Goal: Task Accomplishment & Management: Manage account settings

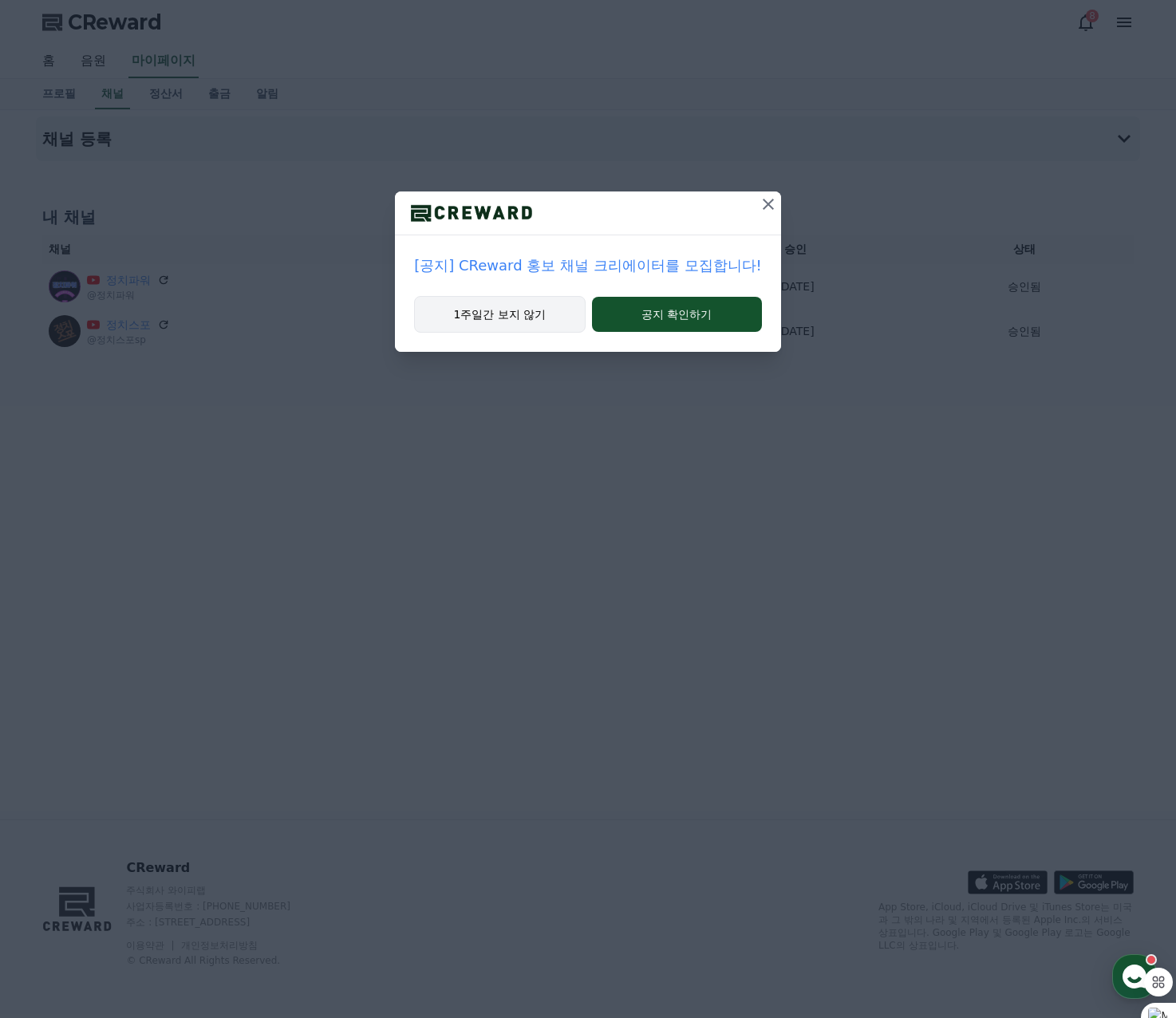
click at [501, 319] on button "1주일간 보지 않기" at bounding box center [499, 314] width 171 height 37
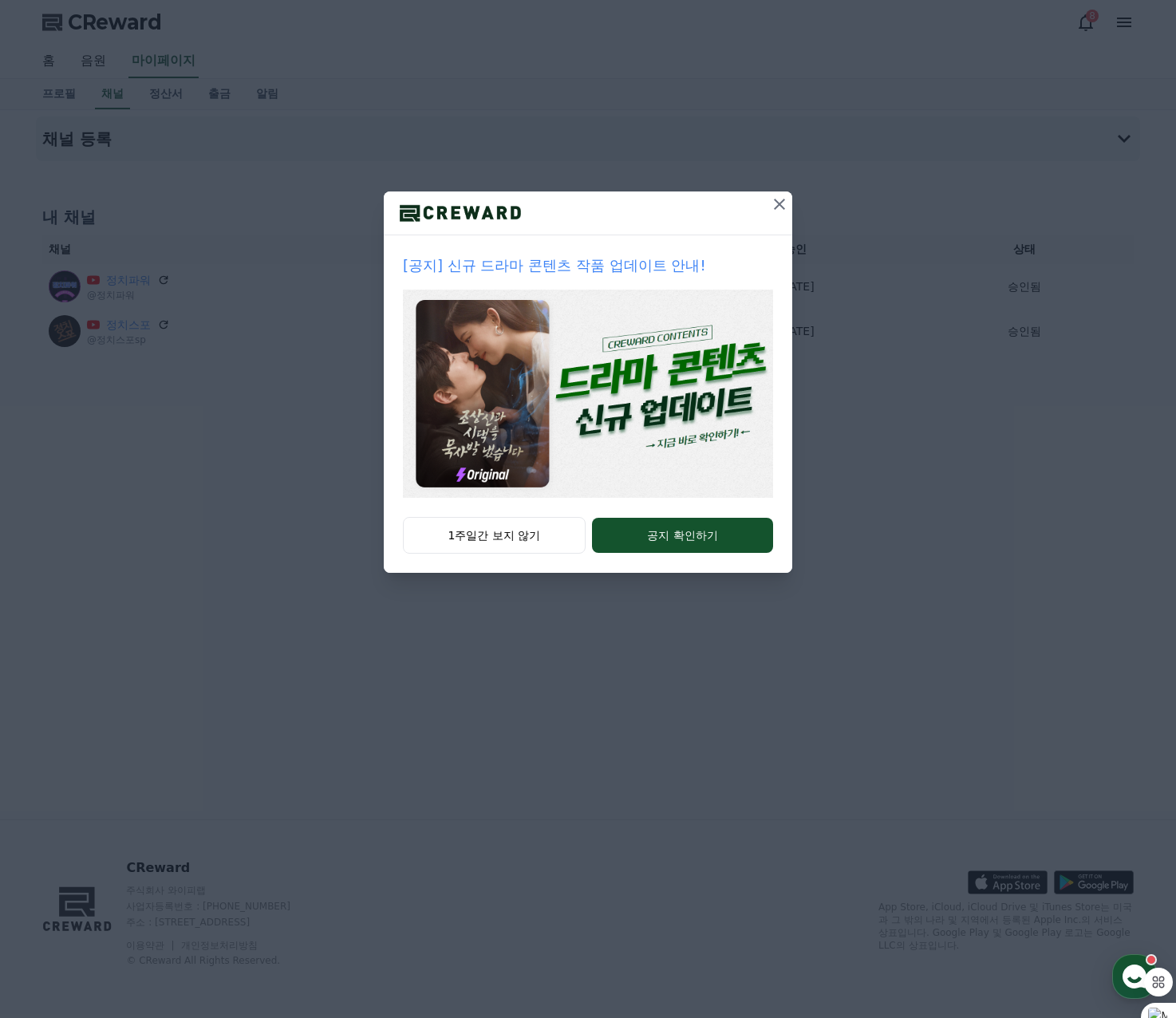
click at [775, 205] on icon at bounding box center [779, 205] width 19 height 19
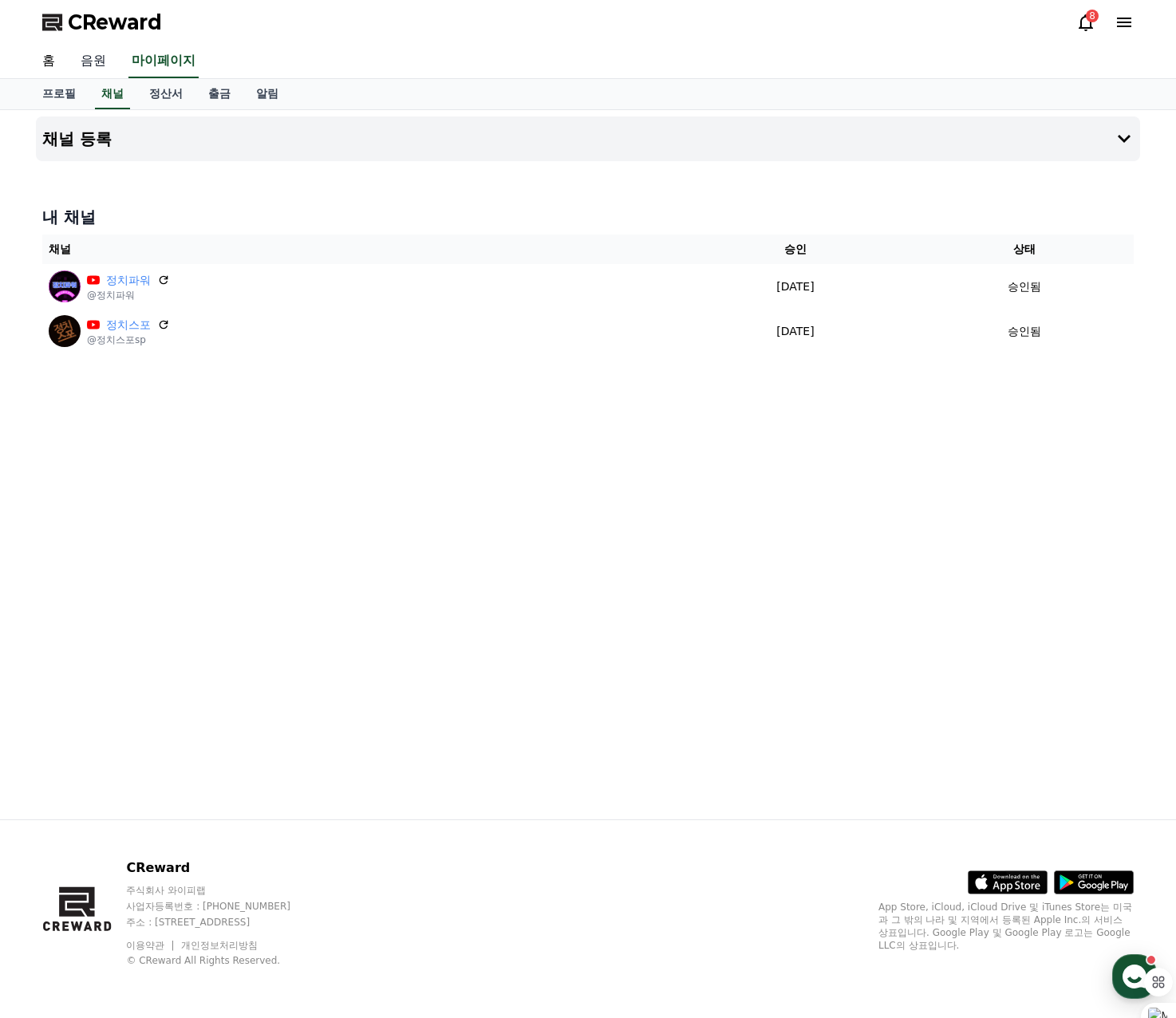
click at [83, 58] on link "음원" at bounding box center [94, 62] width 51 height 34
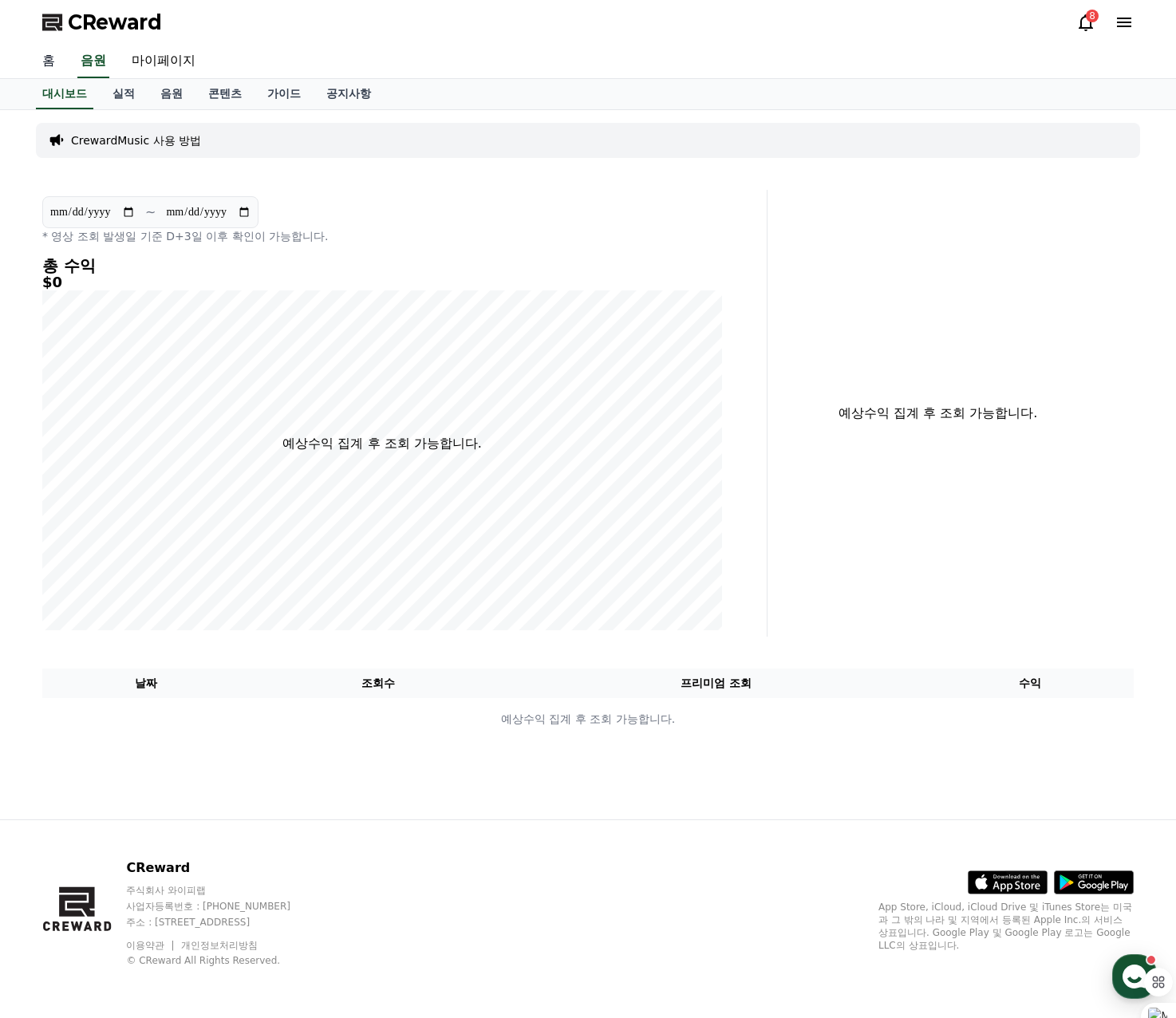
click at [52, 70] on link "홈" at bounding box center [49, 62] width 39 height 34
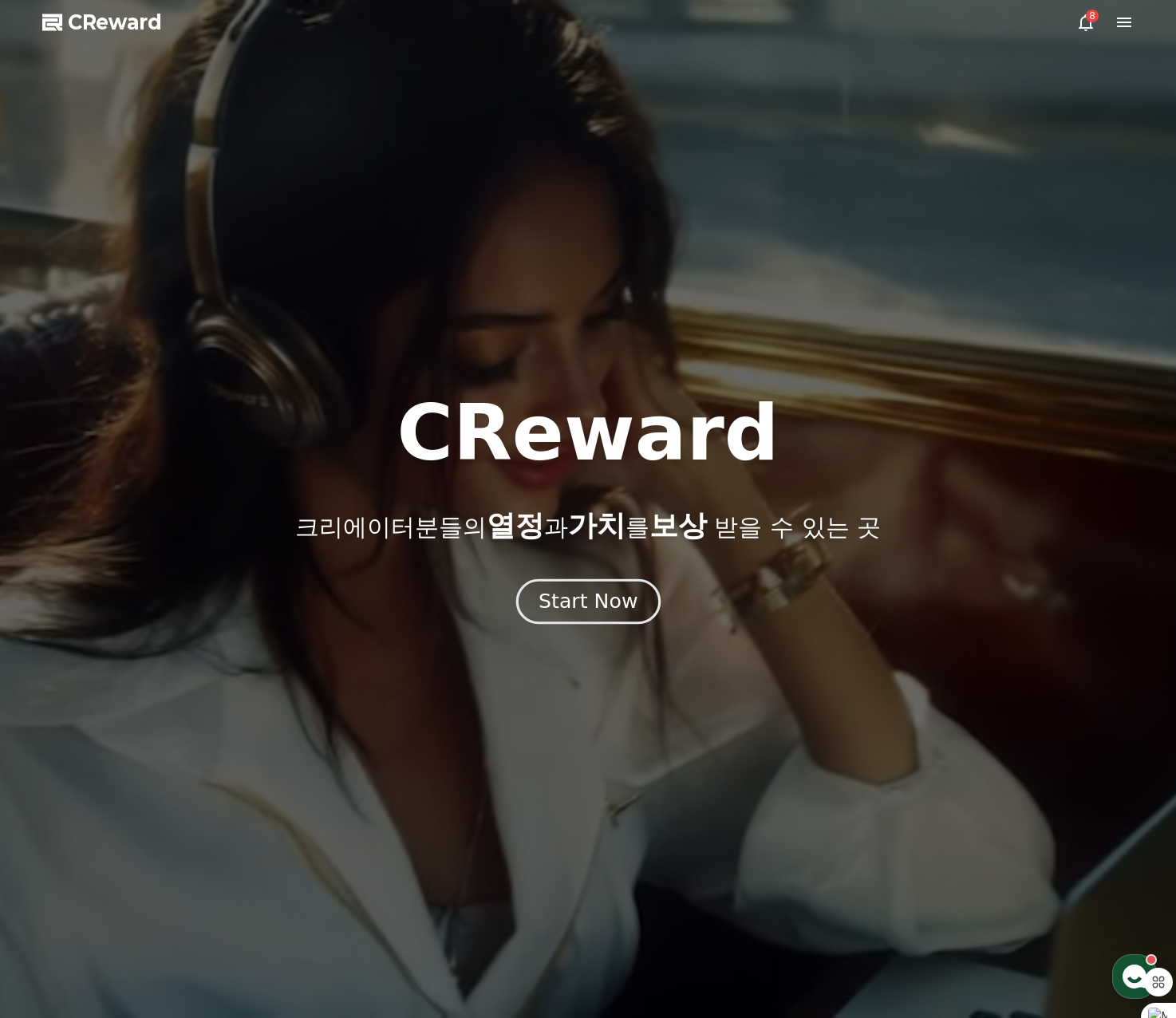
click at [610, 610] on div "Start Now" at bounding box center [587, 602] width 99 height 27
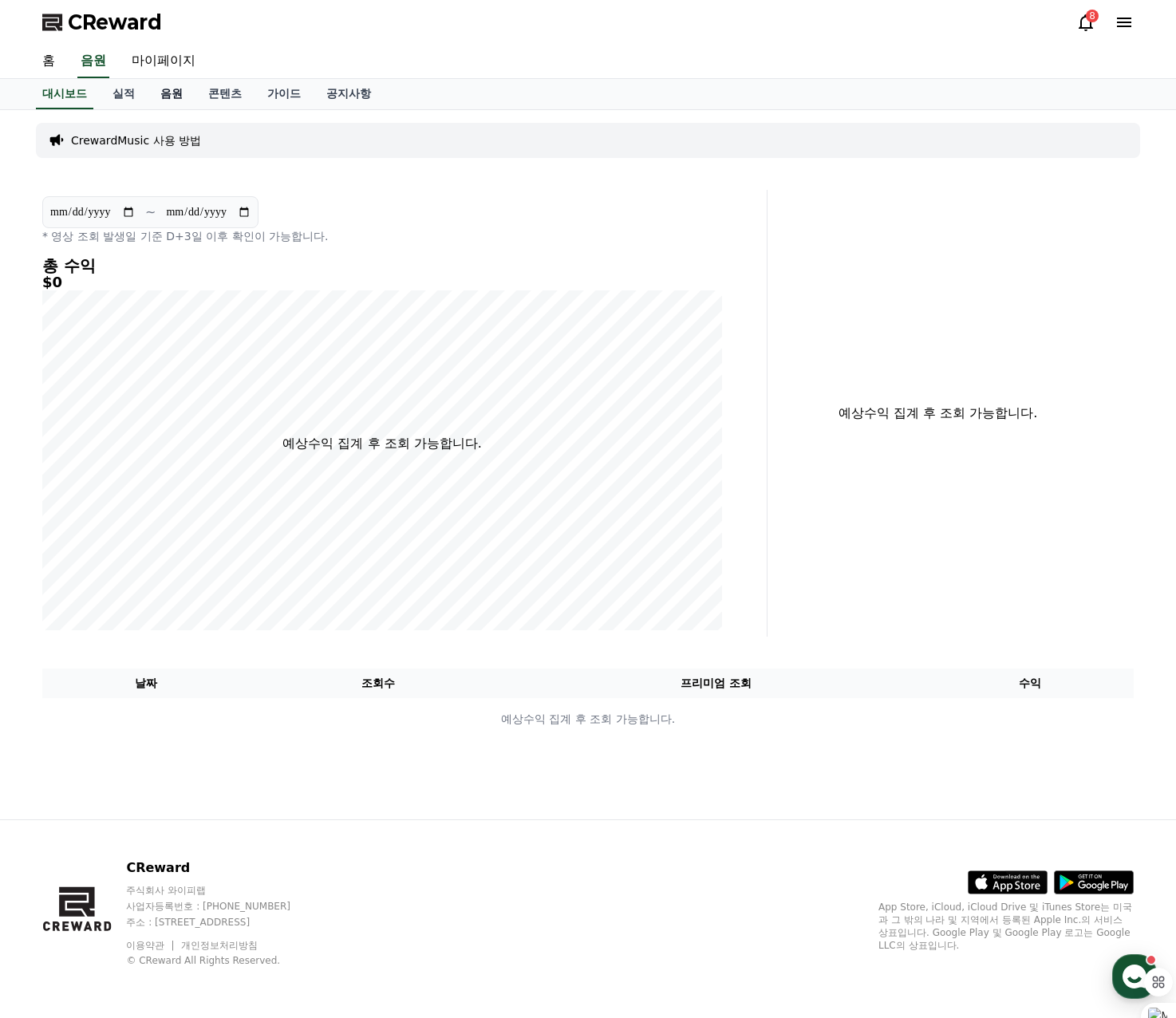
click at [176, 98] on link "음원" at bounding box center [172, 94] width 48 height 30
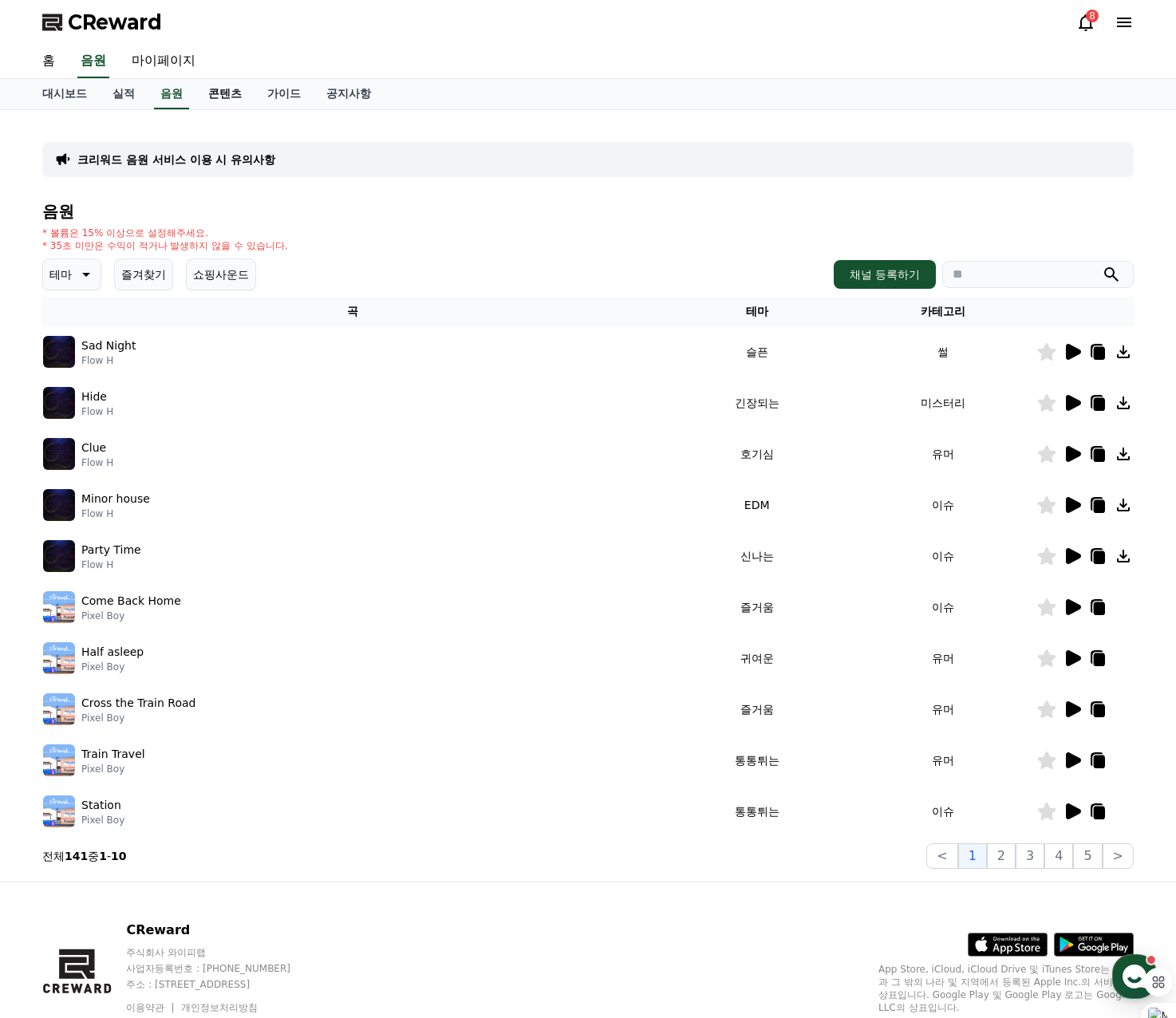
click at [227, 91] on link "콘텐츠" at bounding box center [225, 94] width 59 height 30
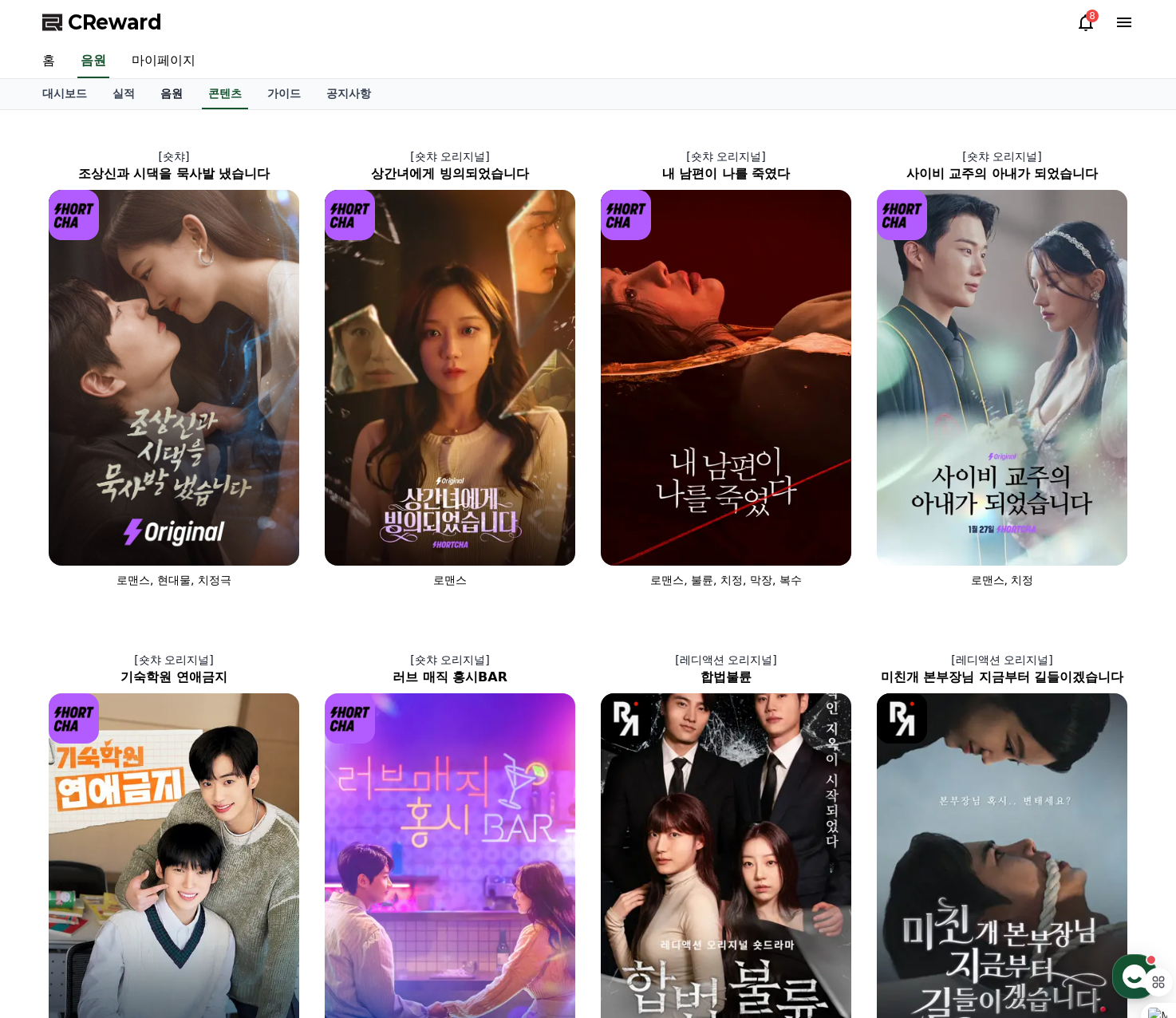
click at [155, 95] on link "음원" at bounding box center [172, 94] width 48 height 30
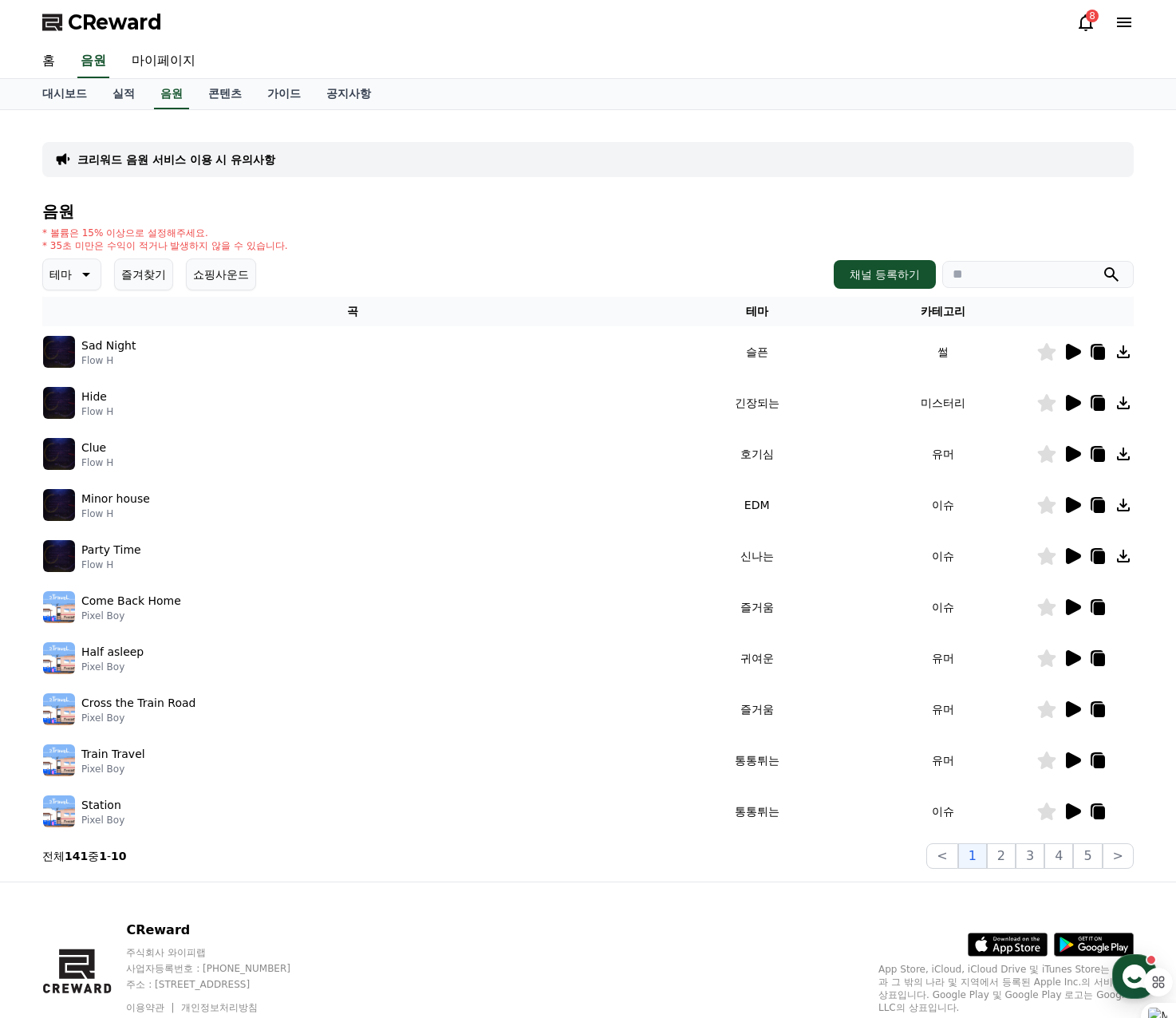
click at [128, 355] on p "Flow H" at bounding box center [108, 360] width 55 height 13
click at [1071, 355] on icon at bounding box center [1073, 352] width 15 height 16
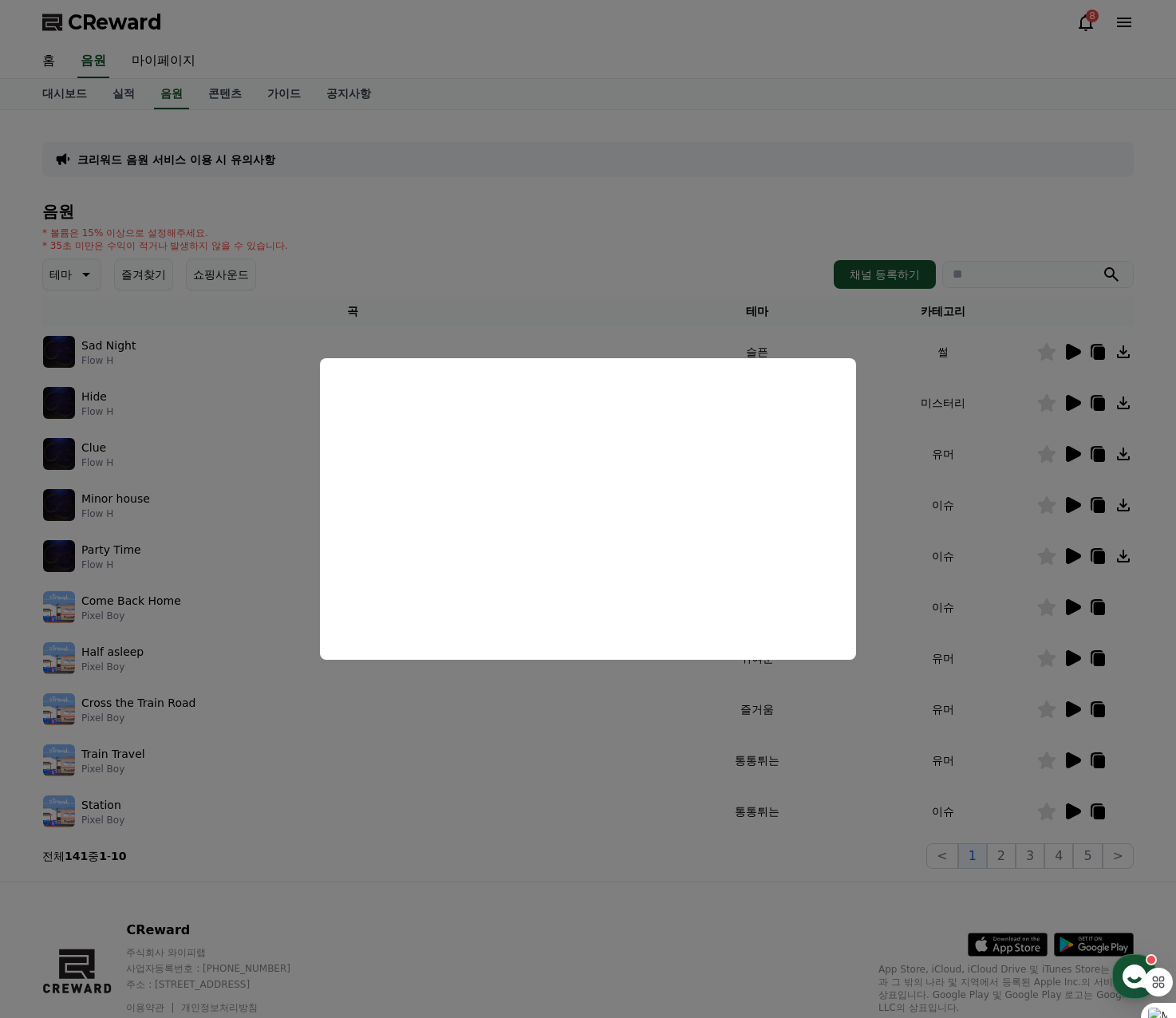
click at [1076, 393] on button "close modal" at bounding box center [588, 509] width 1176 height 1018
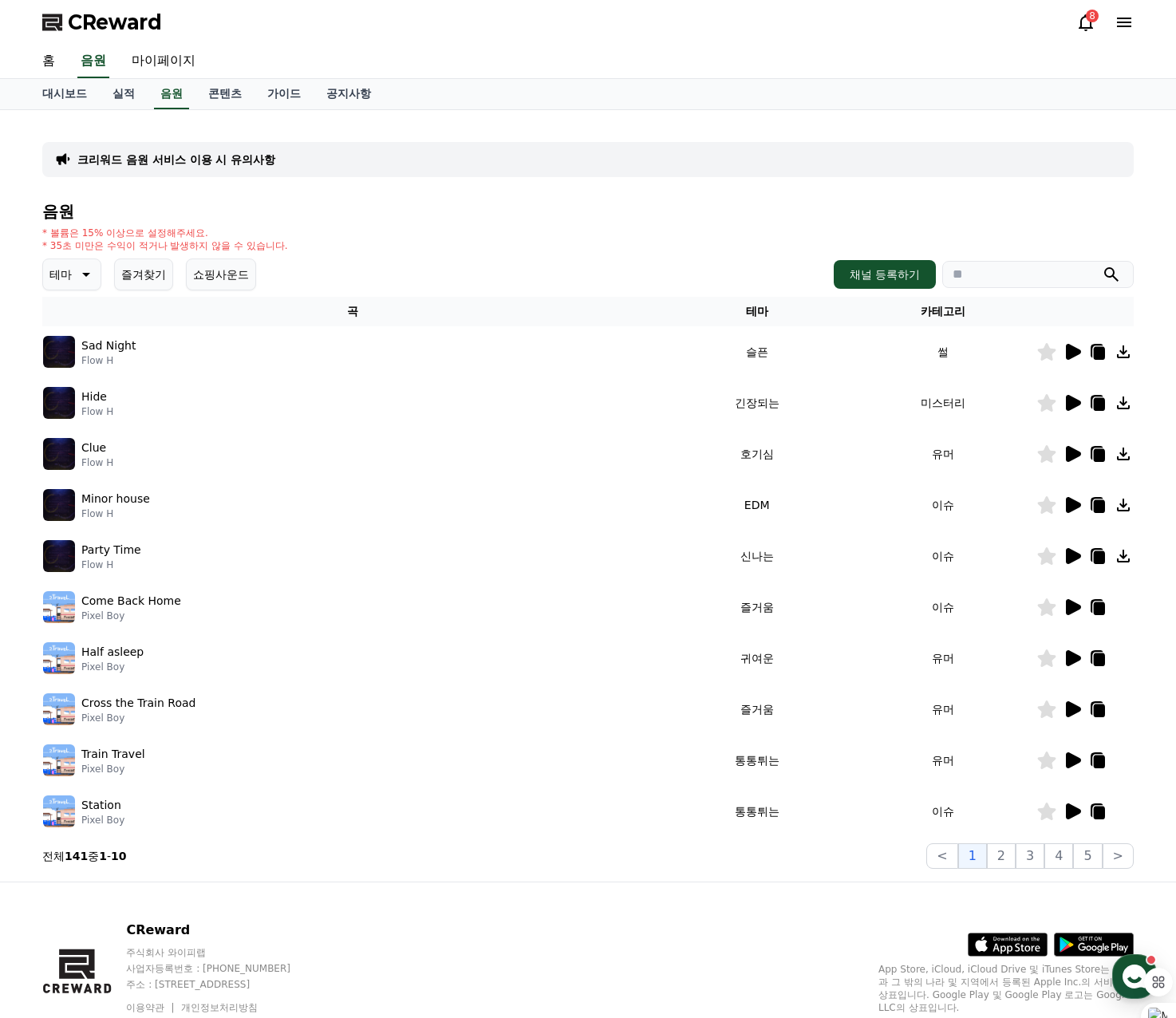
click at [1073, 401] on icon at bounding box center [1073, 403] width 15 height 16
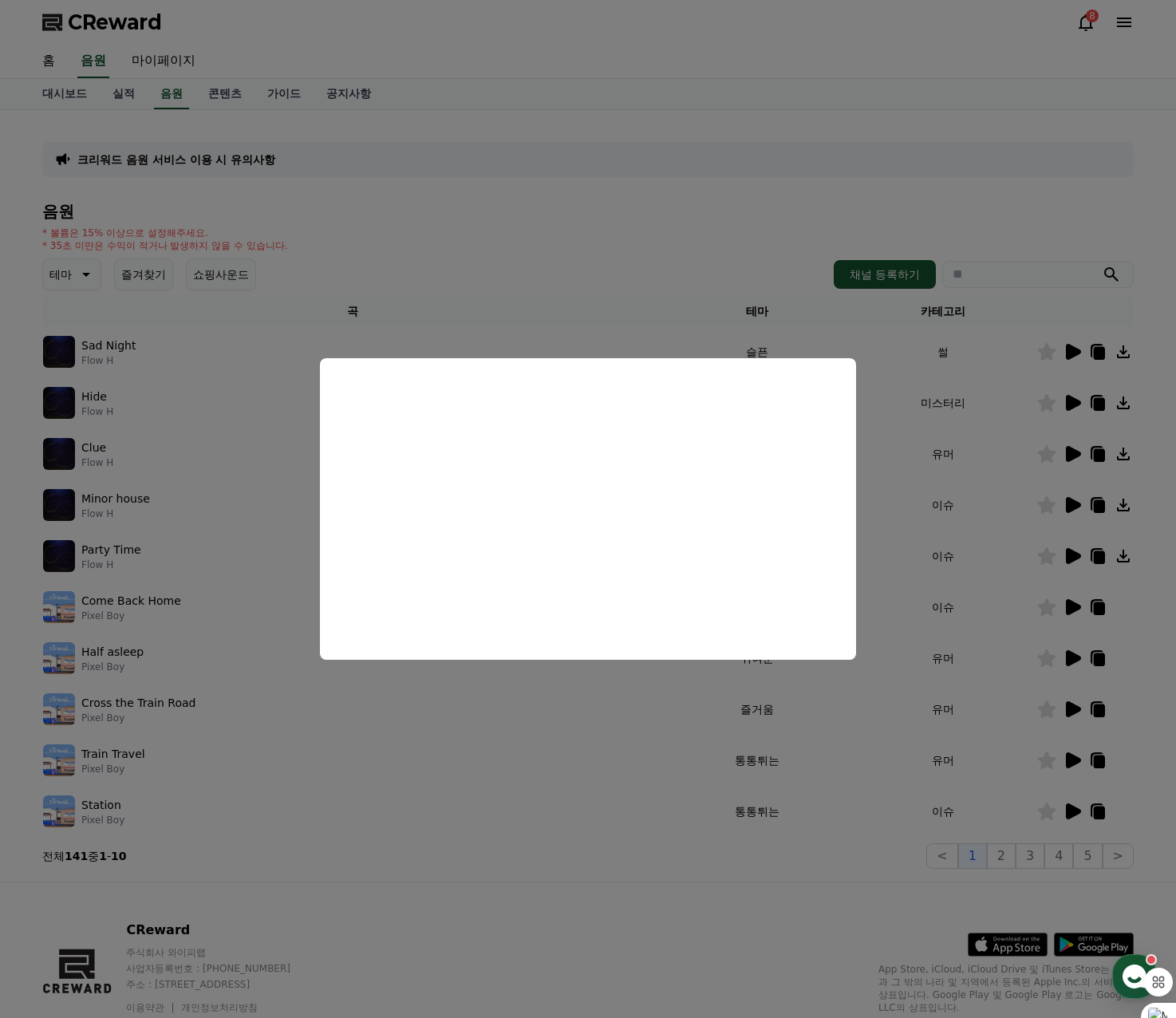
click at [1077, 461] on button "close modal" at bounding box center [588, 509] width 1176 height 1018
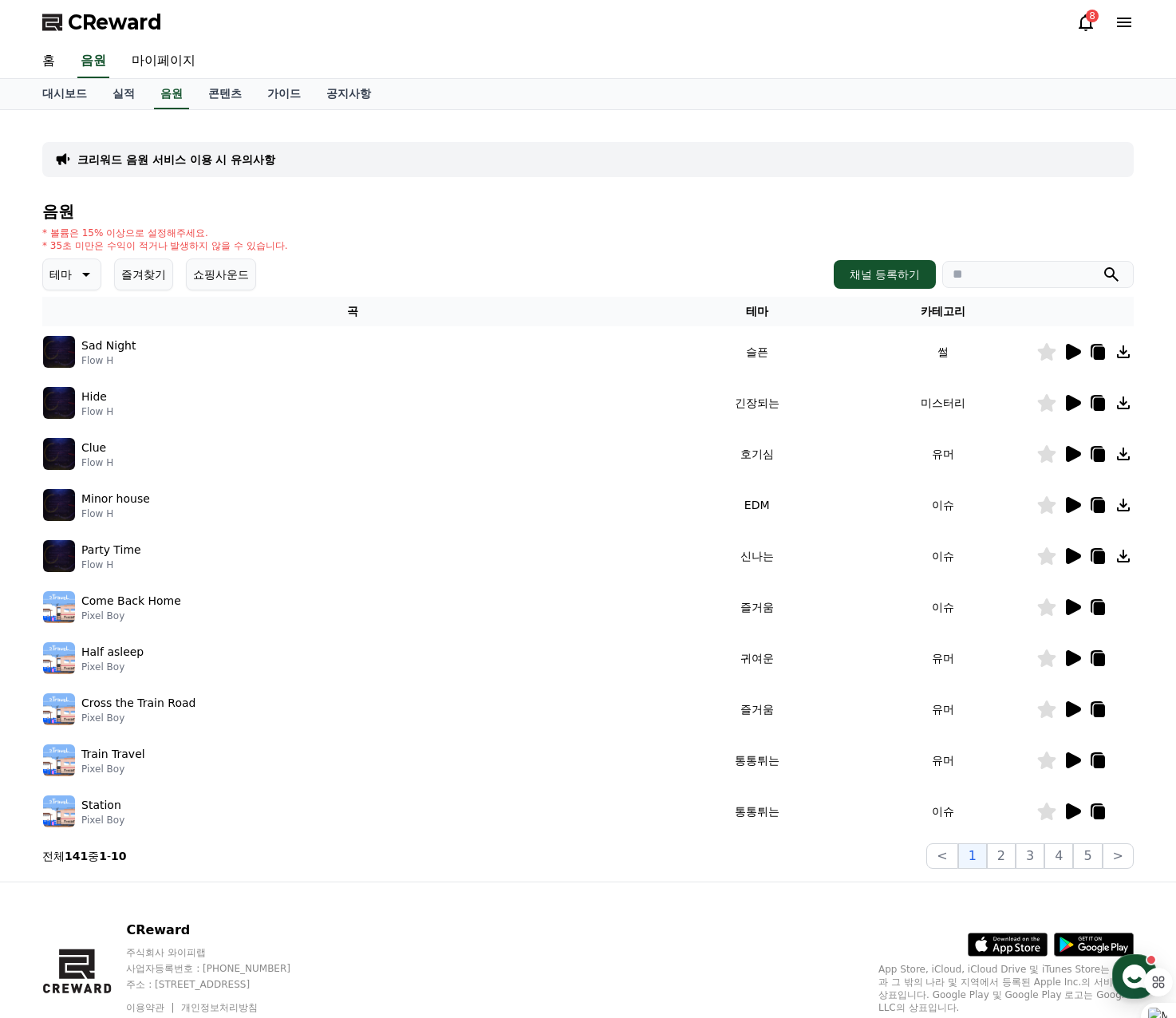
click at [1069, 453] on icon at bounding box center [1073, 454] width 15 height 16
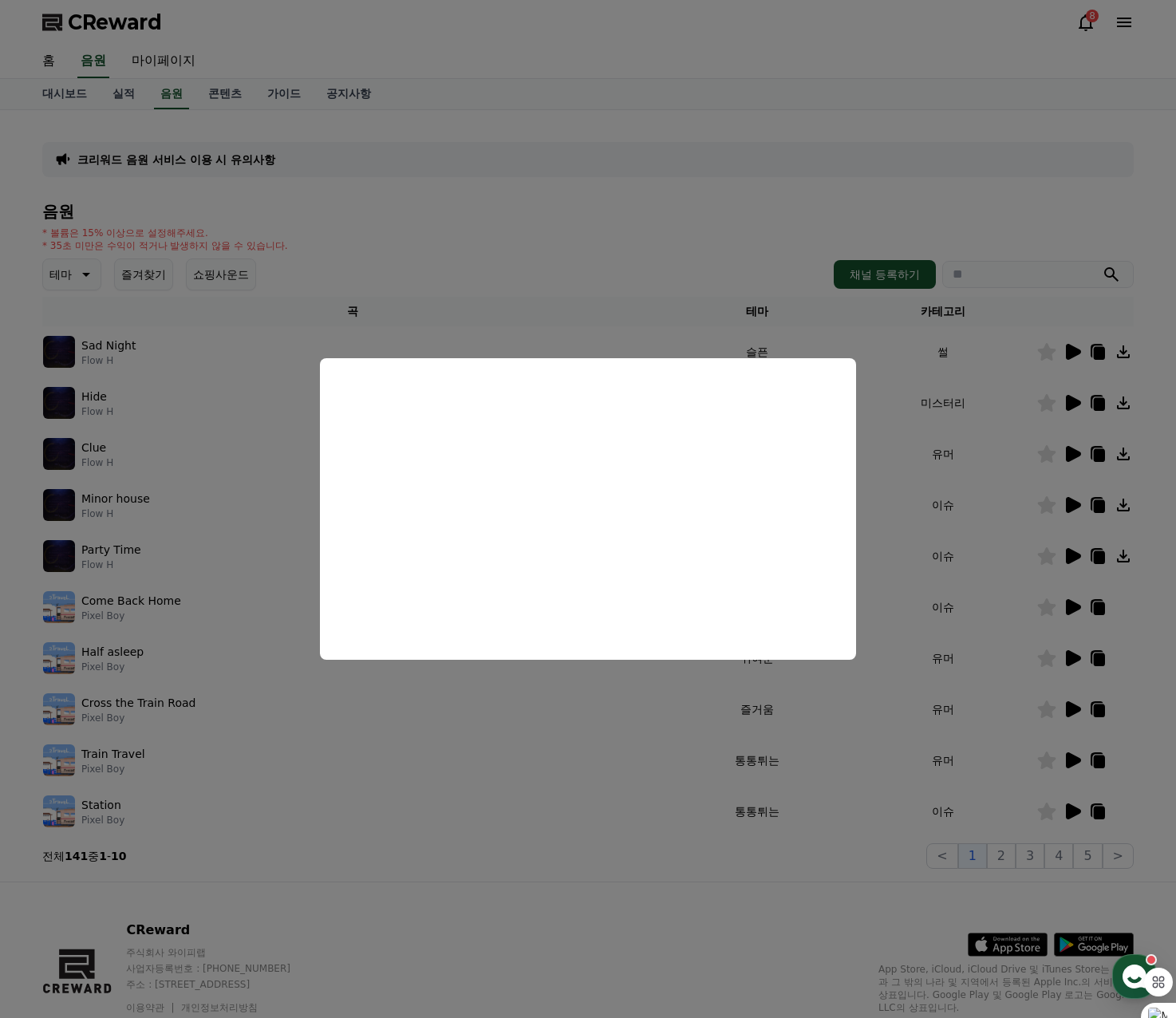
click at [1077, 558] on button "close modal" at bounding box center [588, 509] width 1176 height 1018
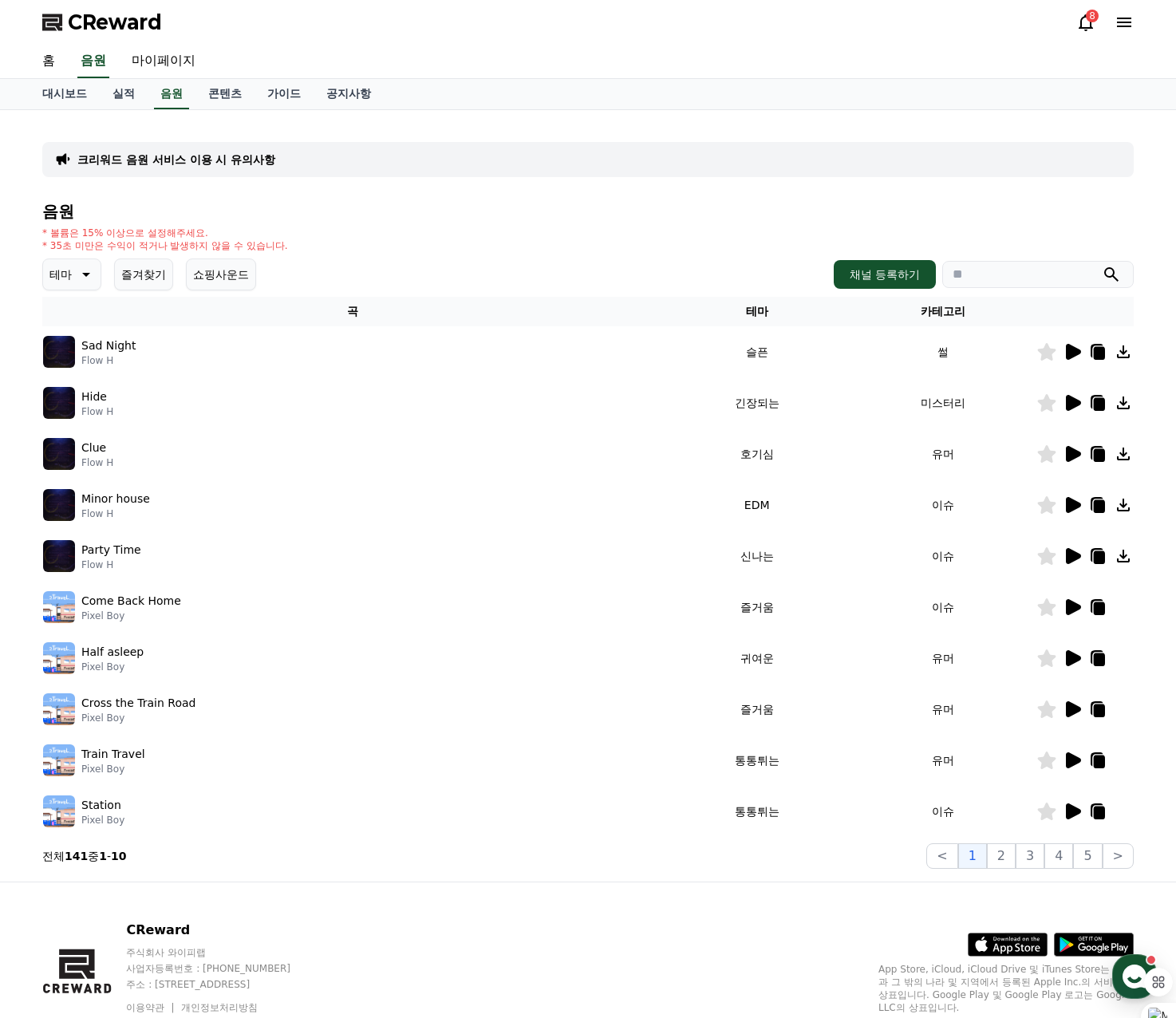
click at [1071, 558] on icon at bounding box center [1073, 556] width 15 height 16
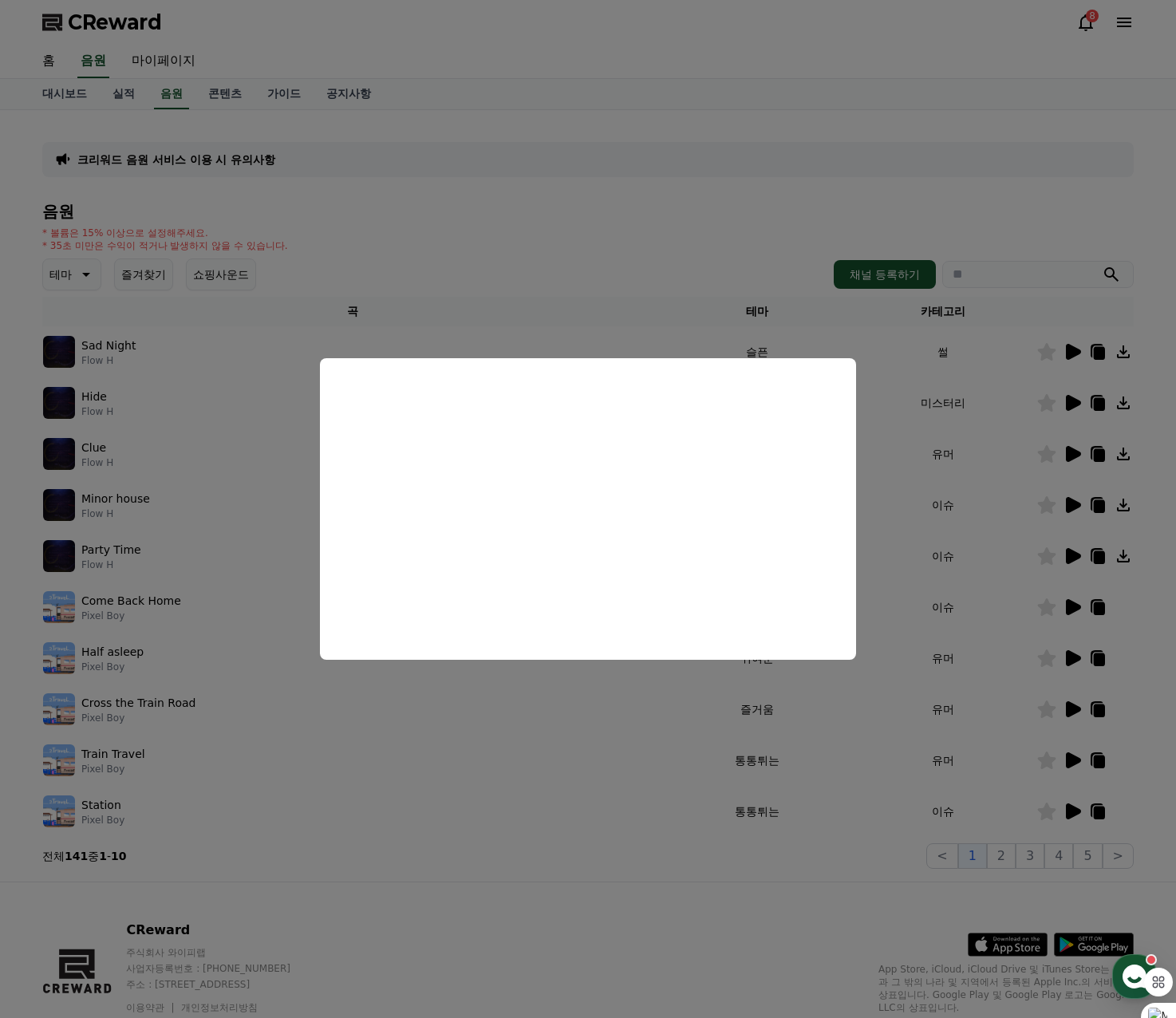
click at [1060, 544] on button "close modal" at bounding box center [588, 509] width 1176 height 1018
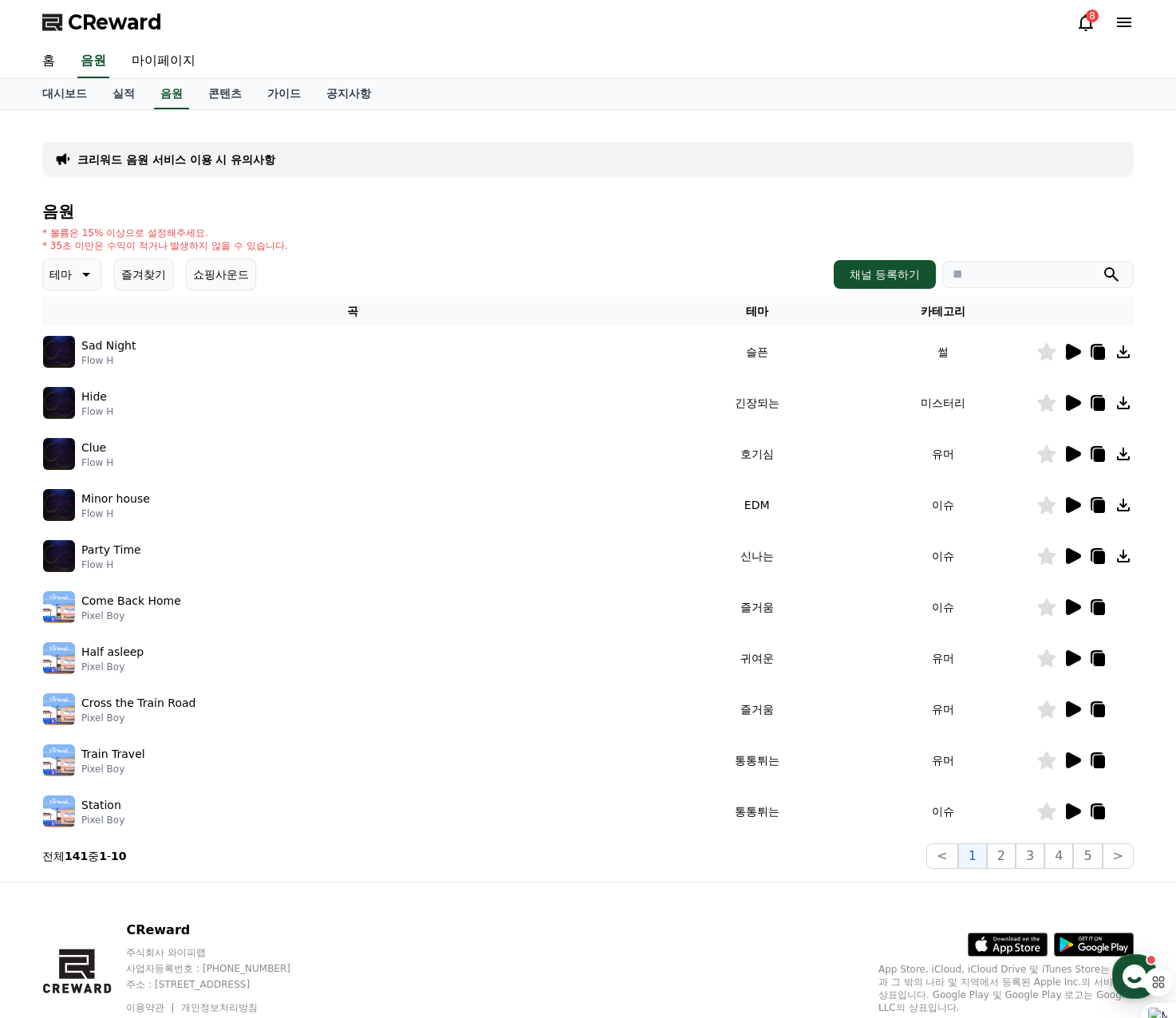
click at [1065, 606] on icon at bounding box center [1073, 607] width 15 height 16
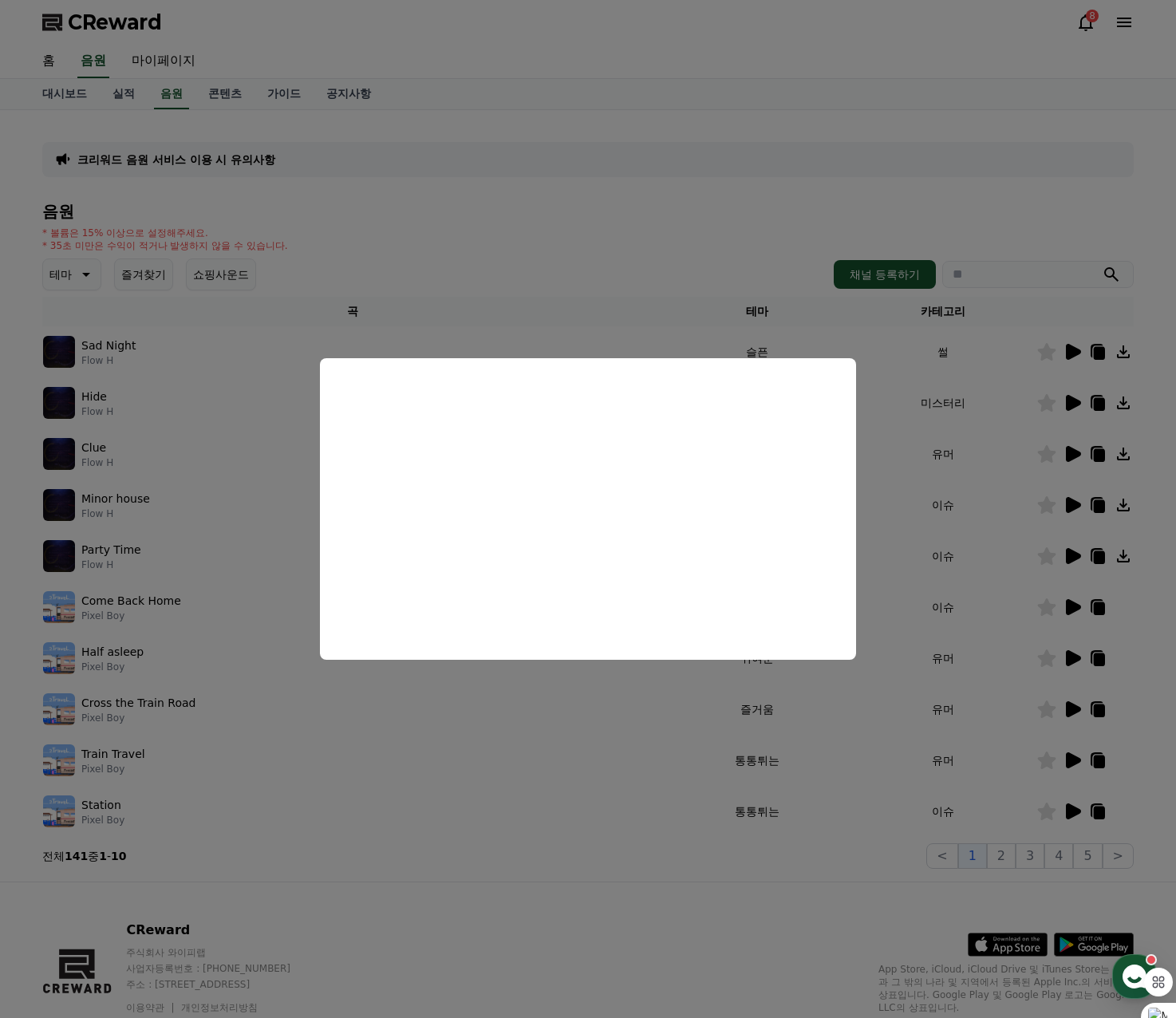
click at [992, 454] on button "close modal" at bounding box center [588, 509] width 1176 height 1018
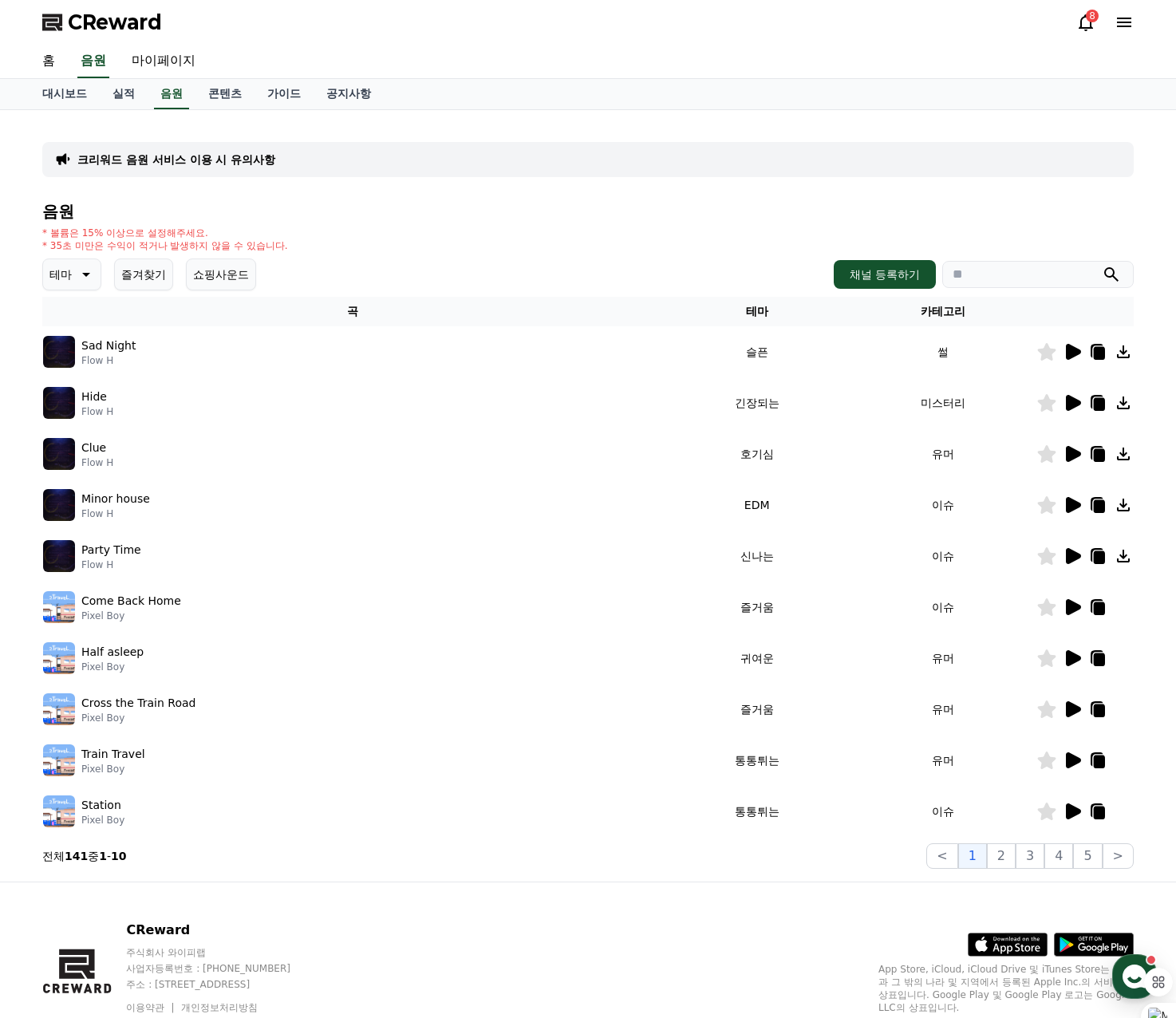
click at [62, 273] on p "테마" at bounding box center [61, 274] width 22 height 22
click at [79, 377] on button "반전" at bounding box center [63, 367] width 35 height 35
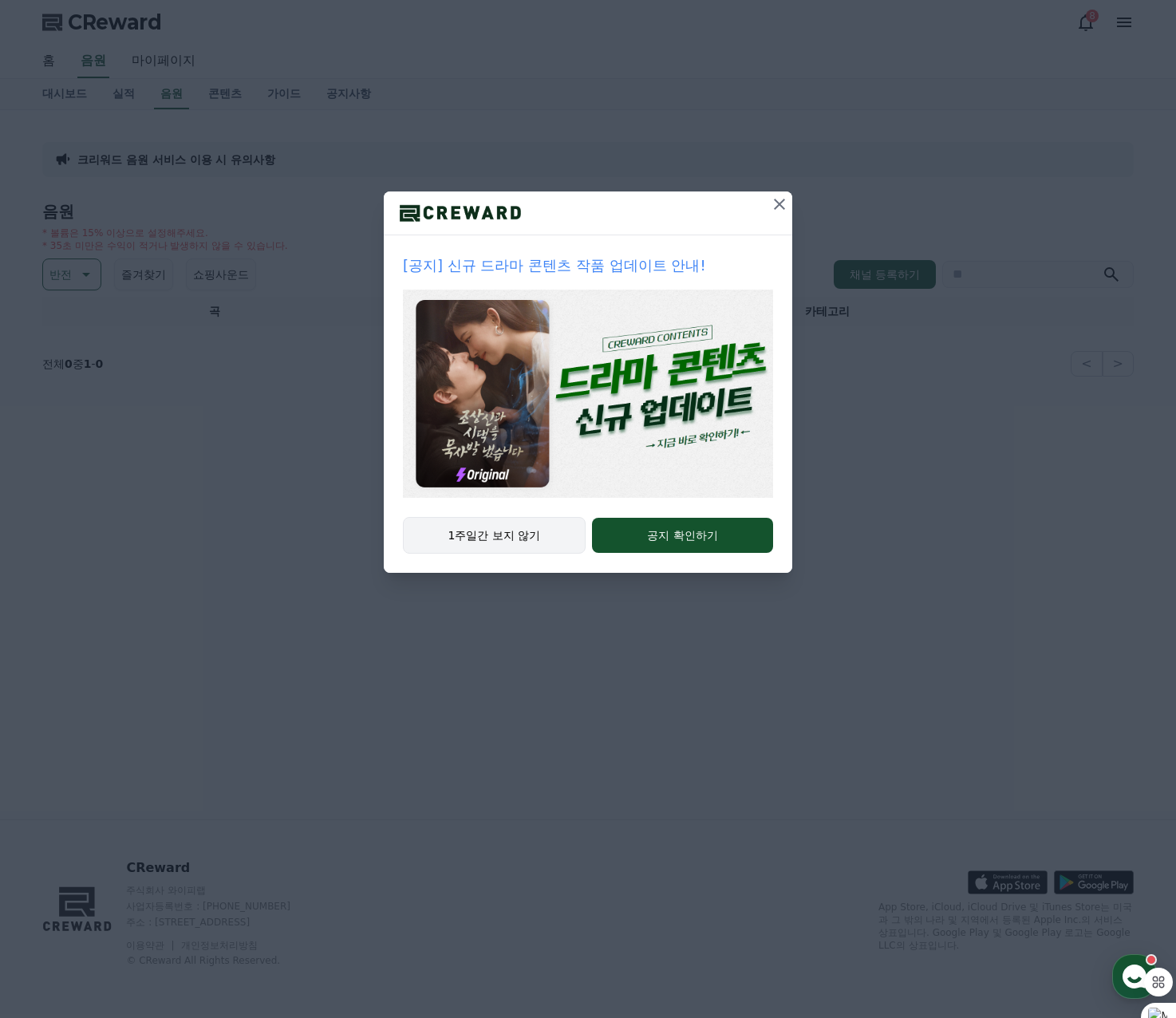
click at [511, 537] on button "1주일간 보지 않기" at bounding box center [494, 535] width 183 height 37
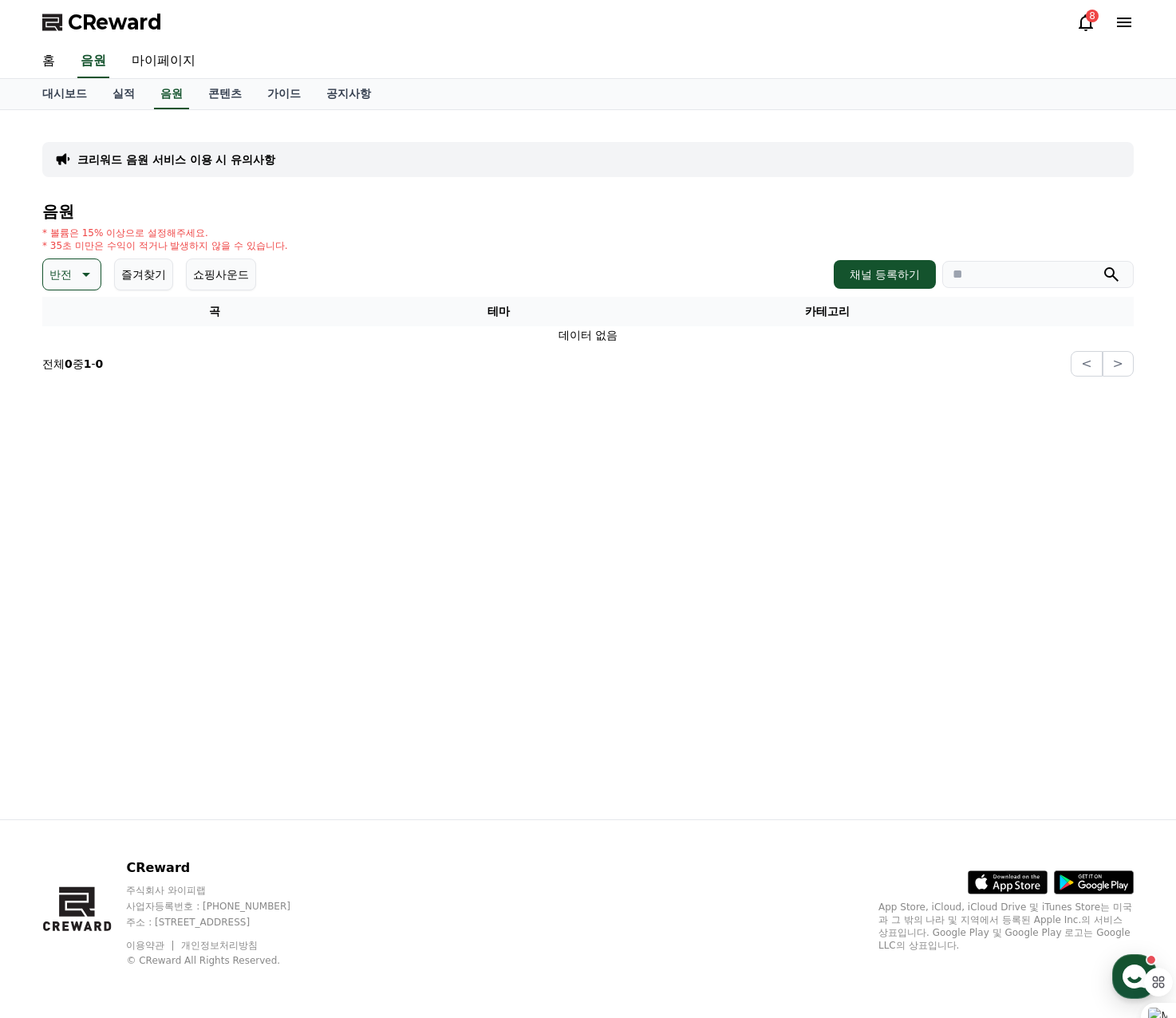
click at [80, 281] on icon at bounding box center [84, 274] width 19 height 19
click at [67, 327] on button "웅장한" at bounding box center [68, 330] width 47 height 35
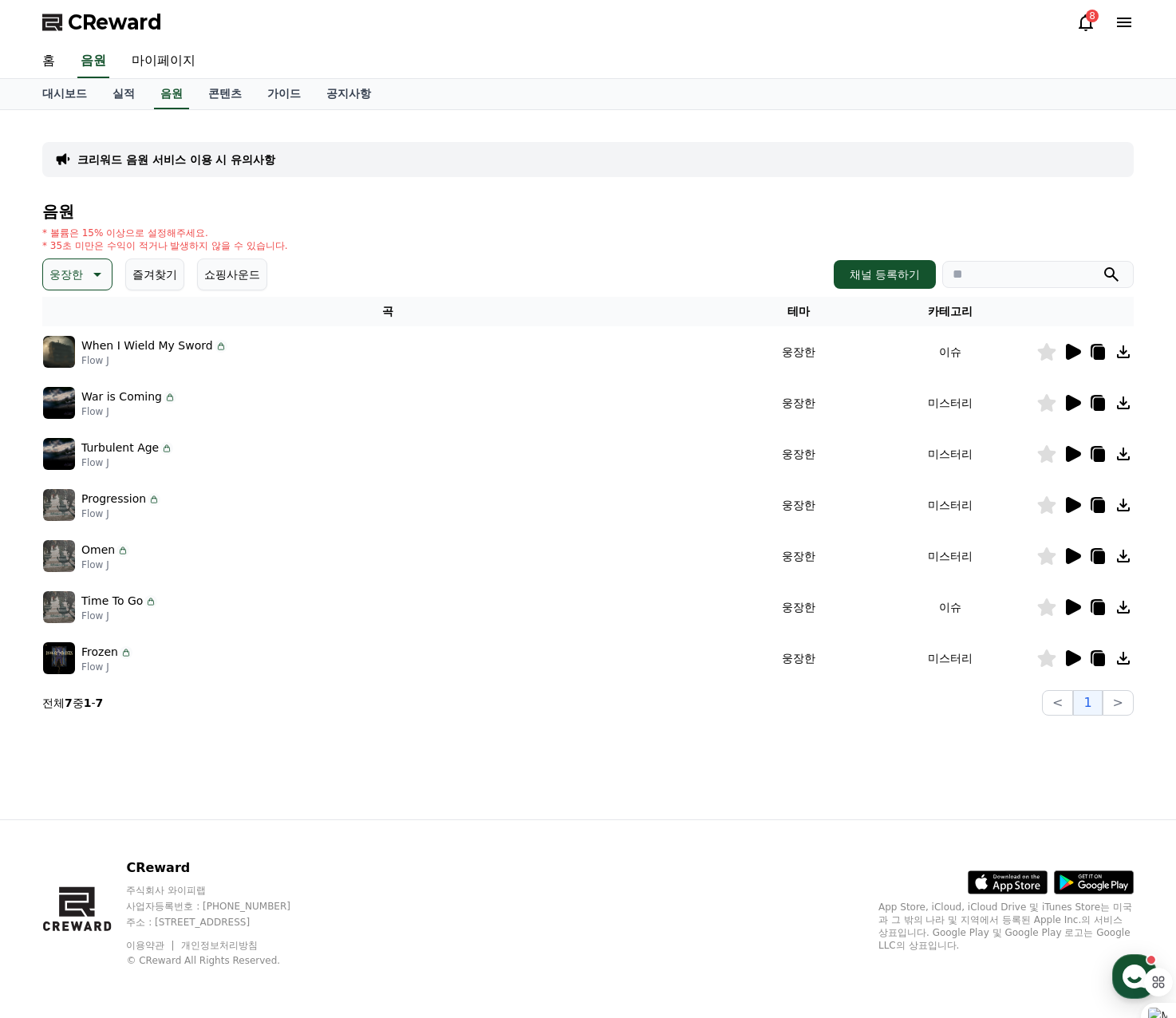
click at [1071, 354] on icon at bounding box center [1073, 352] width 15 height 16
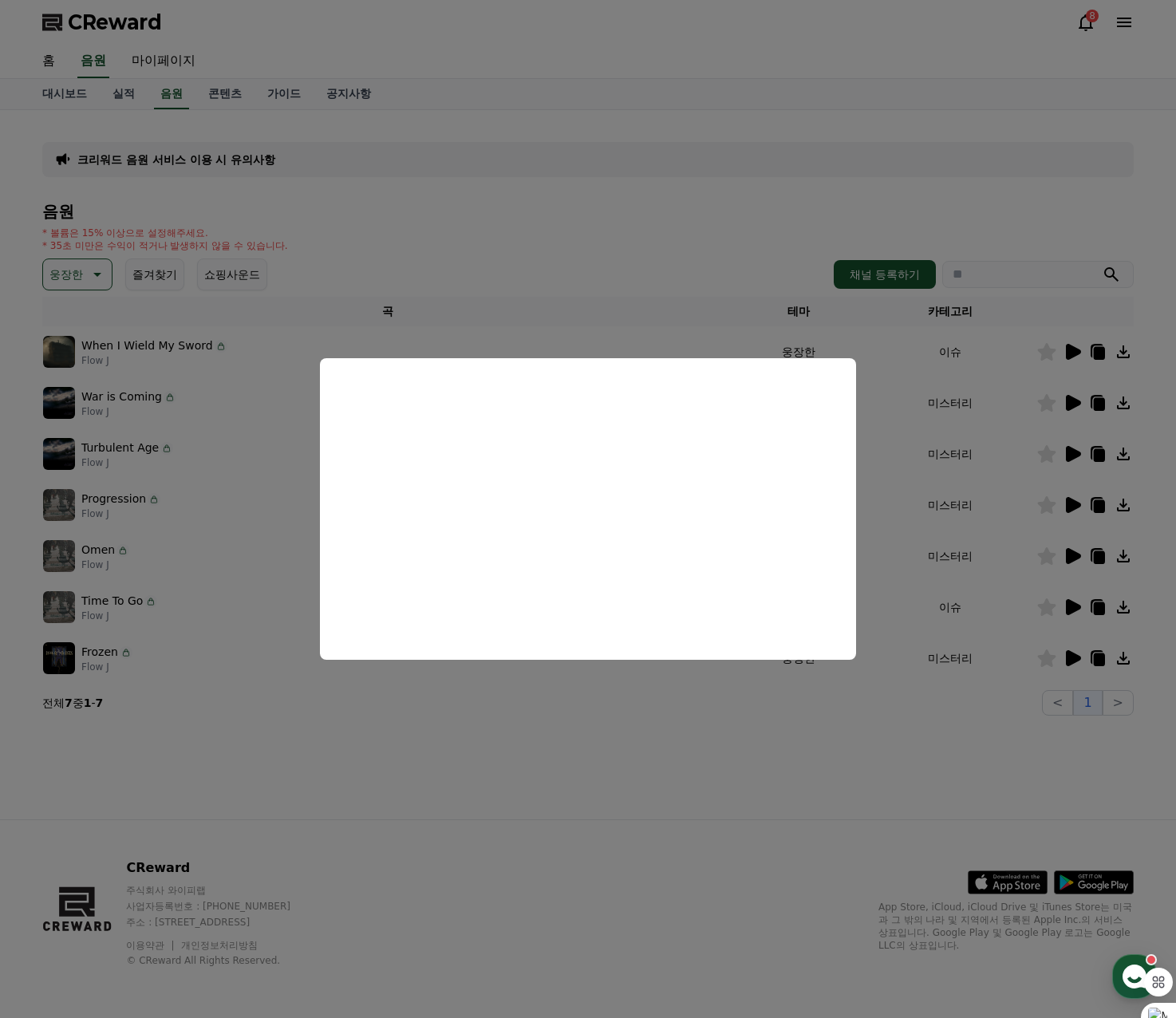
click at [1060, 450] on button "close modal" at bounding box center [588, 509] width 1176 height 1018
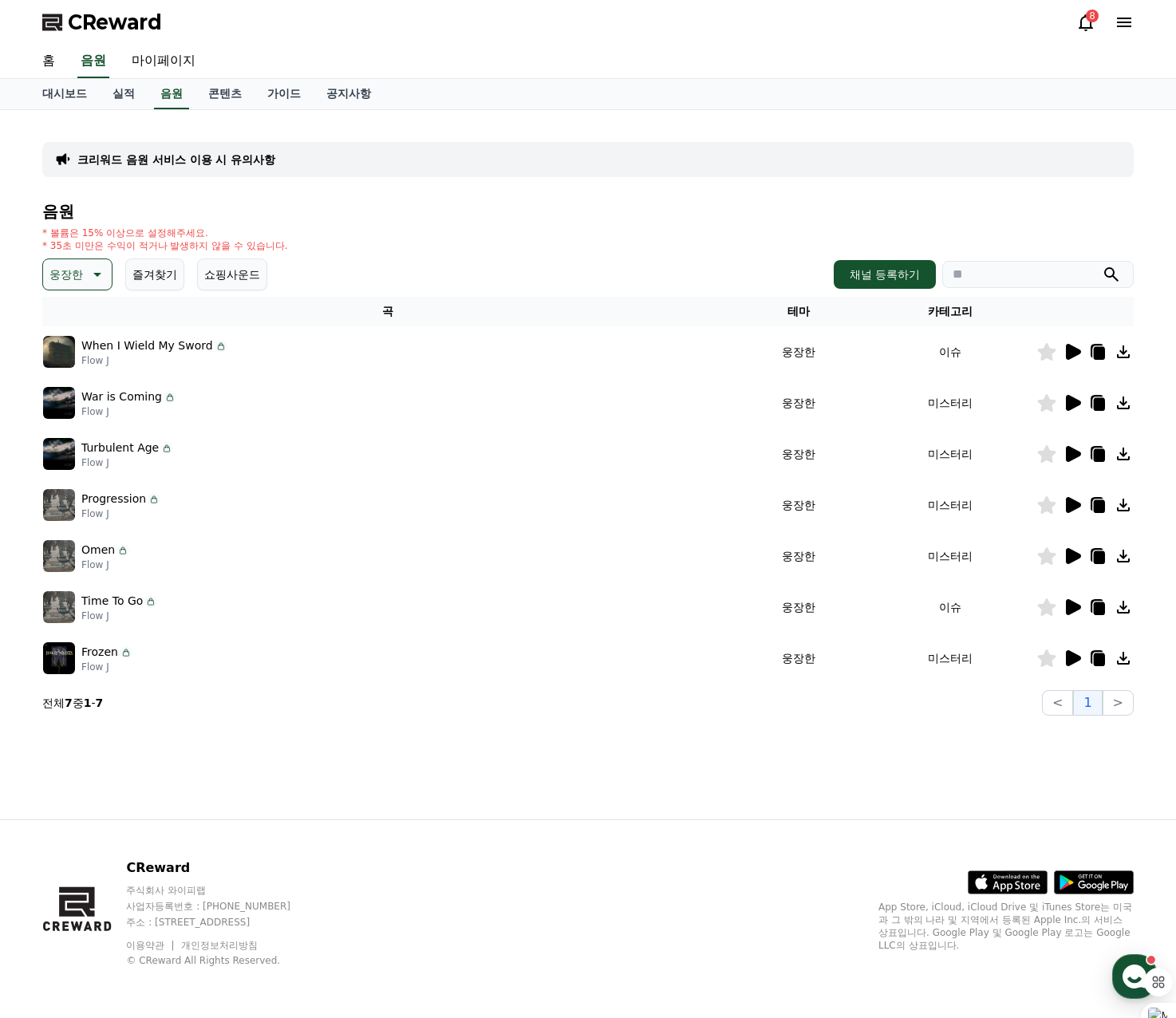
click at [1066, 453] on icon at bounding box center [1073, 454] width 15 height 16
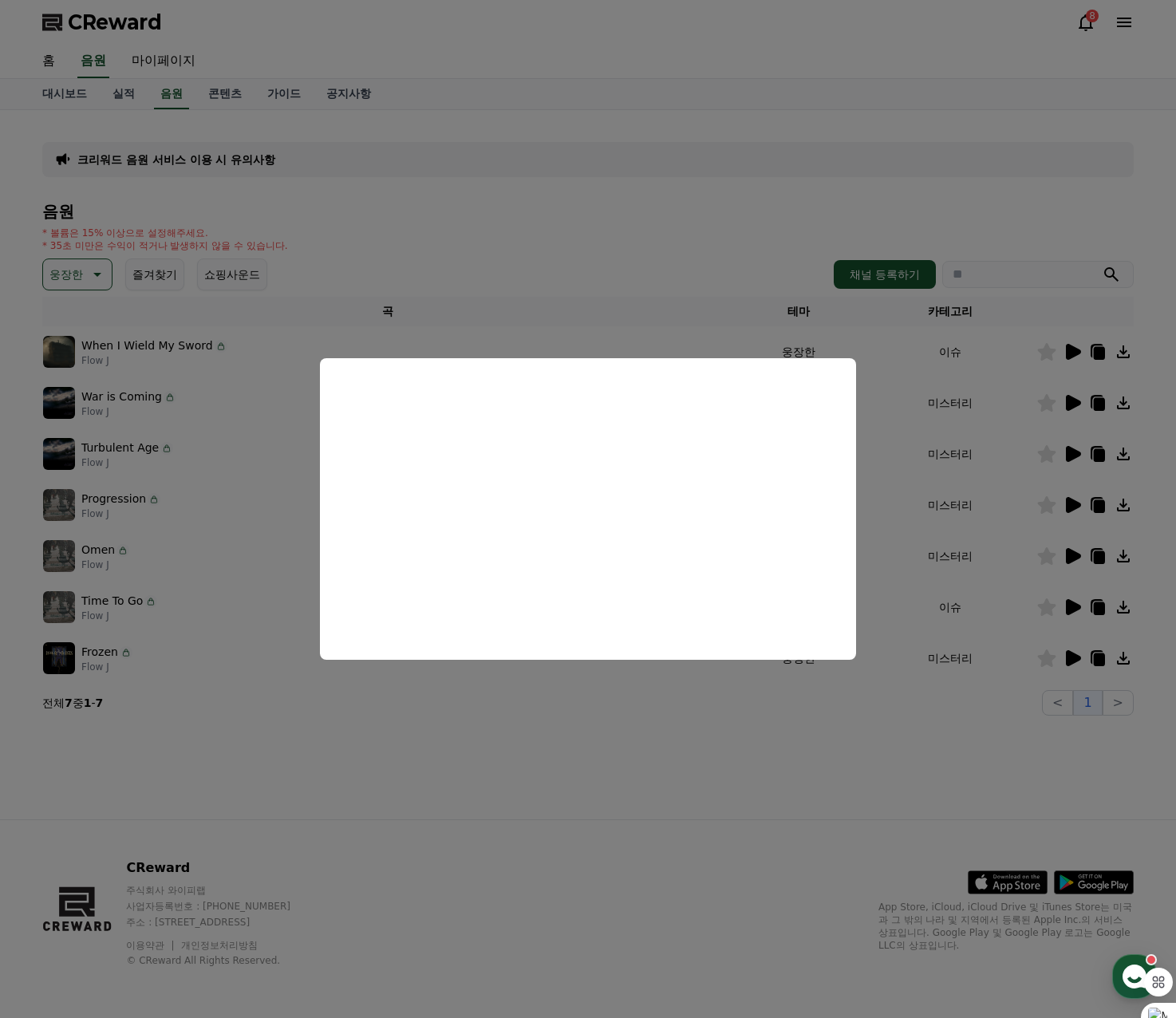
click at [1066, 500] on button "close modal" at bounding box center [588, 509] width 1176 height 1018
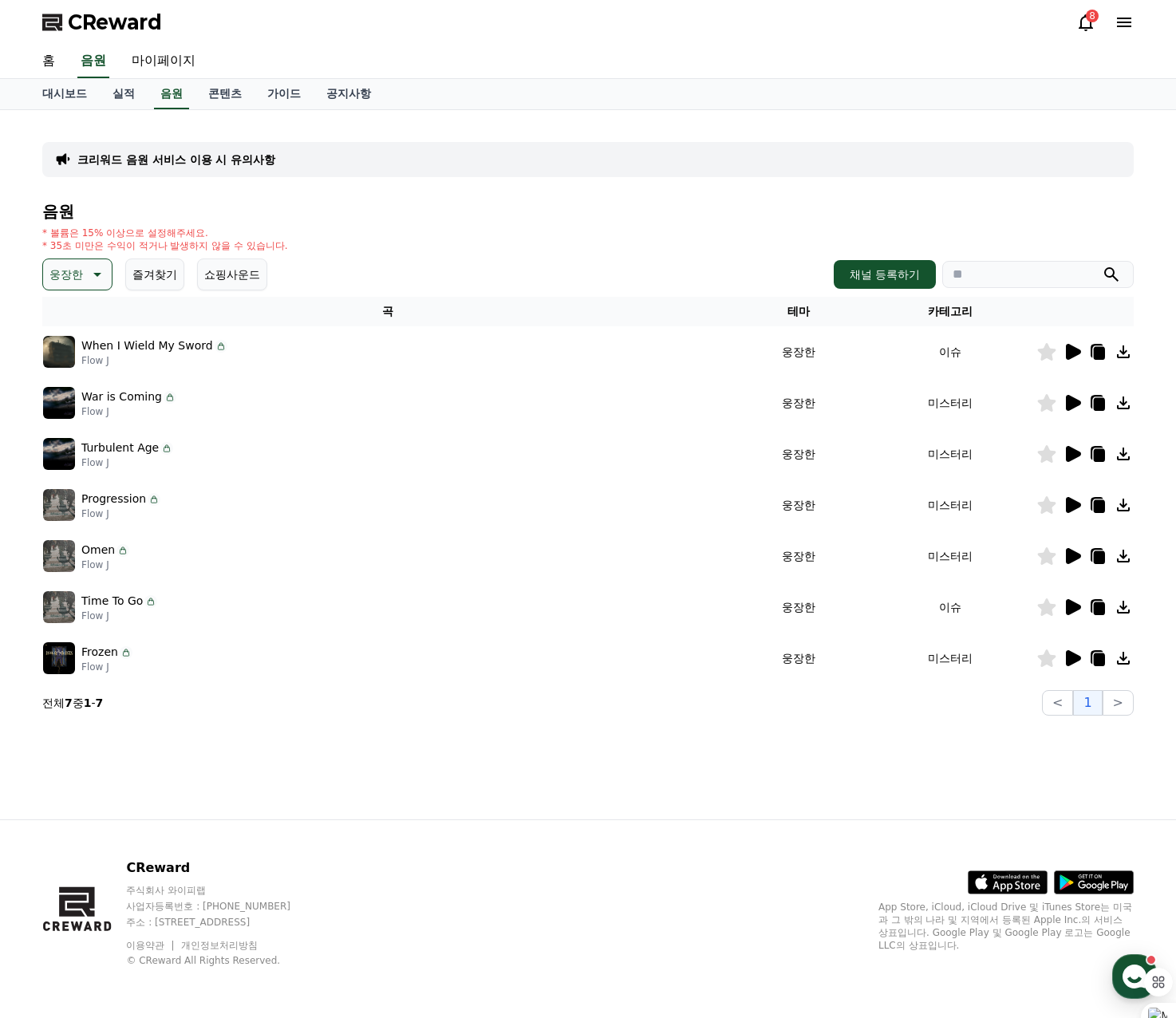
click at [1066, 505] on icon at bounding box center [1073, 505] width 15 height 16
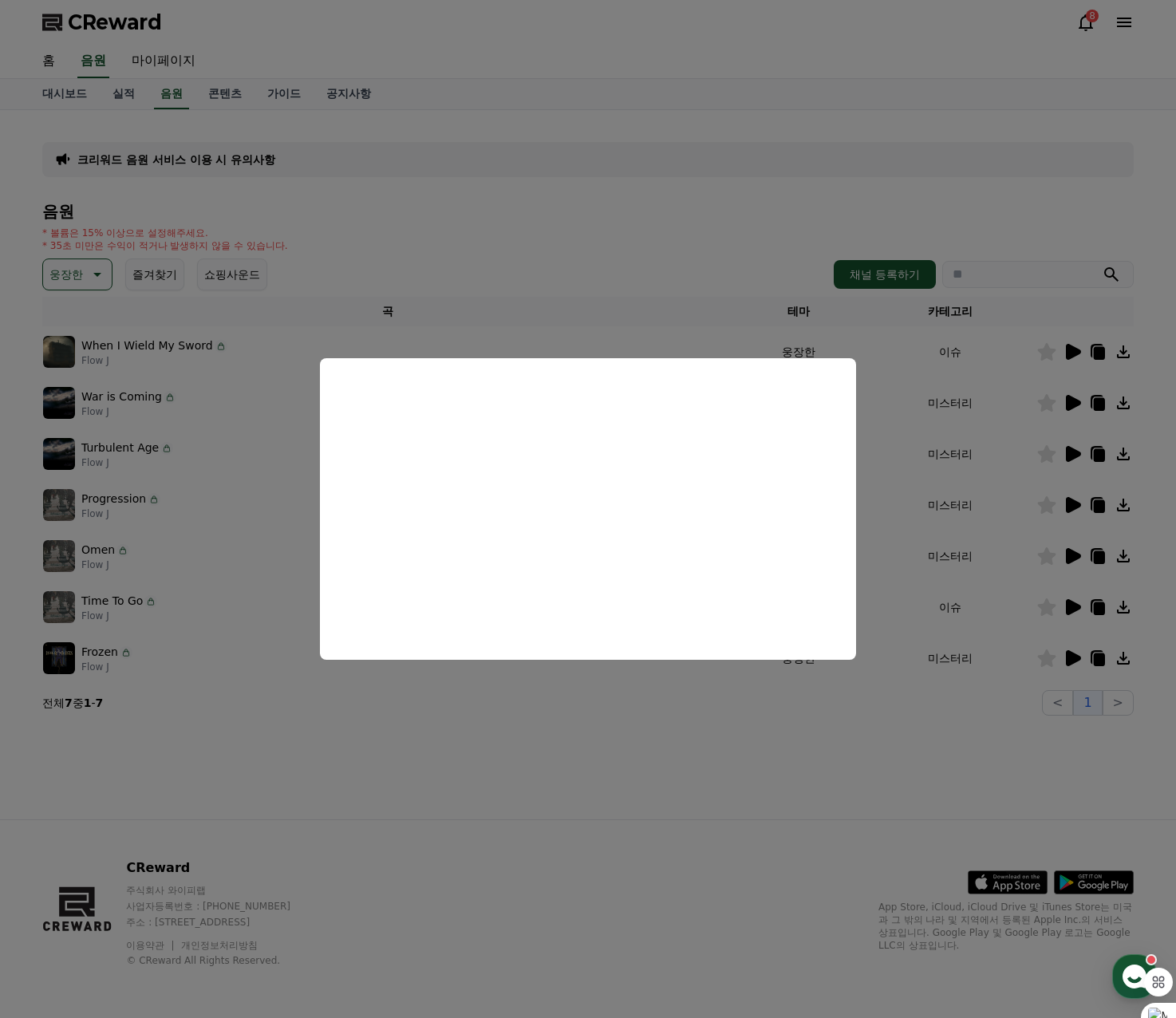
click at [1071, 552] on button "close modal" at bounding box center [588, 509] width 1176 height 1018
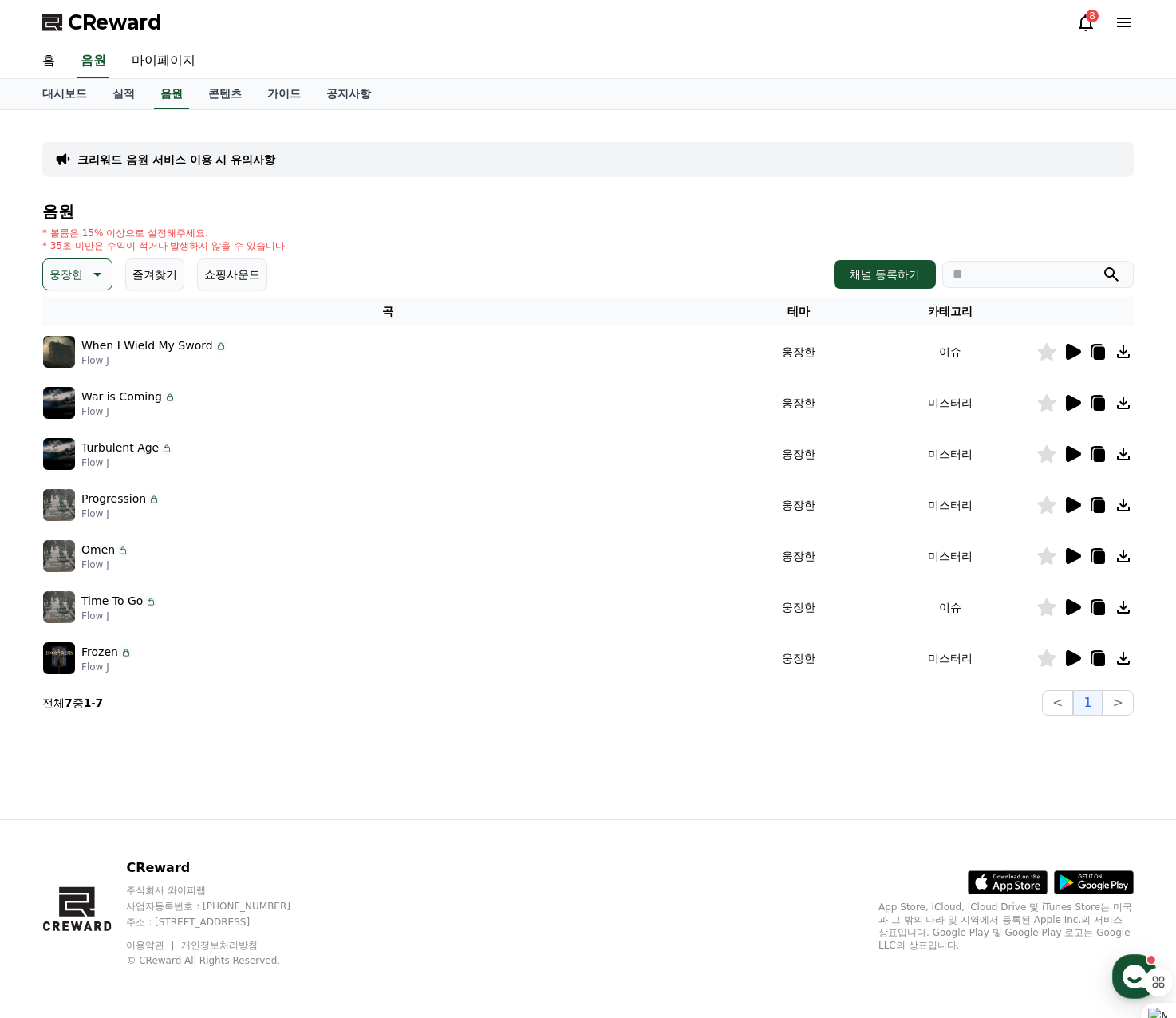
click at [1071, 552] on icon at bounding box center [1073, 556] width 15 height 16
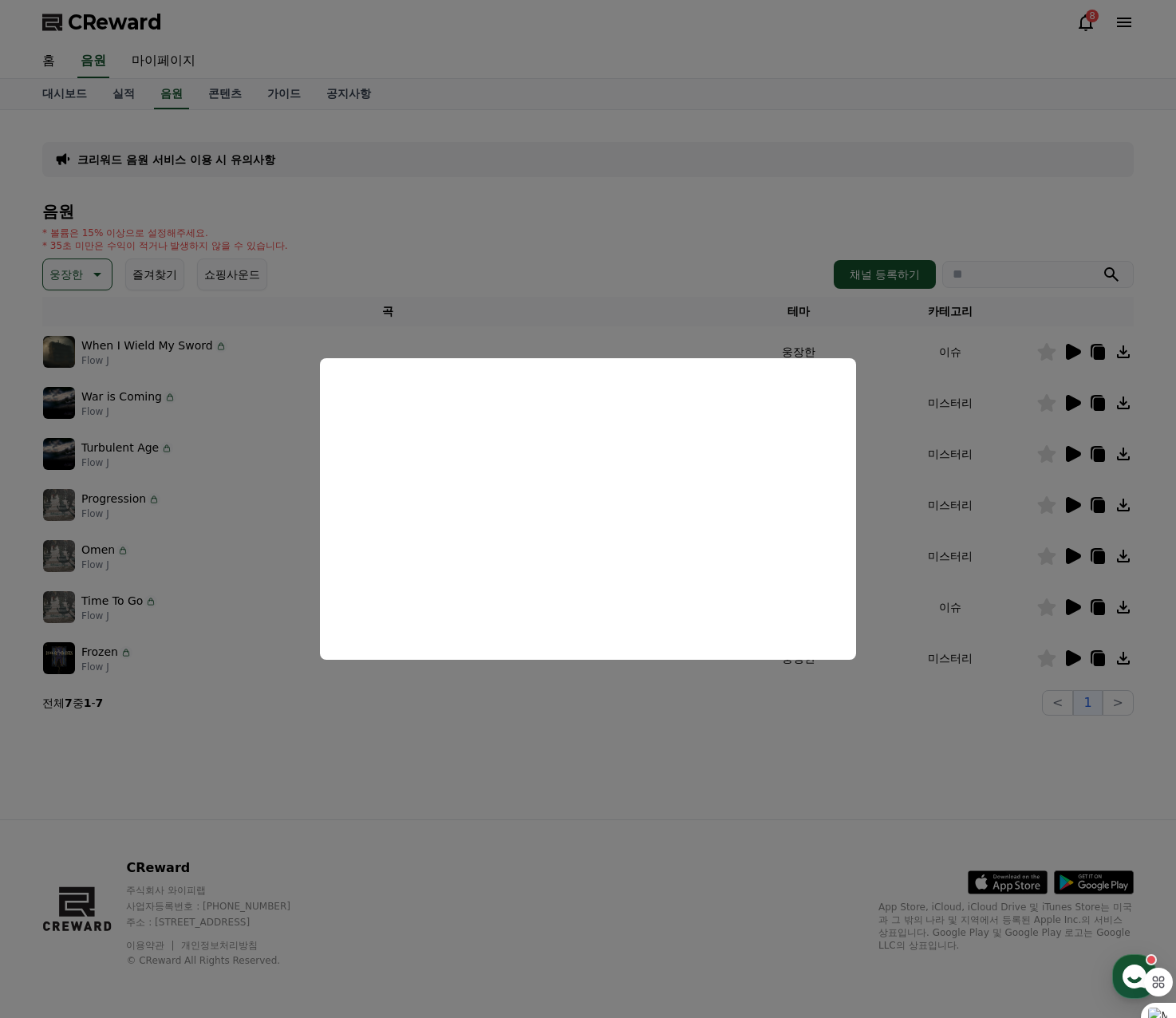
click at [1064, 604] on button "close modal" at bounding box center [588, 509] width 1176 height 1018
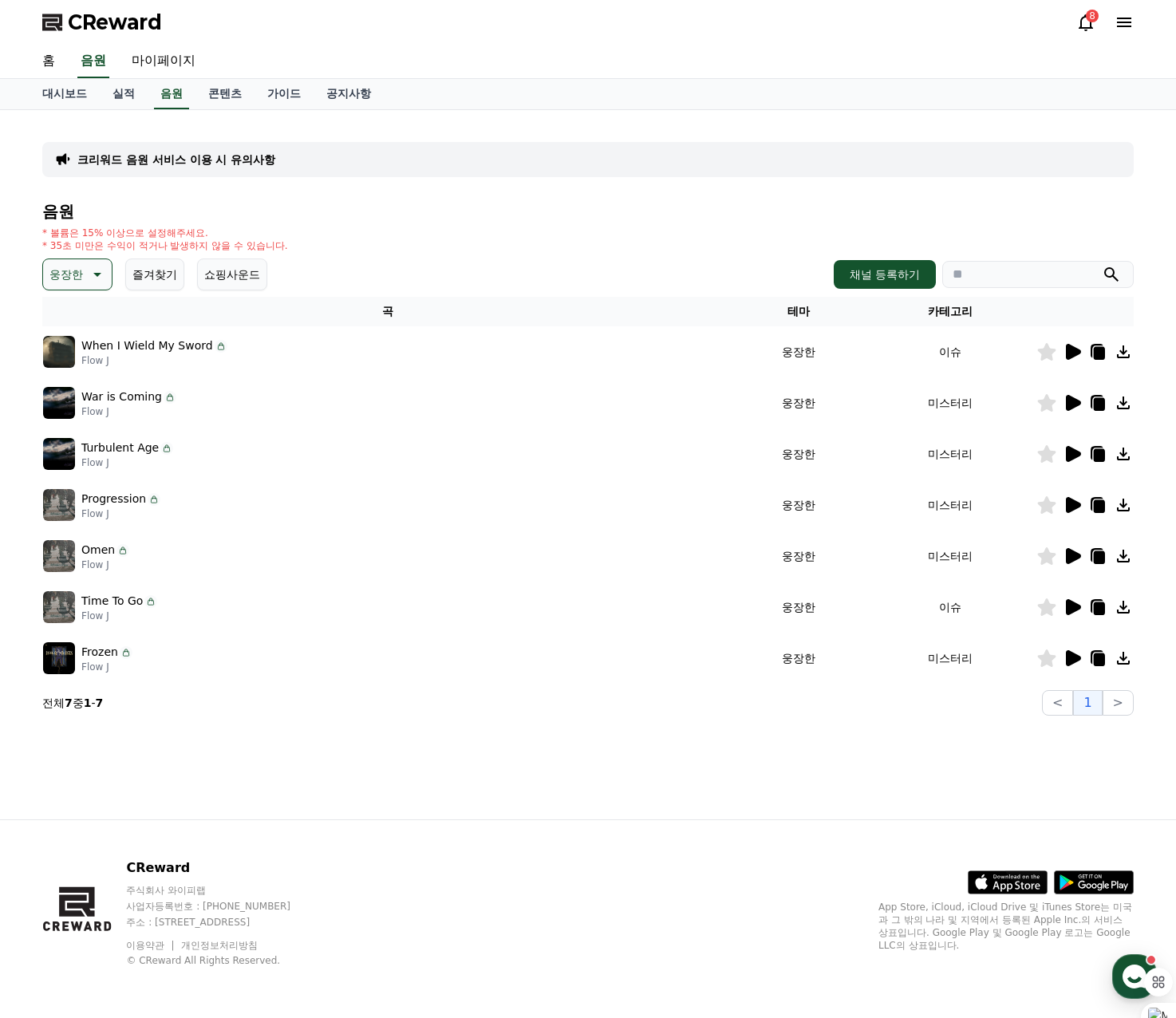
click at [1069, 610] on icon at bounding box center [1073, 607] width 15 height 16
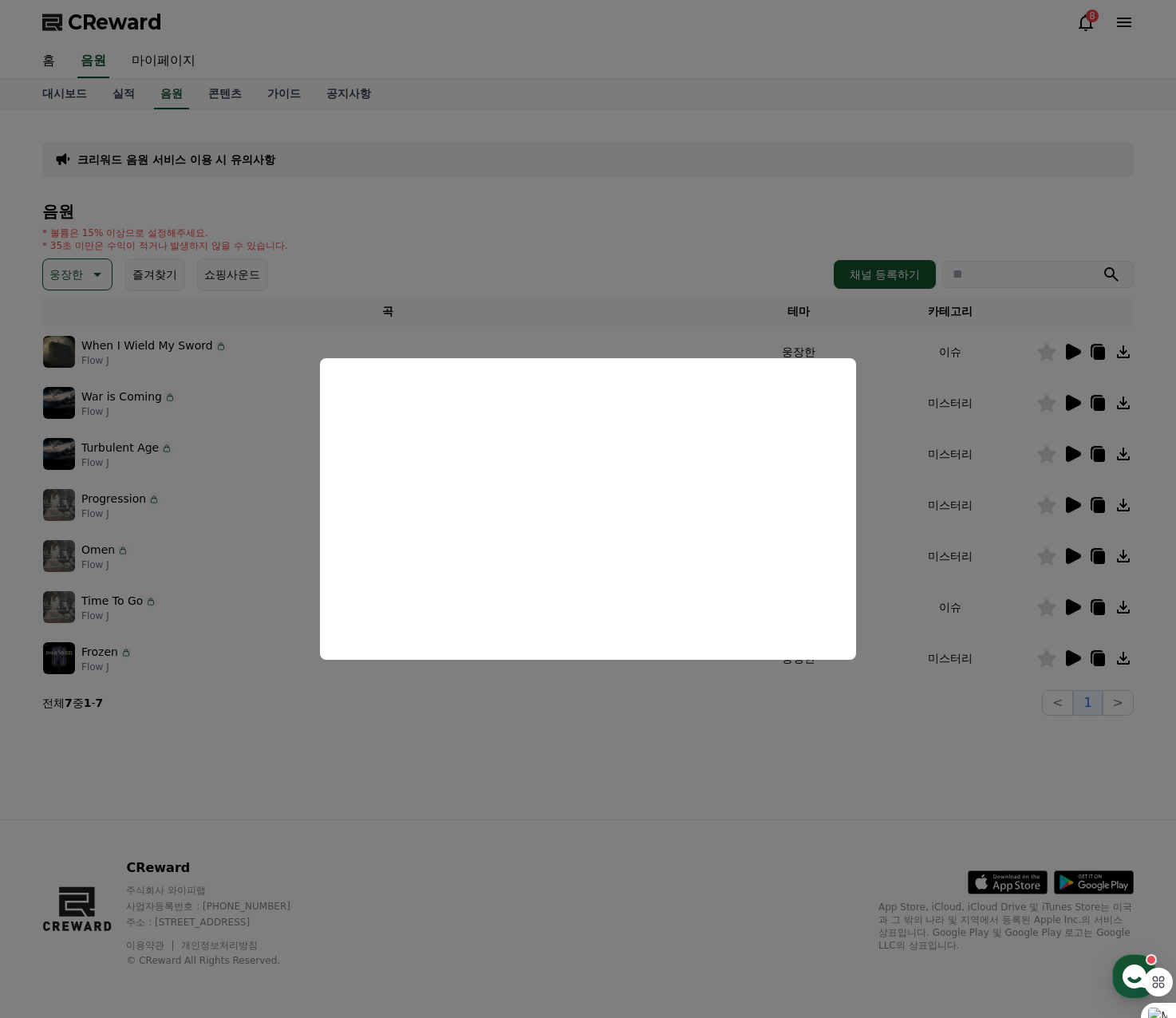
click at [1097, 603] on button "close modal" at bounding box center [588, 509] width 1176 height 1018
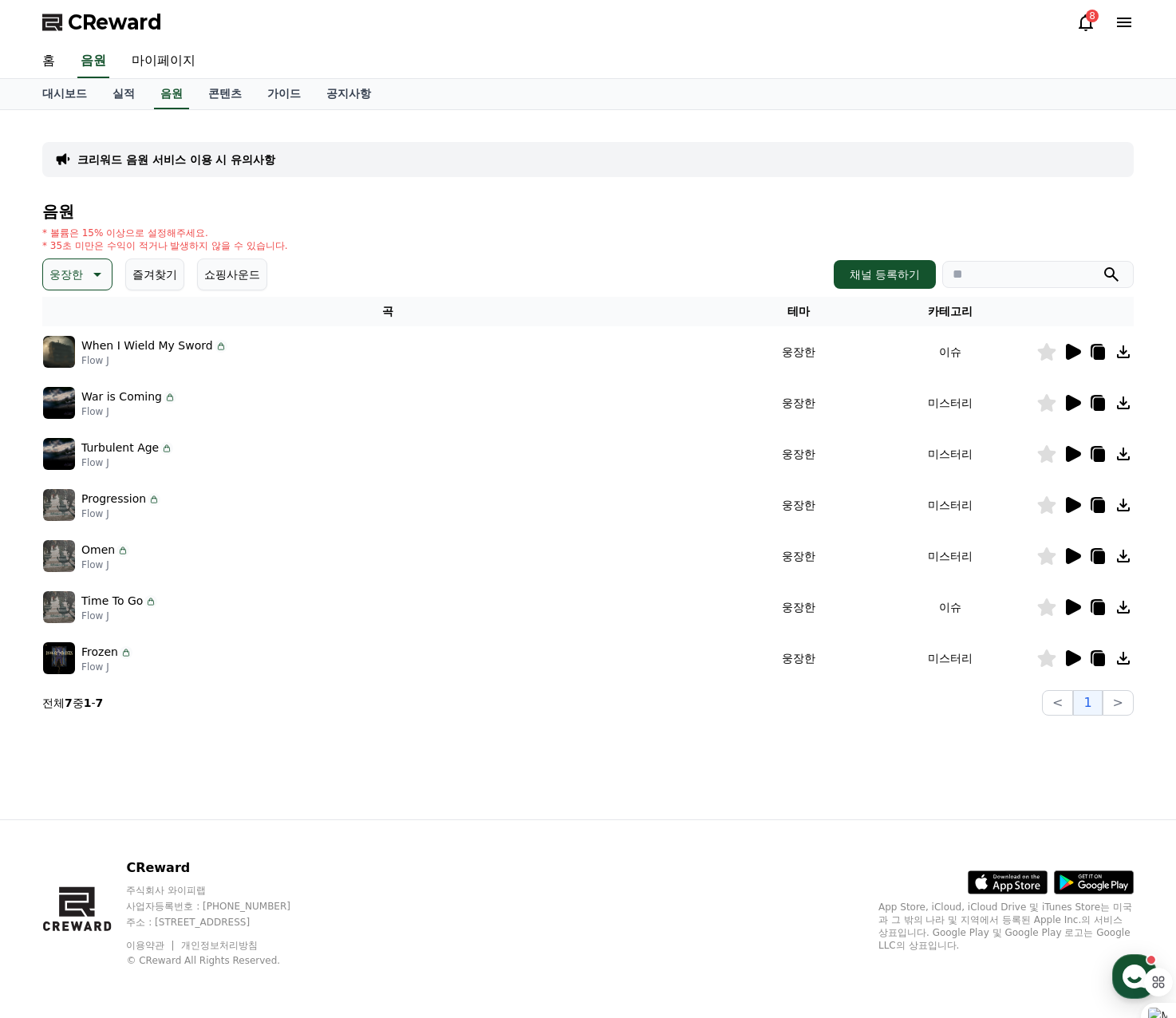
click at [1044, 613] on icon at bounding box center [1047, 607] width 18 height 18
click at [1049, 545] on td at bounding box center [1085, 556] width 97 height 51
click at [1049, 557] on icon at bounding box center [1047, 556] width 18 height 18
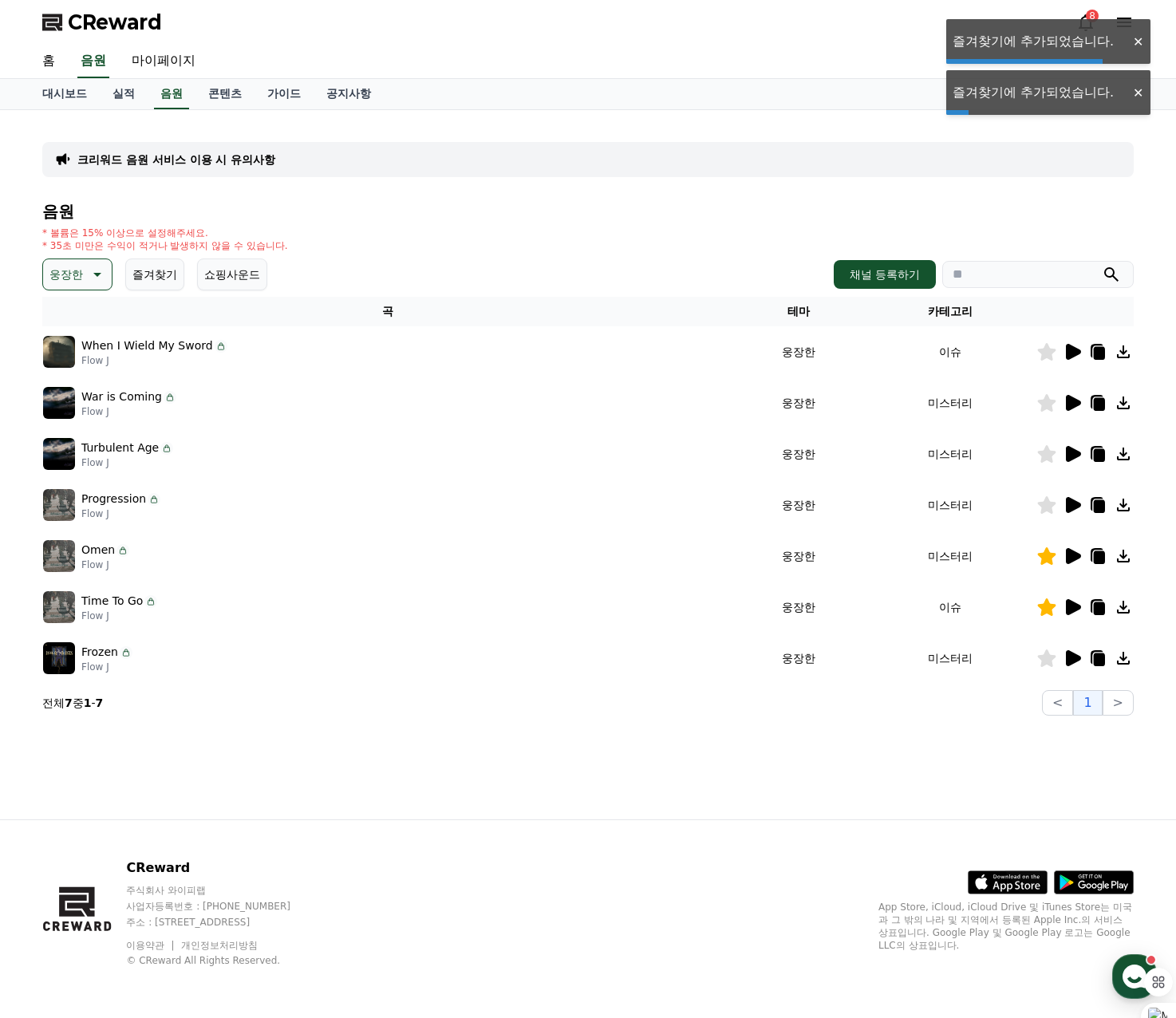
click at [1048, 516] on td at bounding box center [1085, 505] width 97 height 51
click at [1048, 511] on icon at bounding box center [1047, 505] width 18 height 18
click at [1046, 445] on icon at bounding box center [1047, 454] width 19 height 18
click at [1042, 405] on icon at bounding box center [1047, 403] width 18 height 18
click at [1073, 350] on icon at bounding box center [1073, 352] width 15 height 16
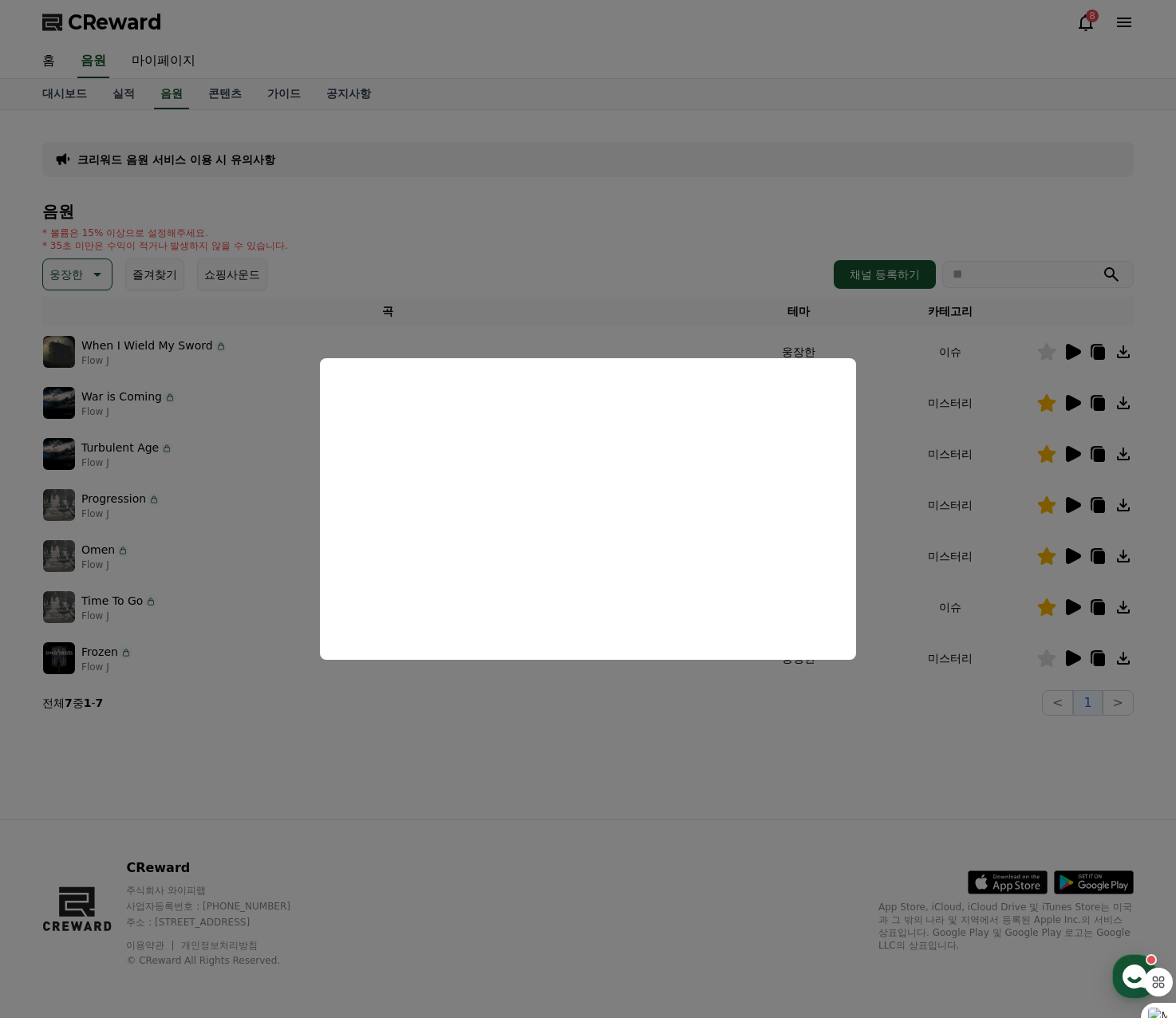
click at [1046, 351] on button "close modal" at bounding box center [588, 509] width 1176 height 1018
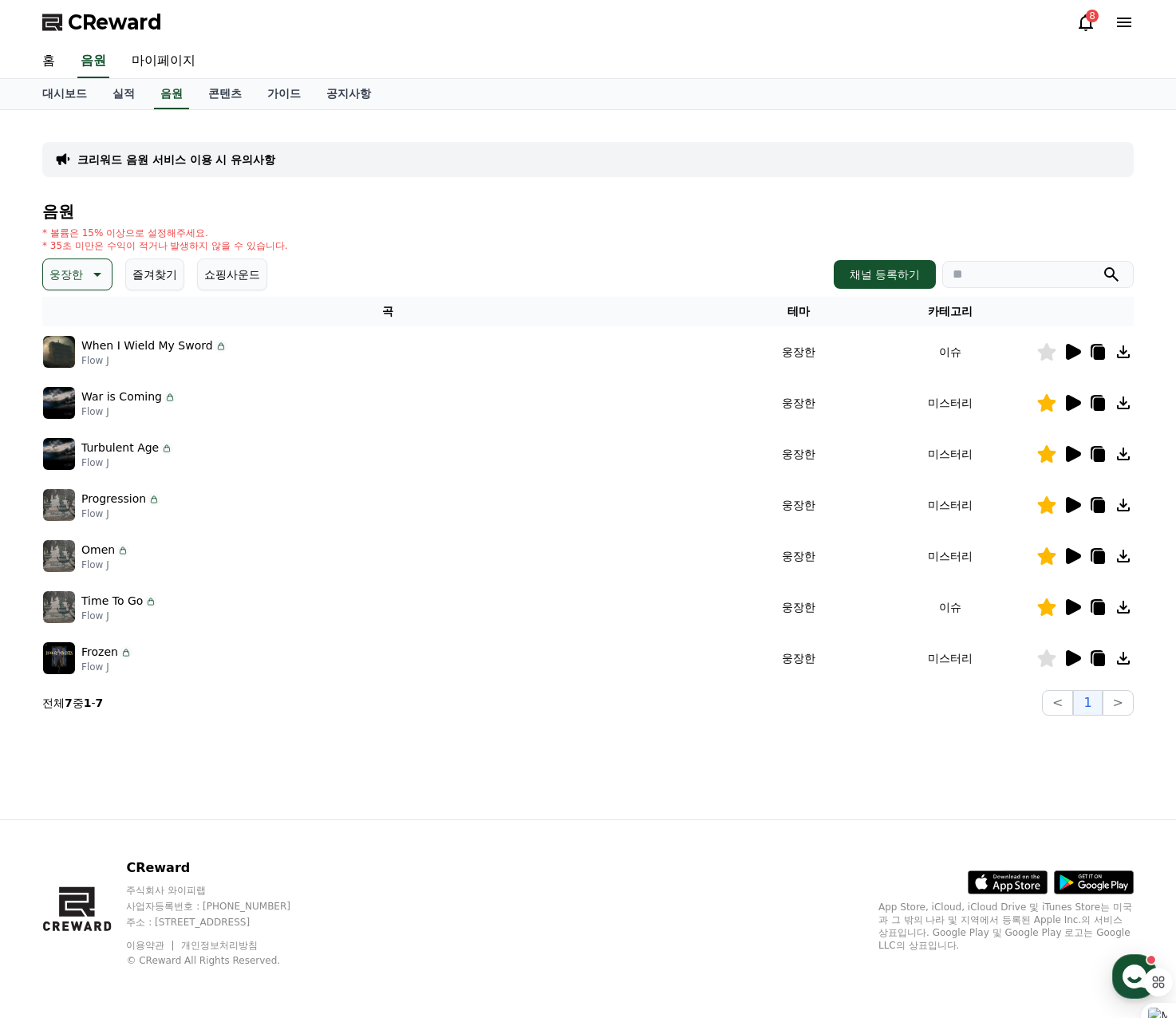
click at [1046, 351] on icon at bounding box center [1047, 352] width 18 height 18
click at [1069, 659] on icon at bounding box center [1073, 658] width 15 height 16
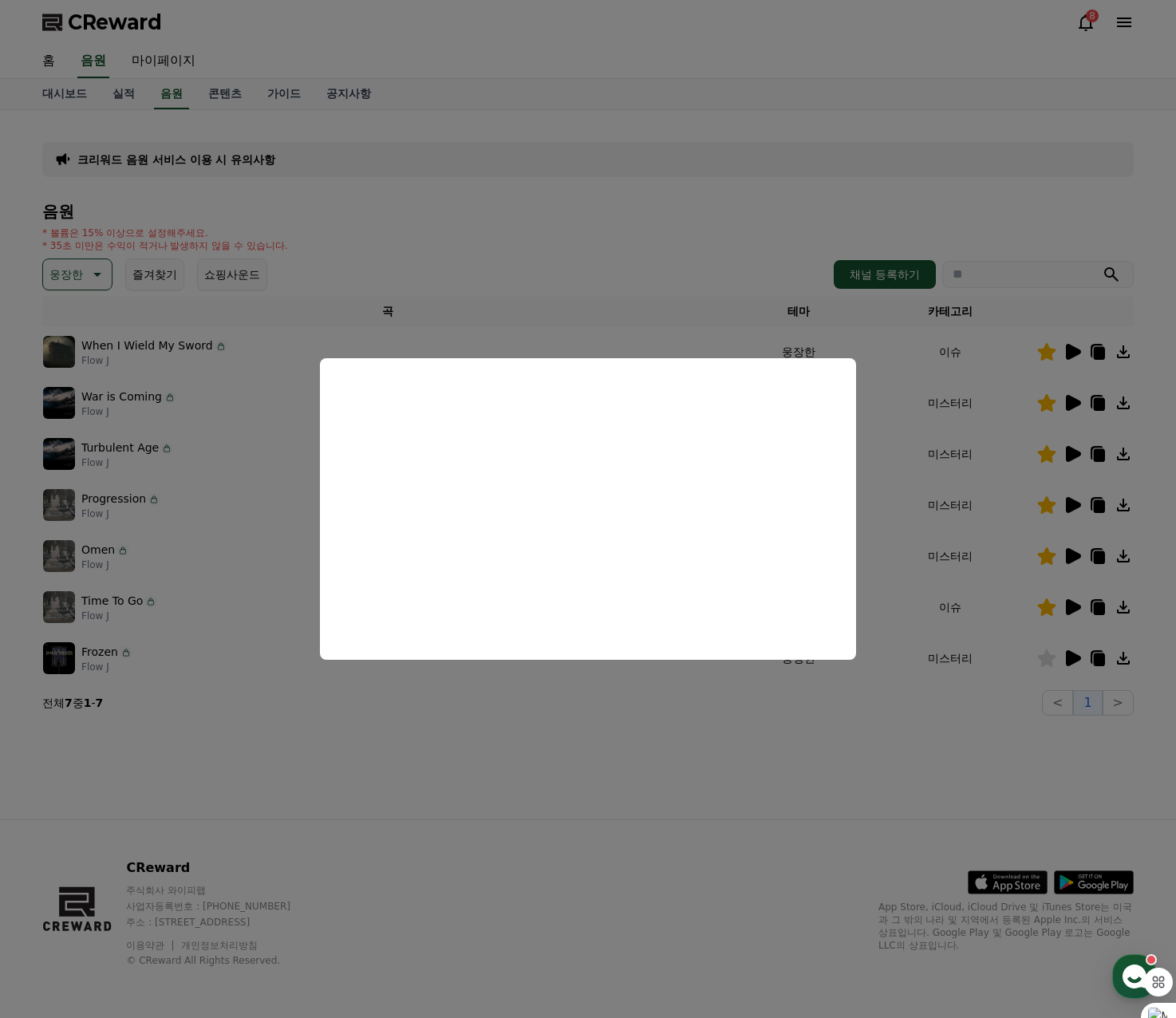
click at [935, 744] on button "close modal" at bounding box center [588, 509] width 1176 height 1018
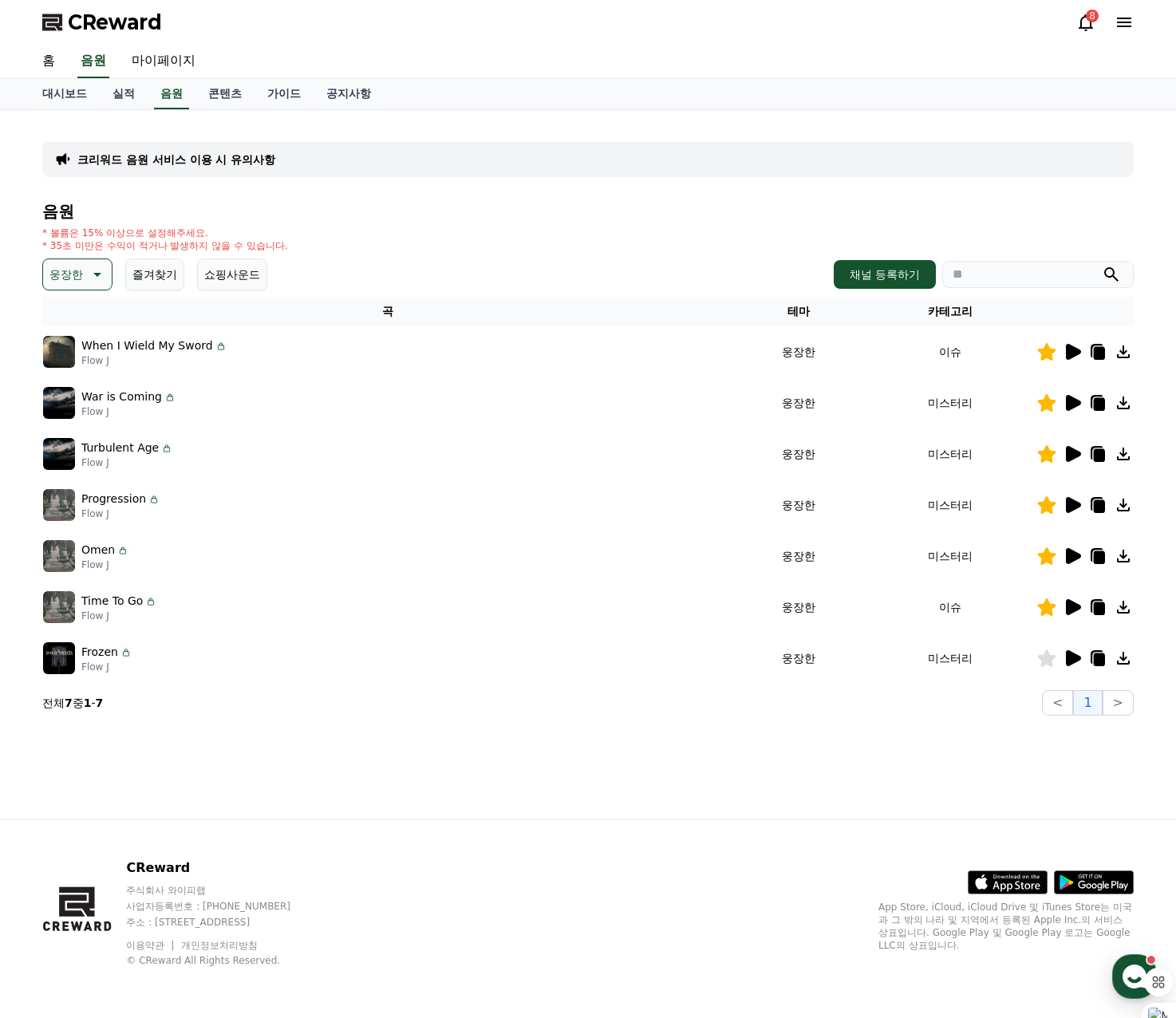
click at [1103, 610] on icon at bounding box center [1099, 609] width 11 height 13
click at [1069, 395] on icon at bounding box center [1073, 403] width 15 height 16
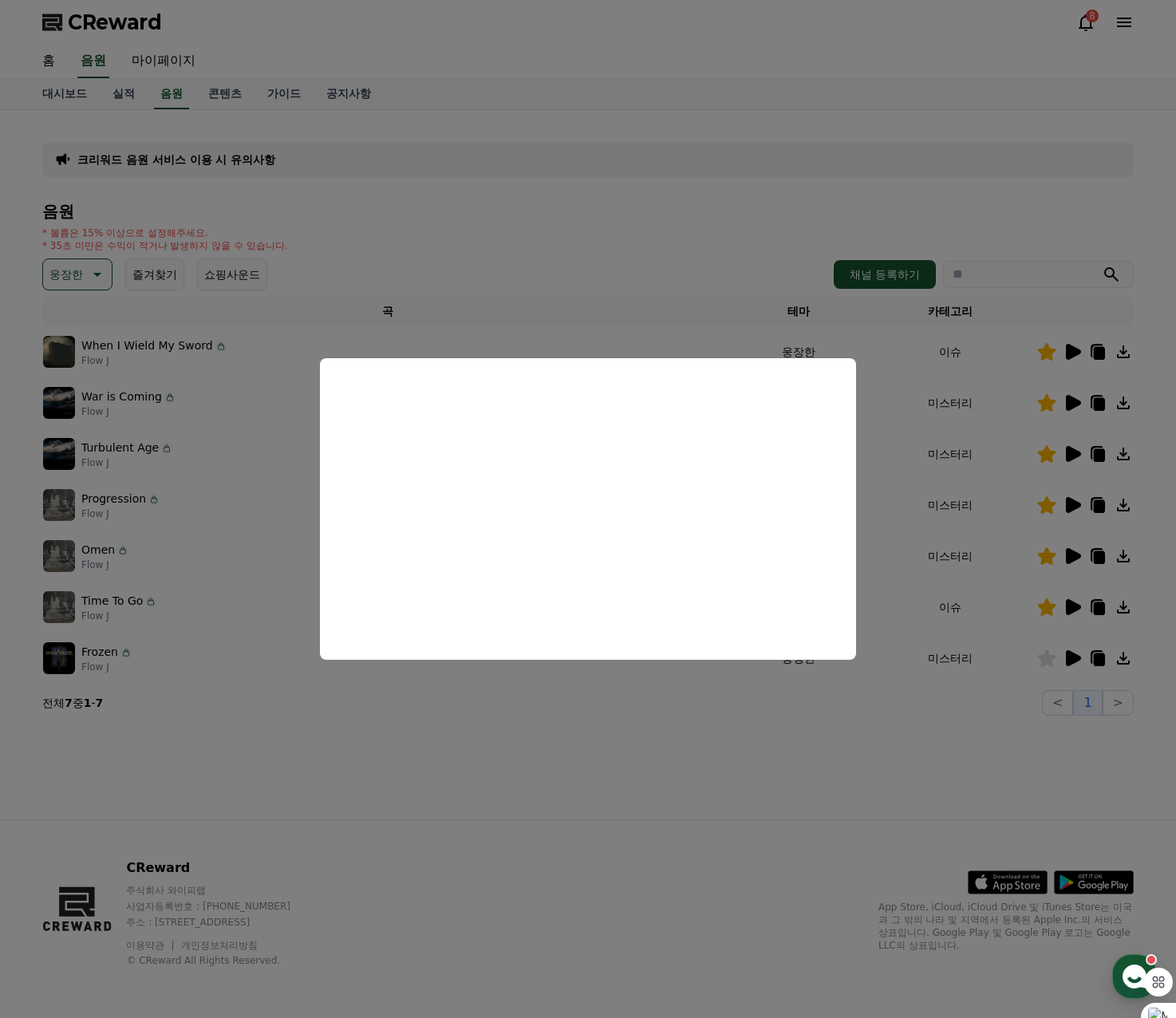
click at [1044, 403] on button "close modal" at bounding box center [588, 509] width 1176 height 1018
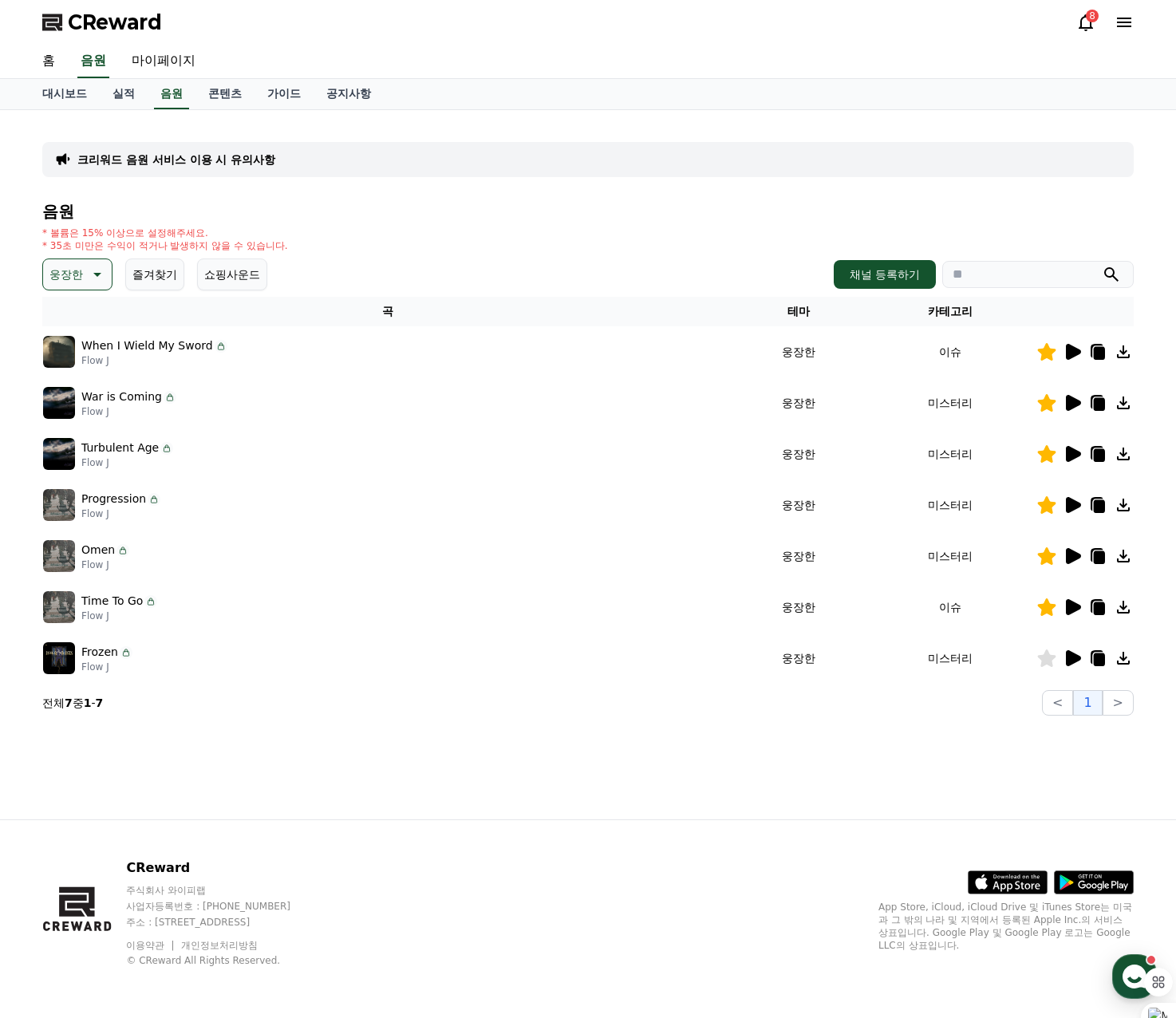
click at [1044, 403] on icon at bounding box center [1047, 403] width 18 height 18
click at [1073, 457] on icon at bounding box center [1073, 454] width 15 height 16
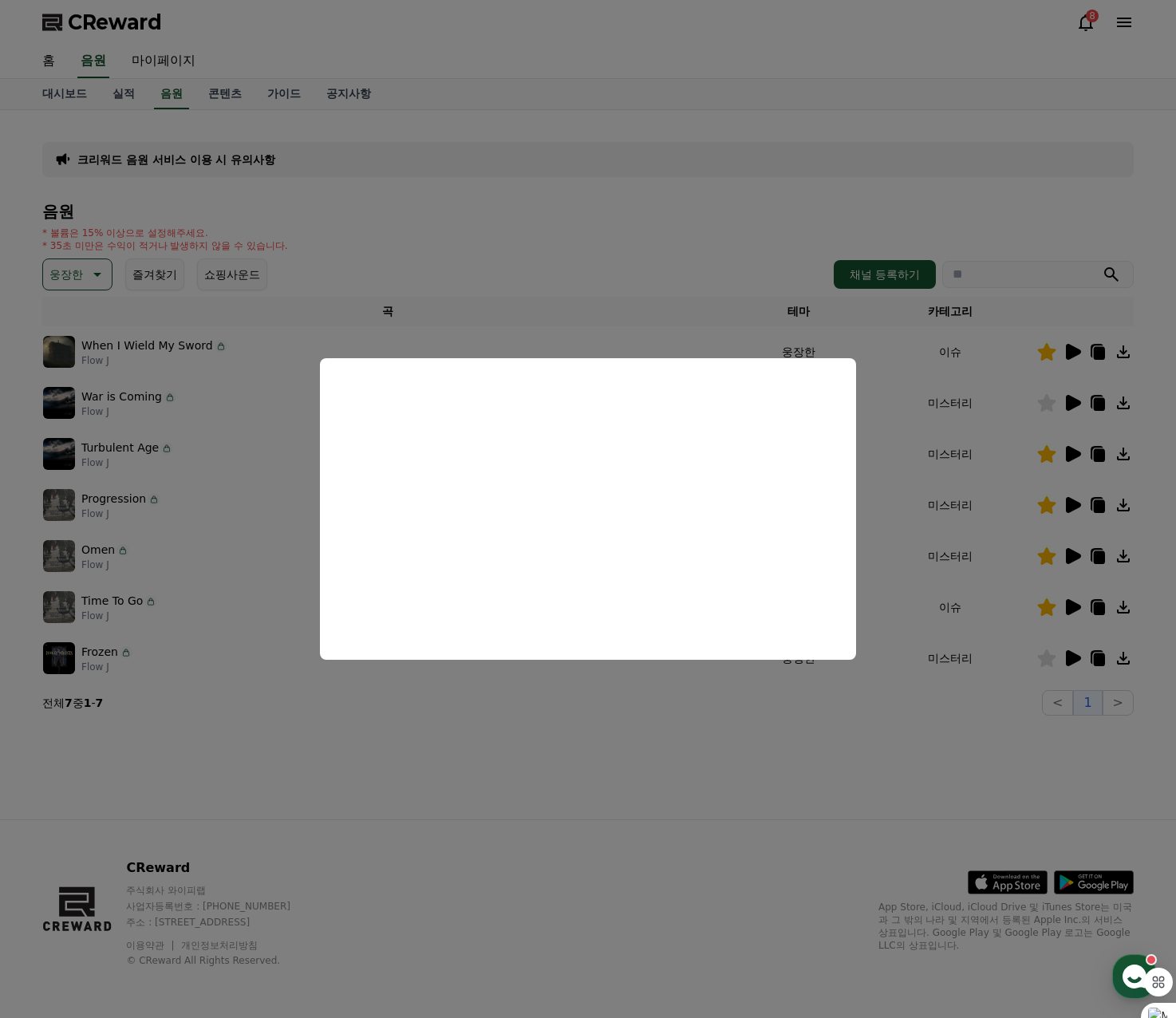
click at [874, 744] on button "close modal" at bounding box center [588, 509] width 1176 height 1018
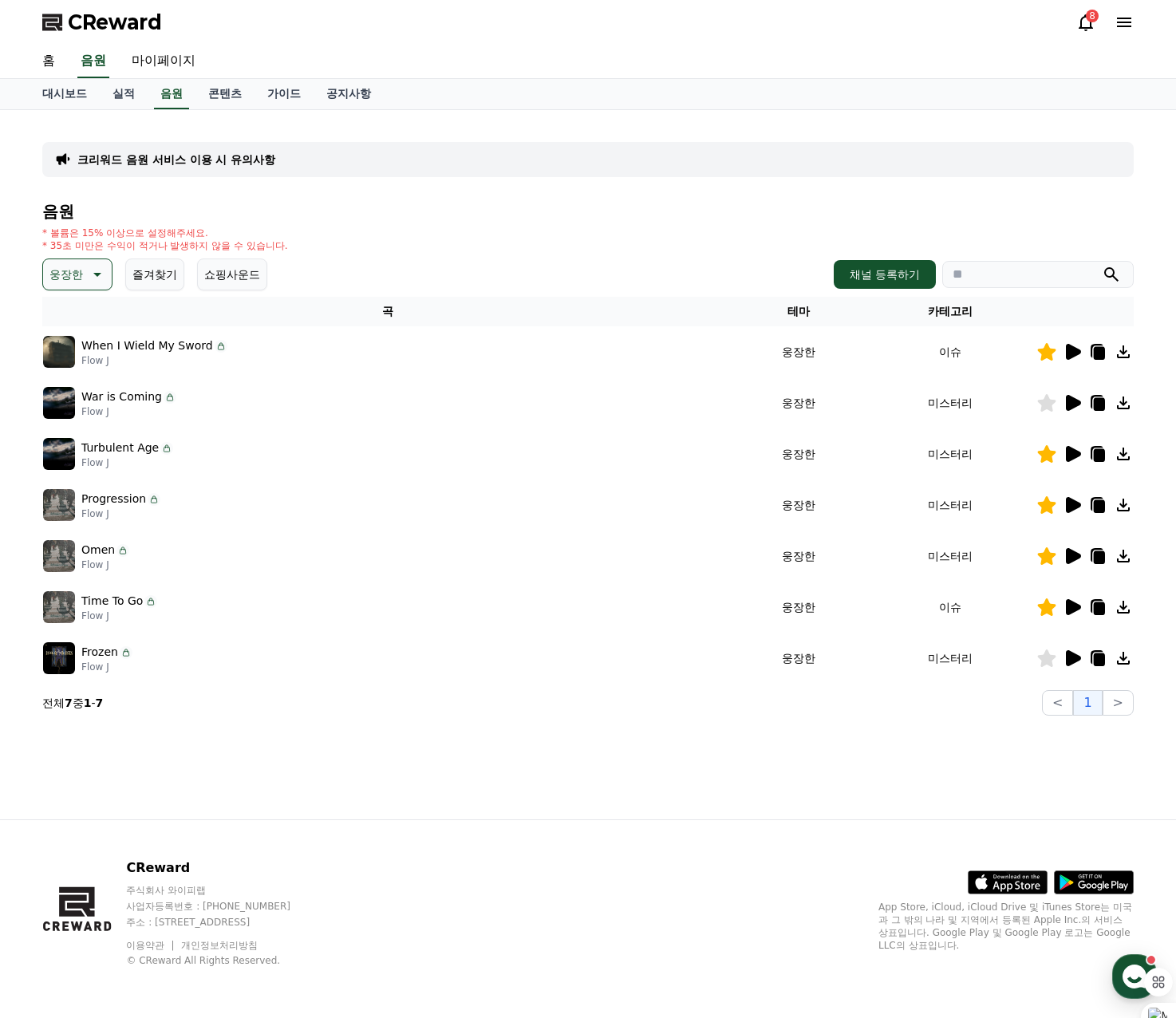
click at [1096, 454] on icon at bounding box center [1099, 456] width 11 height 13
click at [125, 95] on link "실적" at bounding box center [124, 94] width 48 height 30
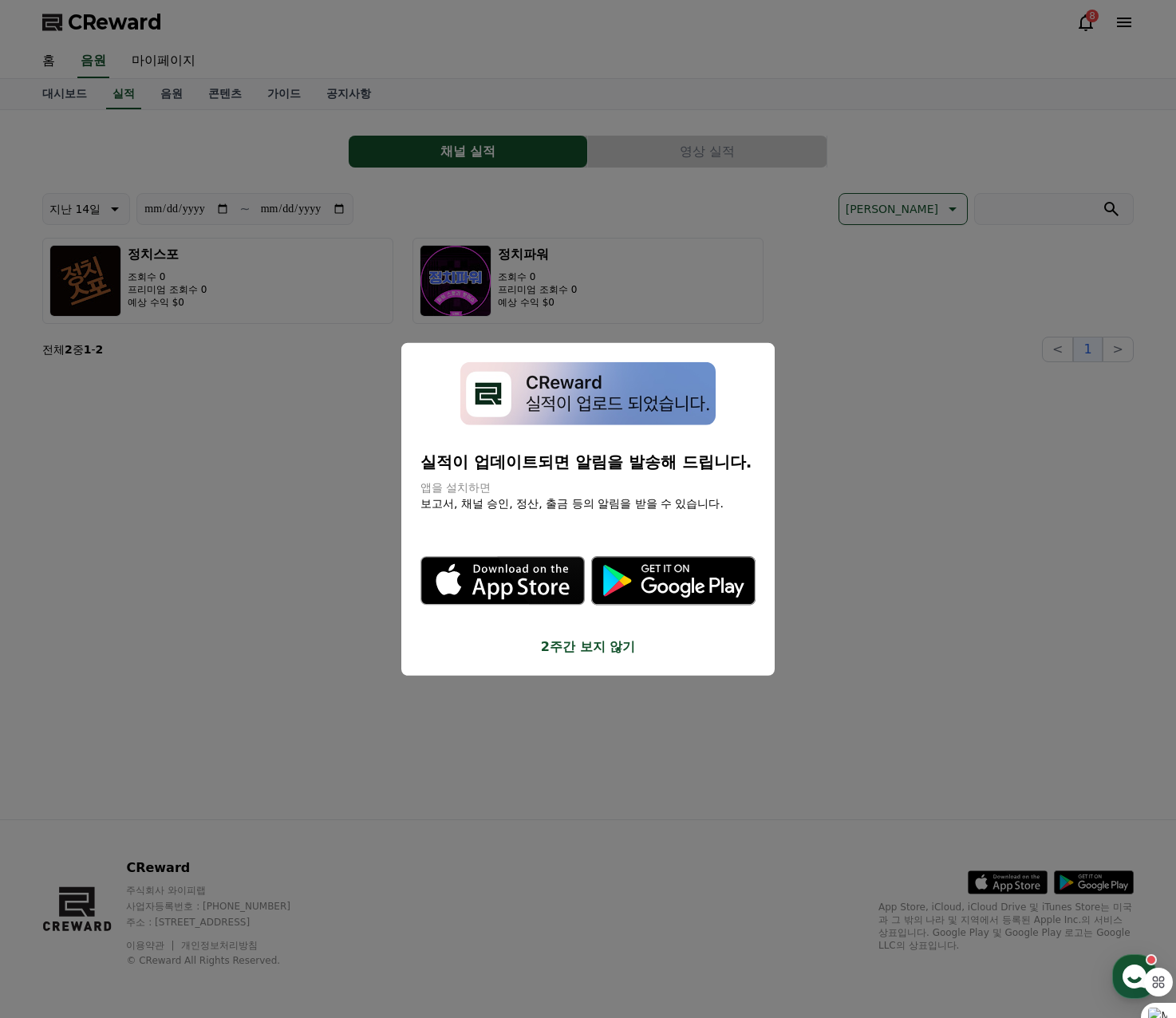
click at [245, 560] on button "close modal" at bounding box center [588, 509] width 1176 height 1018
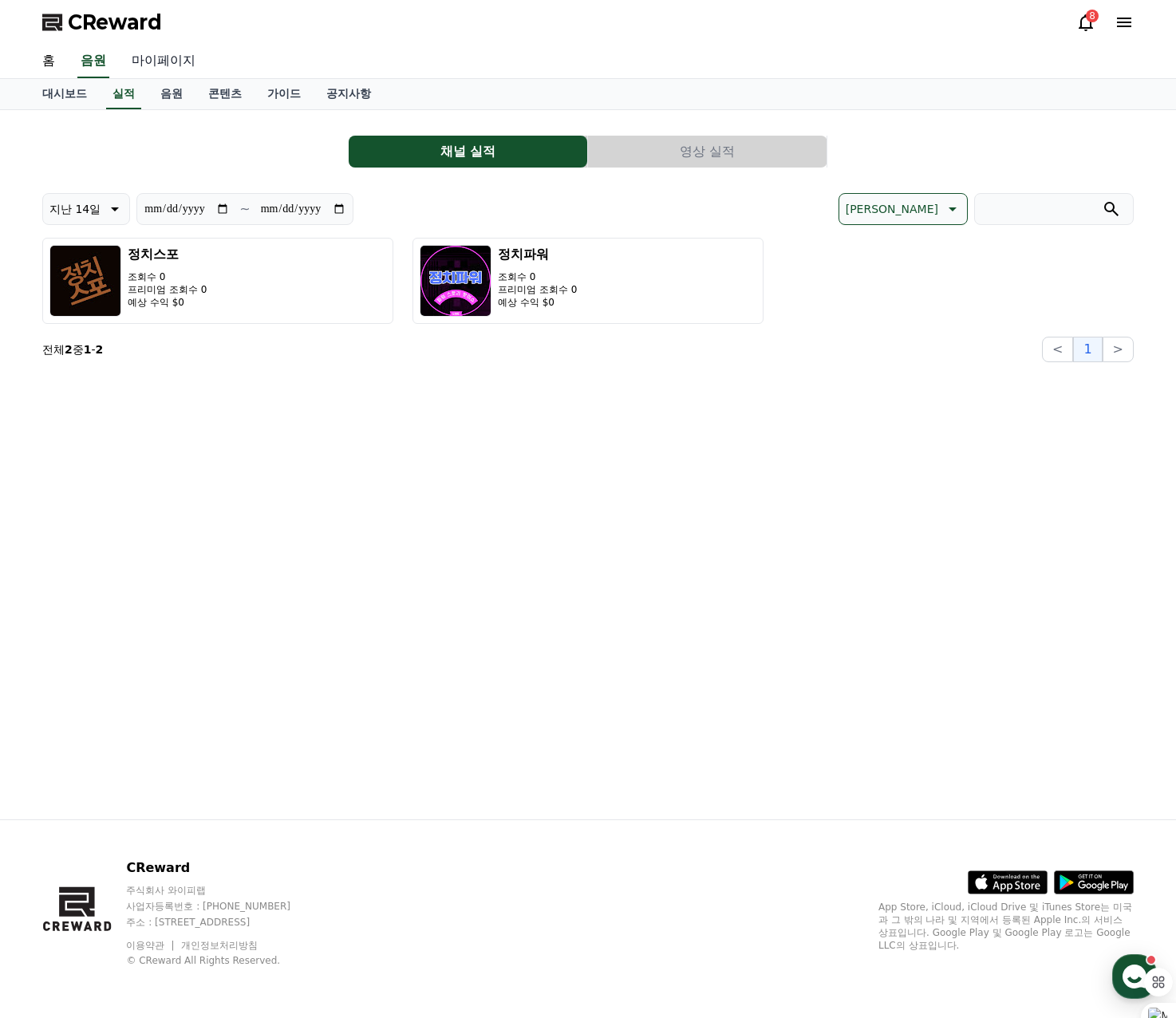
click at [176, 56] on link "마이페이지" at bounding box center [163, 62] width 89 height 34
select select "**********"
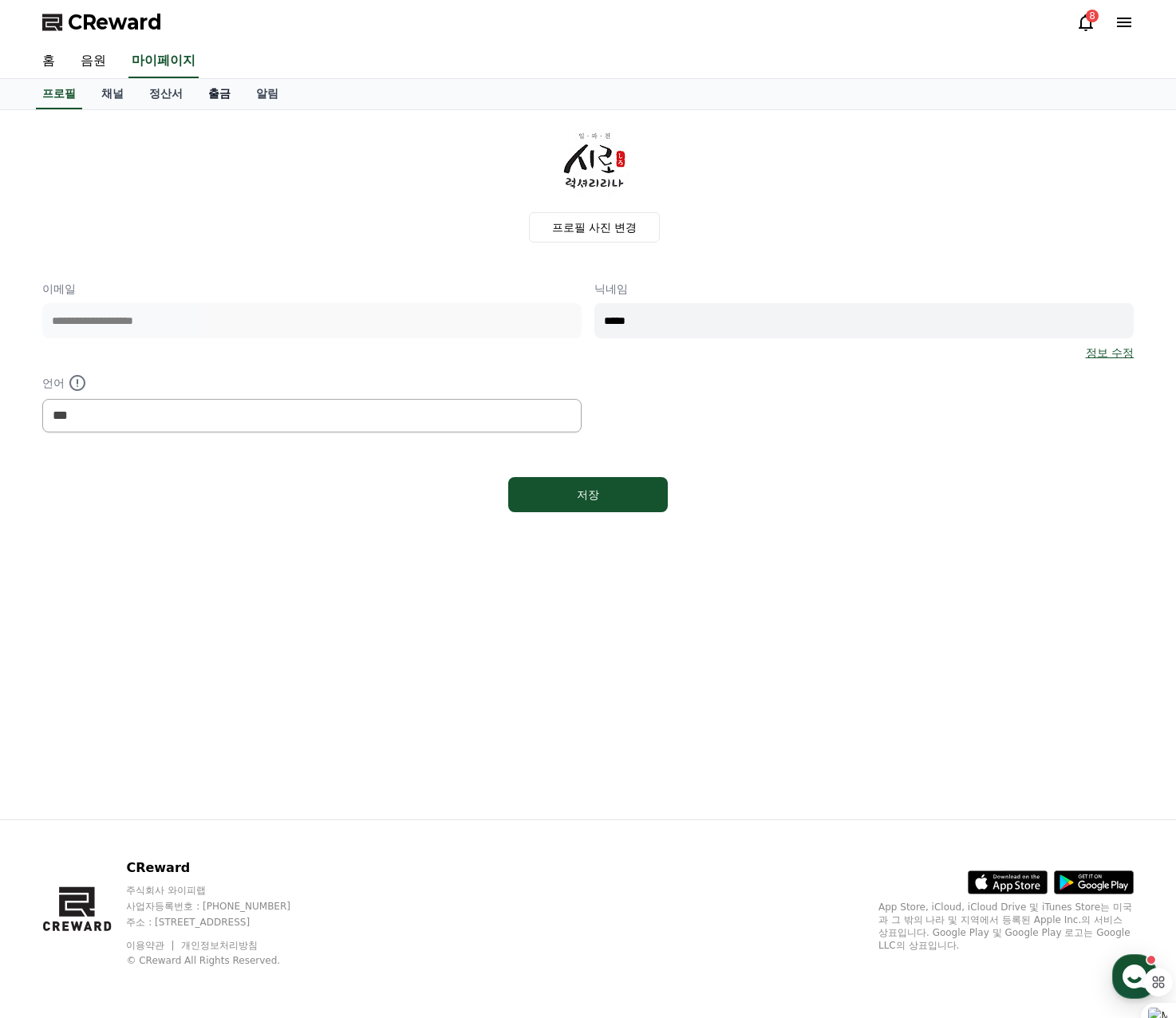
click at [210, 88] on link "출금" at bounding box center [220, 94] width 48 height 30
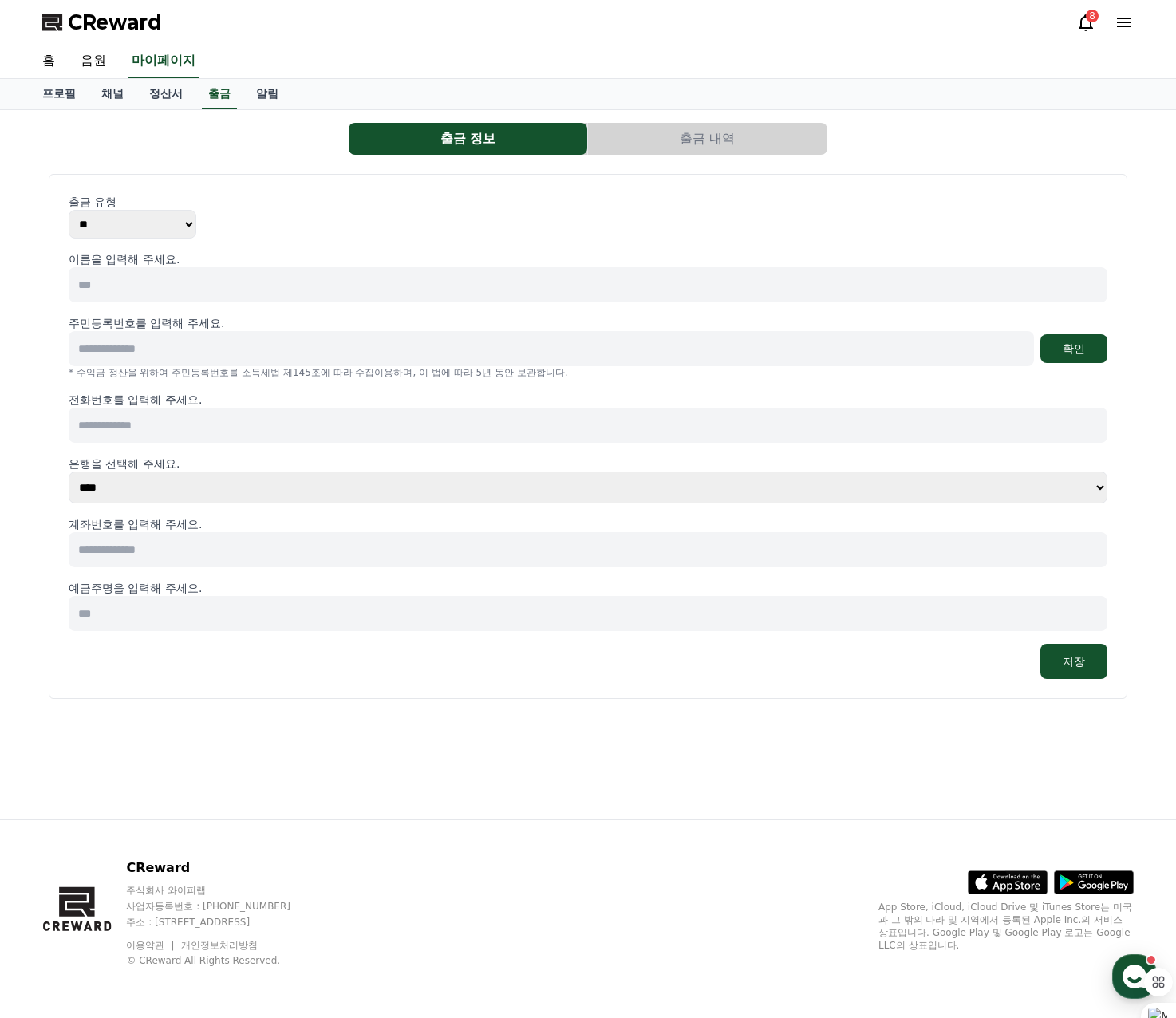
click at [157, 221] on select "** ***" at bounding box center [132, 224] width 128 height 29
click at [154, 286] on input at bounding box center [588, 285] width 1038 height 35
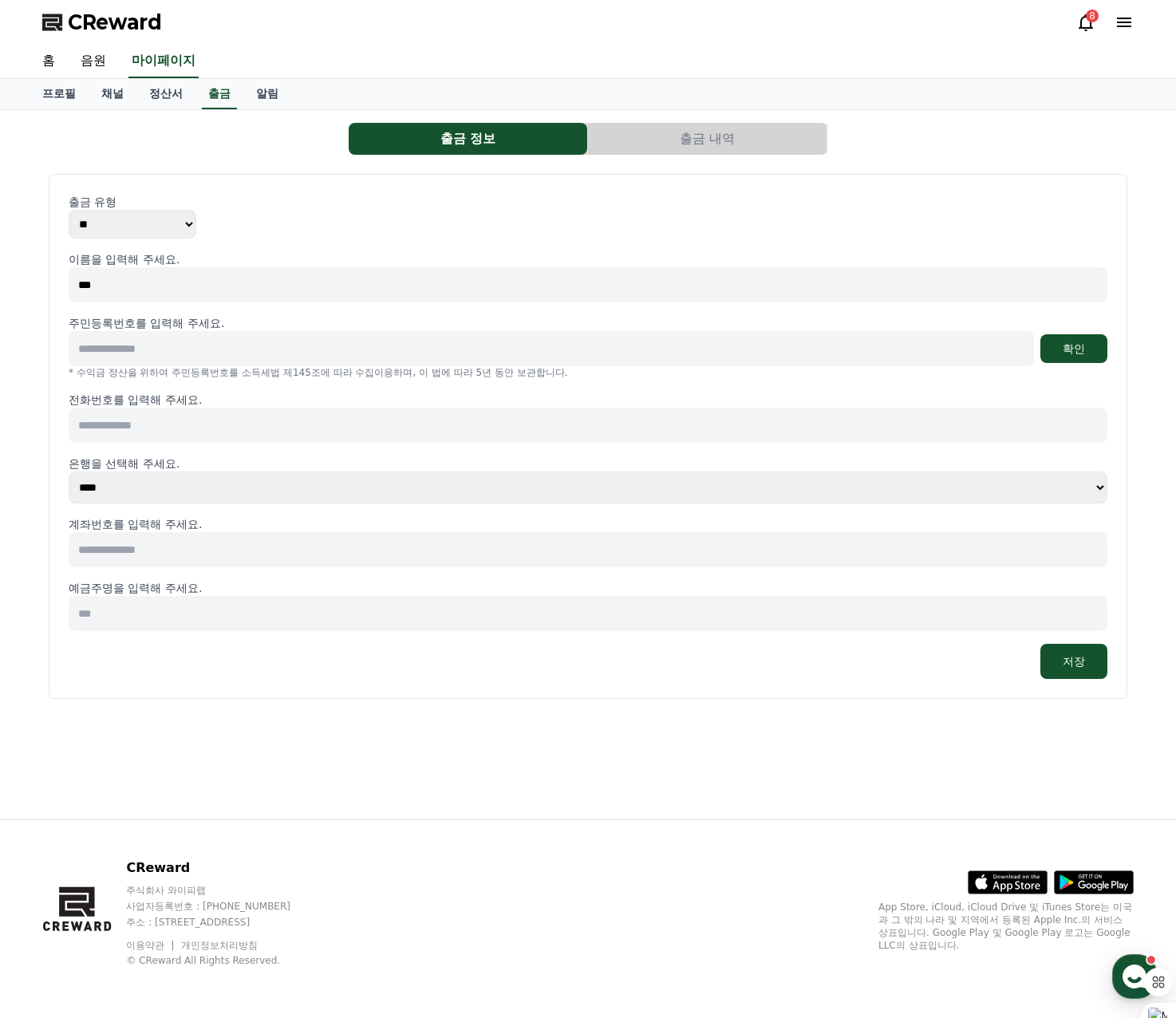
type input "***"
click at [156, 347] on input at bounding box center [551, 349] width 965 height 35
type input "**********"
click at [1089, 352] on button "확인" at bounding box center [1073, 349] width 67 height 29
click at [206, 437] on input at bounding box center [588, 425] width 1038 height 35
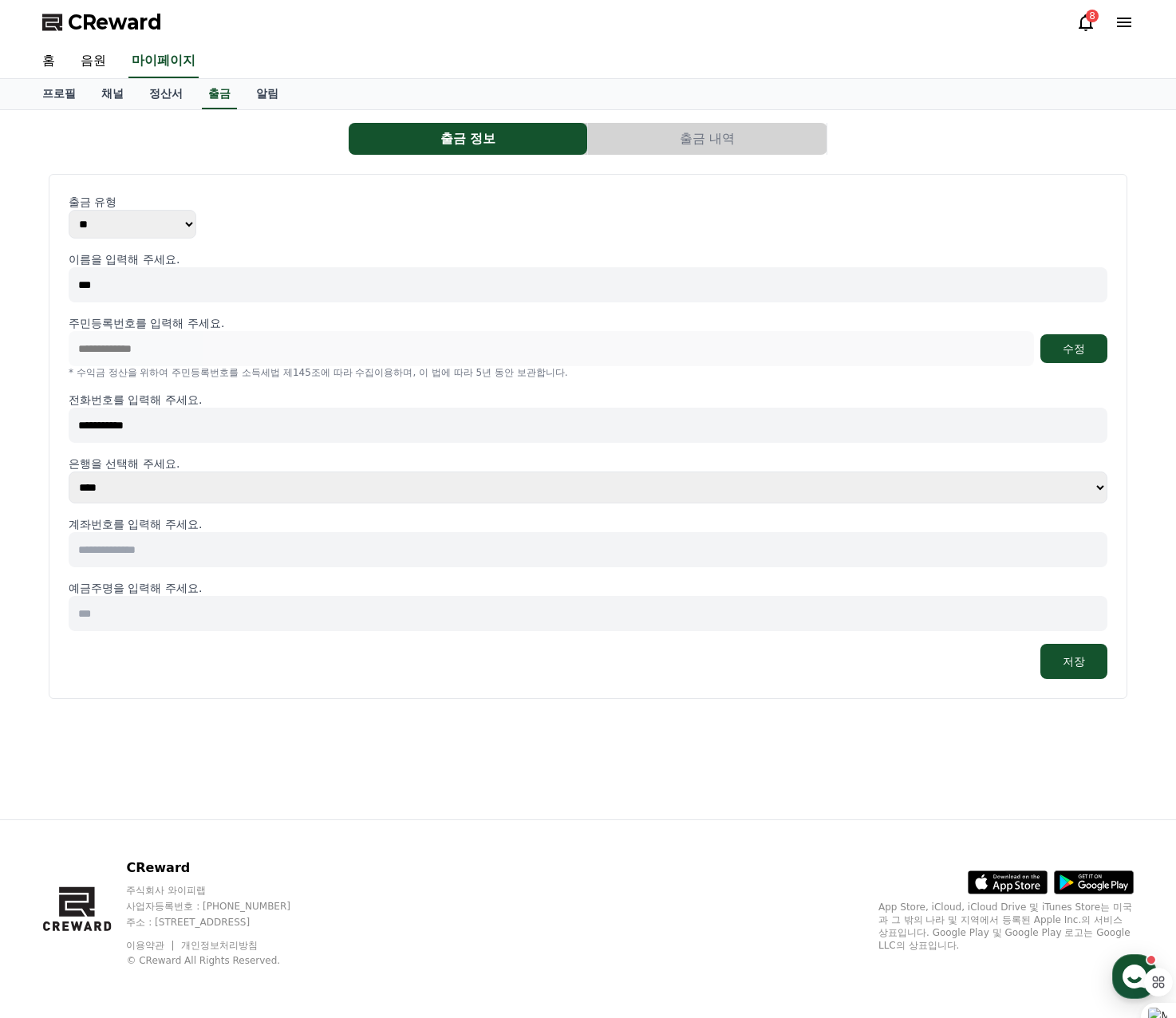
type input "**********"
click at [191, 495] on select "**** **** **** **** **** **** **** ** ** ** ** **** *** **** **** *****" at bounding box center [588, 488] width 1038 height 32
select select "********"
click at [69, 472] on select "**** **** **** **** **** **** **** ** ** ** ** **** *** **** **** *****" at bounding box center [588, 488] width 1038 height 32
click at [205, 556] on input at bounding box center [588, 550] width 1038 height 35
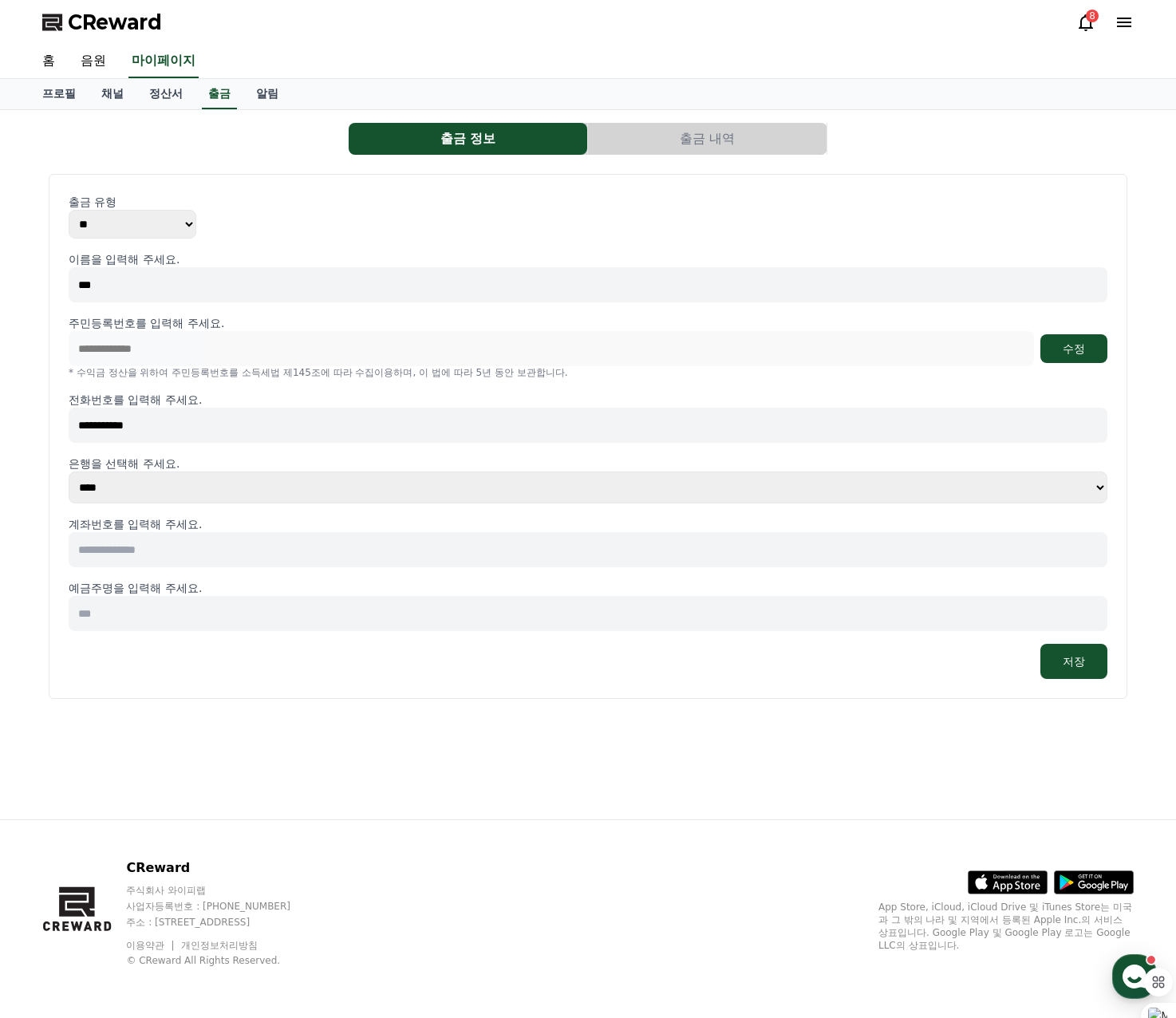
click at [205, 556] on input at bounding box center [588, 550] width 1038 height 35
type input "**********"
click at [183, 621] on input at bounding box center [588, 614] width 1038 height 35
type input "***"
click at [1070, 655] on button "저장" at bounding box center [1073, 661] width 67 height 35
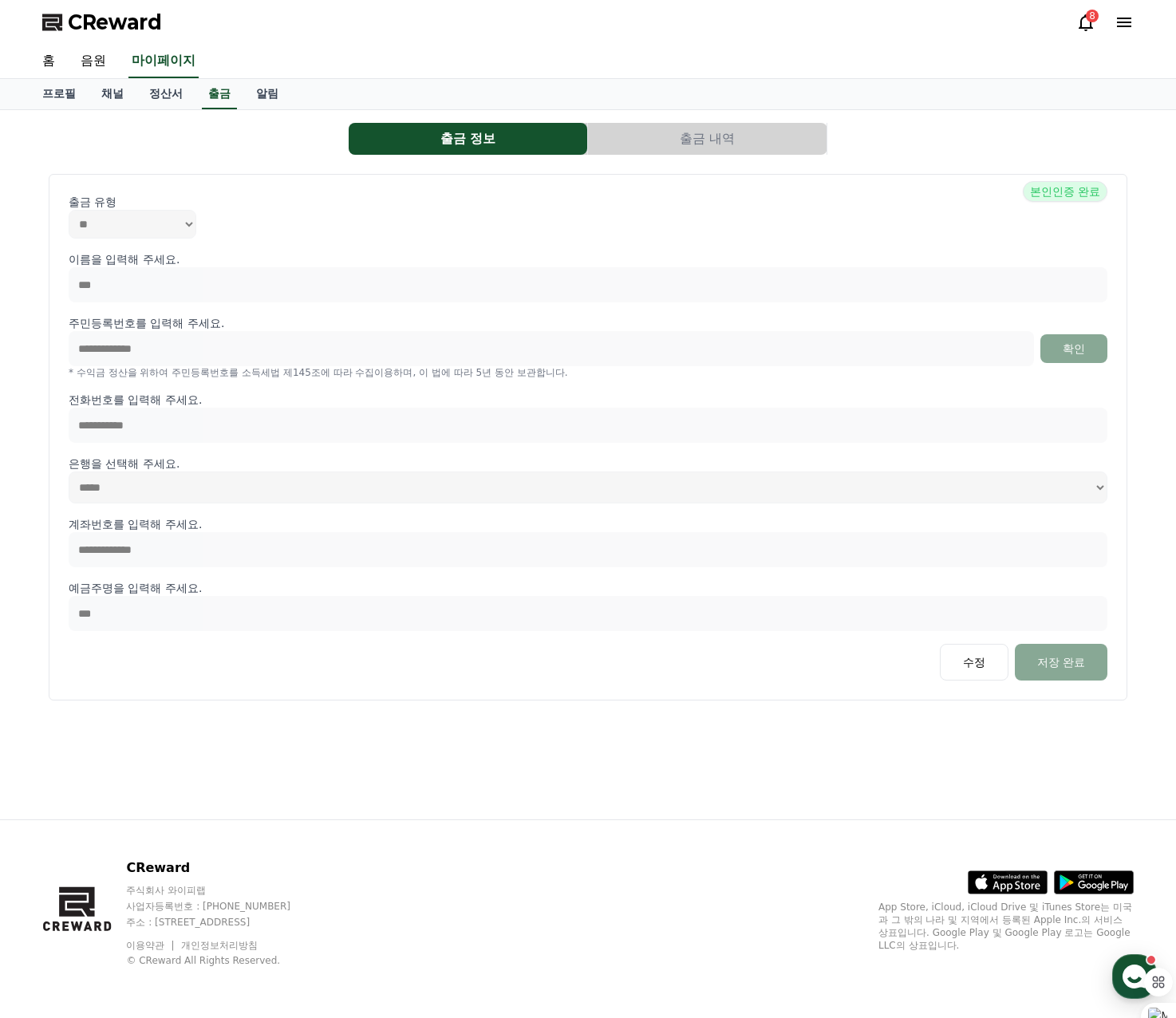
click at [665, 140] on button "출금 내역" at bounding box center [707, 139] width 238 height 32
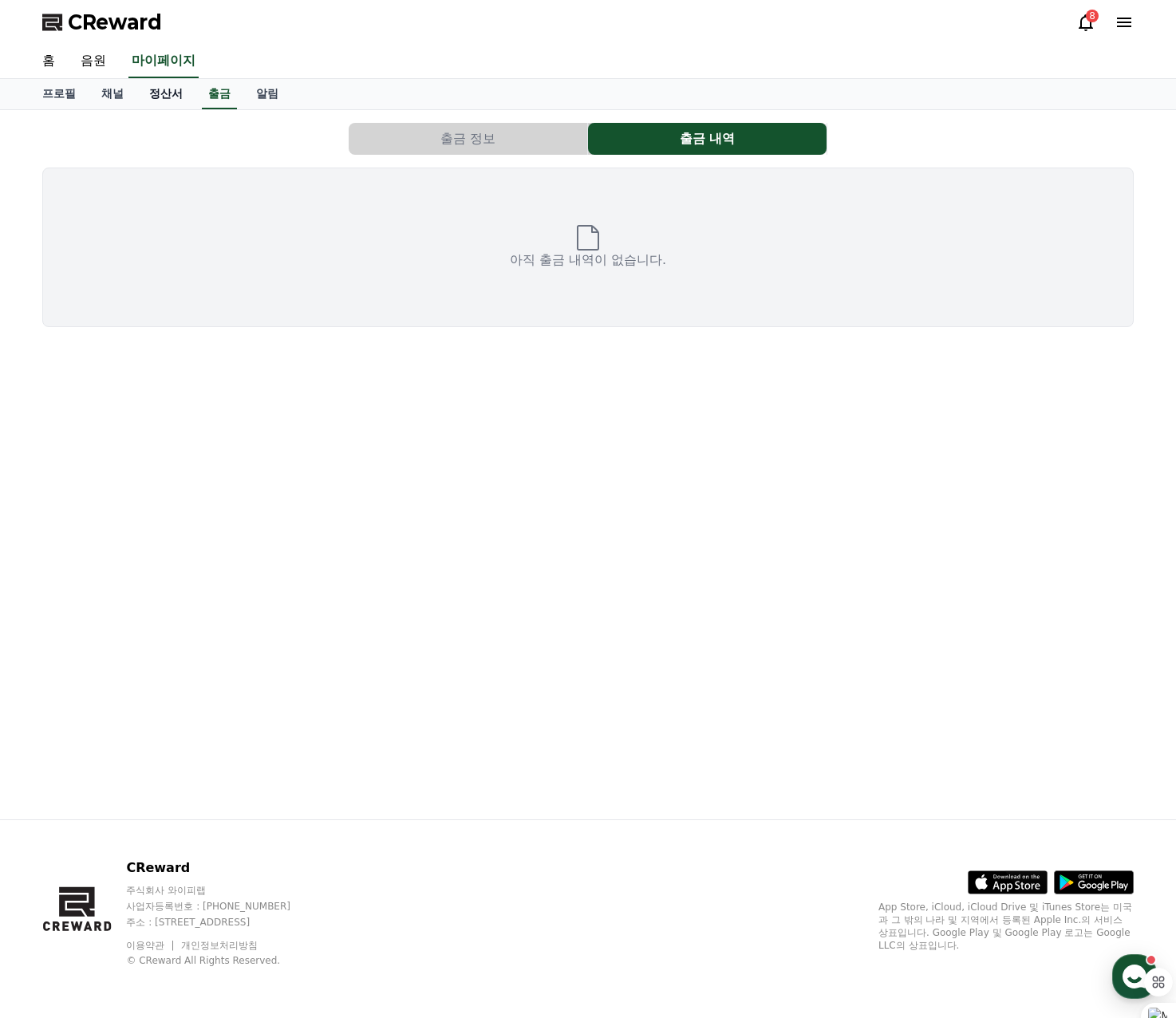
click at [170, 101] on link "정산서" at bounding box center [166, 94] width 59 height 30
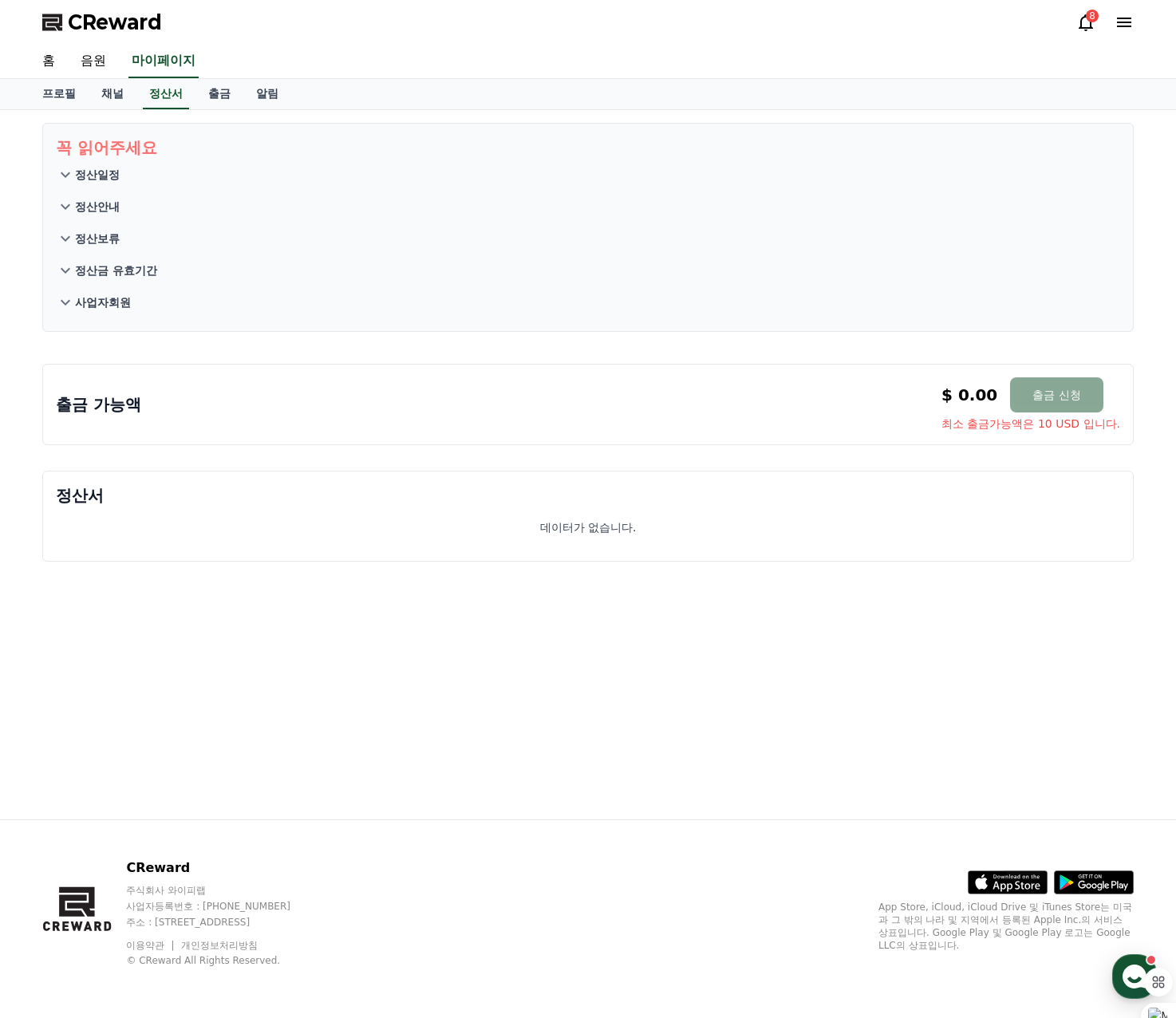
click at [148, 172] on button "정산일정" at bounding box center [588, 175] width 1064 height 32
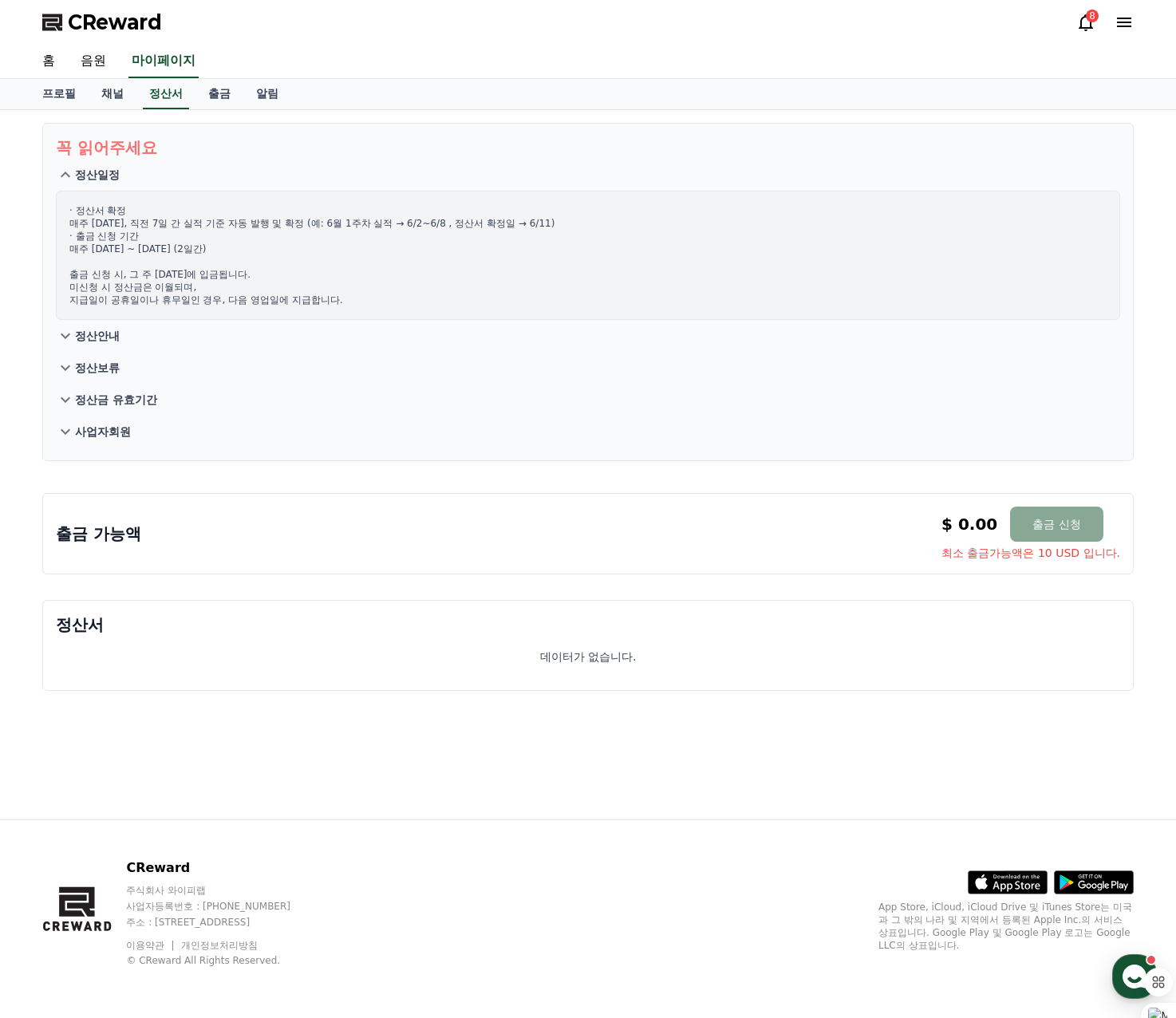
click at [106, 343] on p "정산안내" at bounding box center [97, 336] width 45 height 16
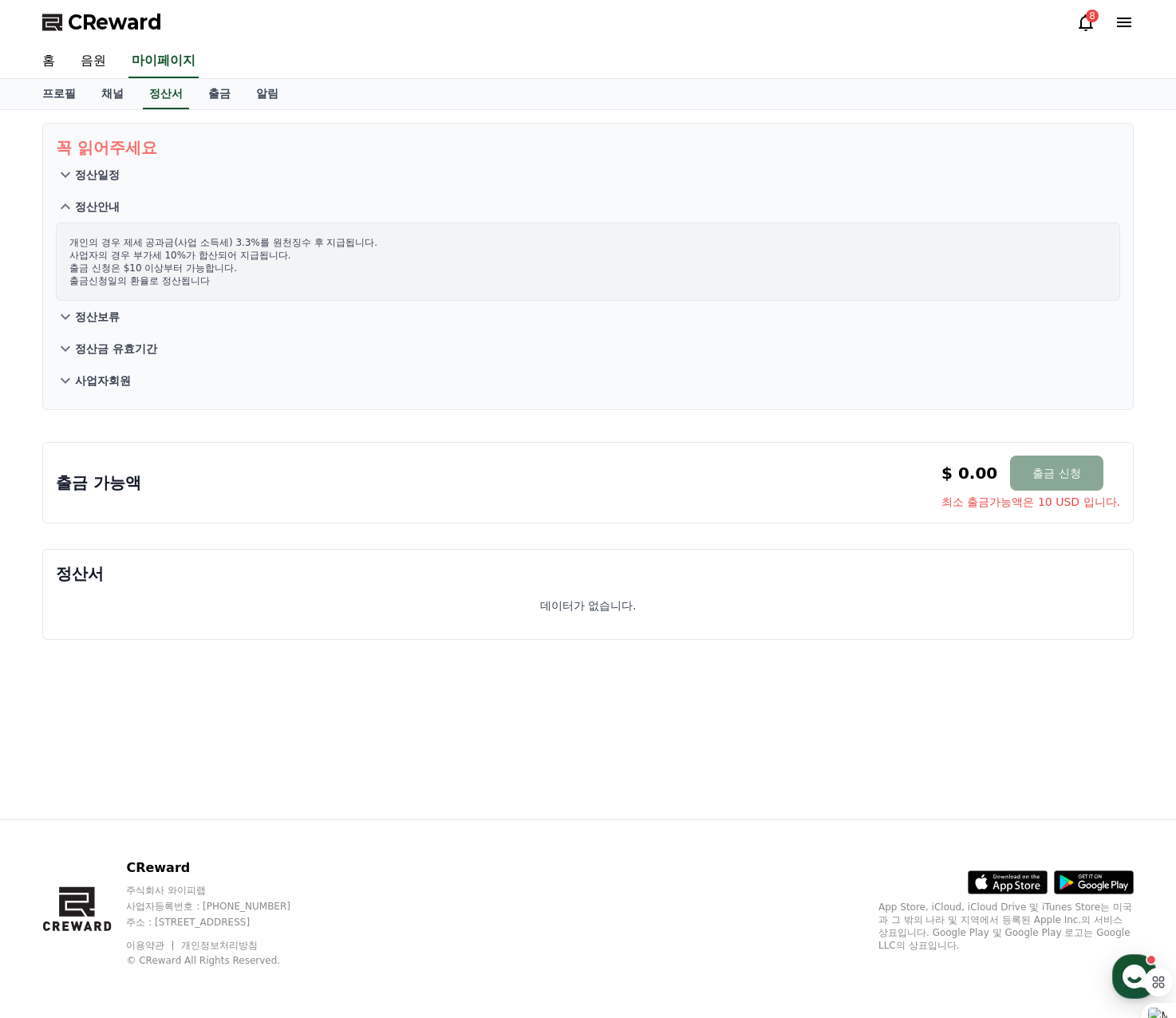
click at [99, 321] on p "정산보류" at bounding box center [97, 317] width 45 height 16
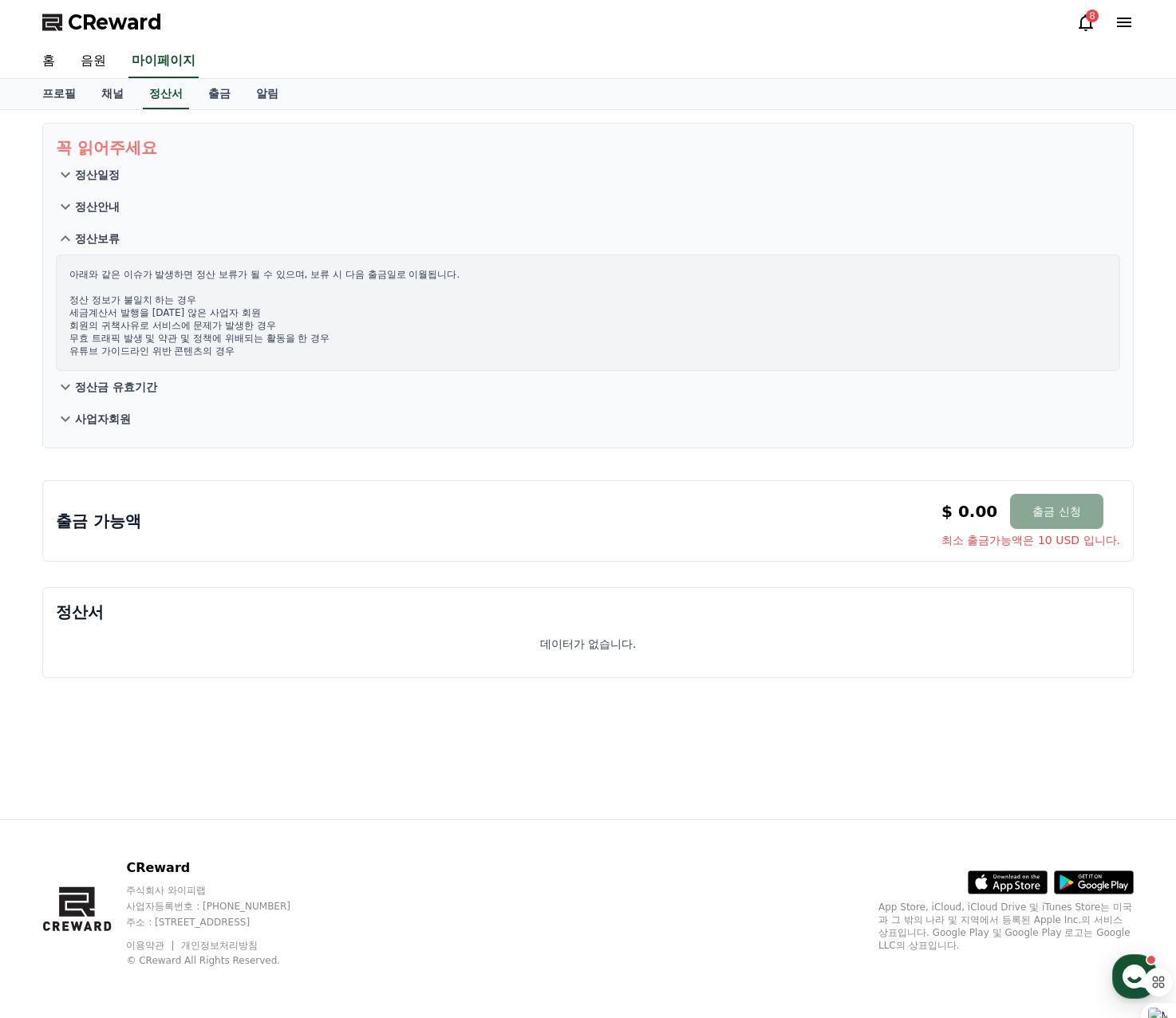
click at [113, 384] on p "정산금 유효기간" at bounding box center [116, 387] width 82 height 16
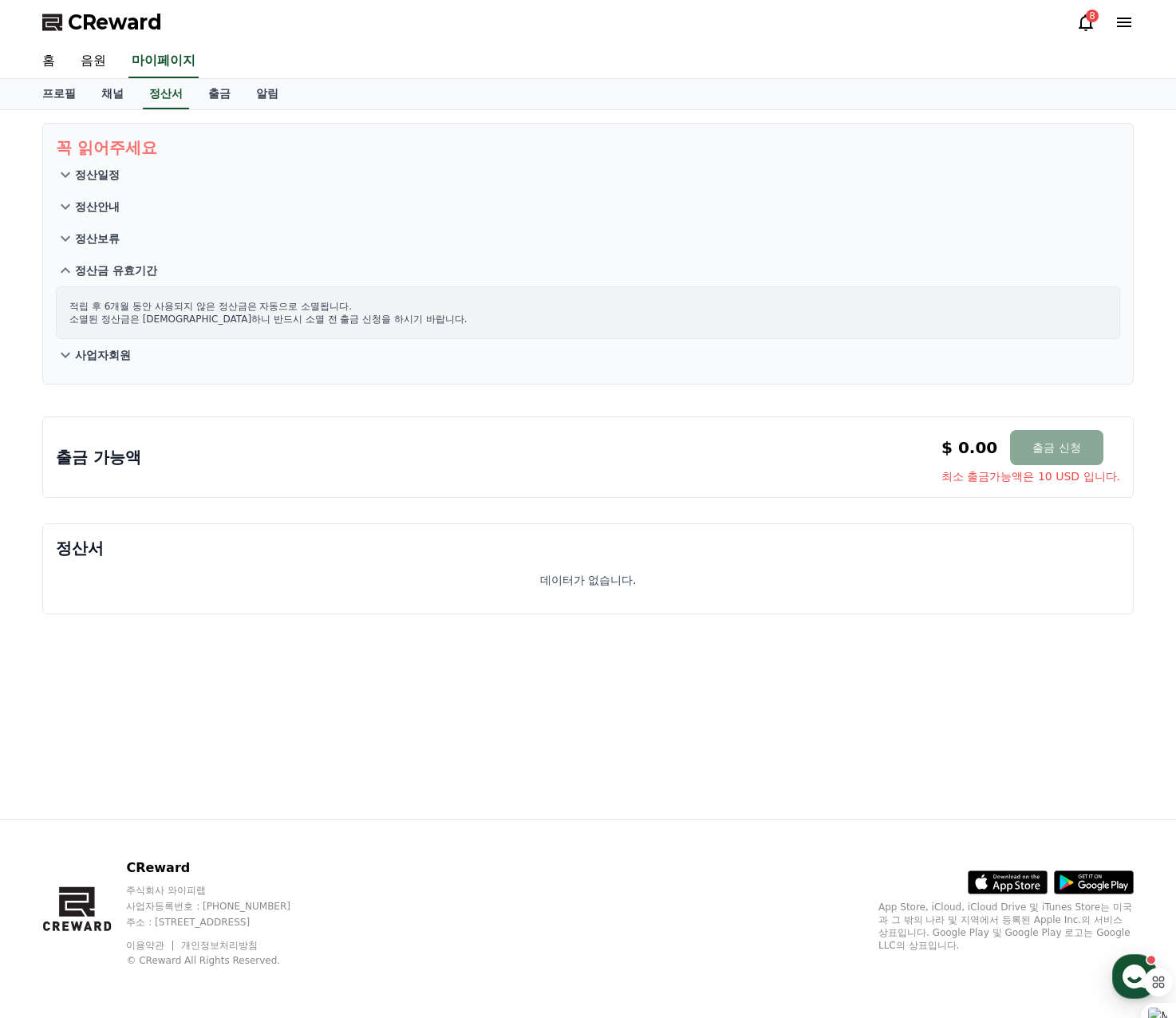
click at [97, 346] on button "사업자회원" at bounding box center [588, 355] width 1064 height 32
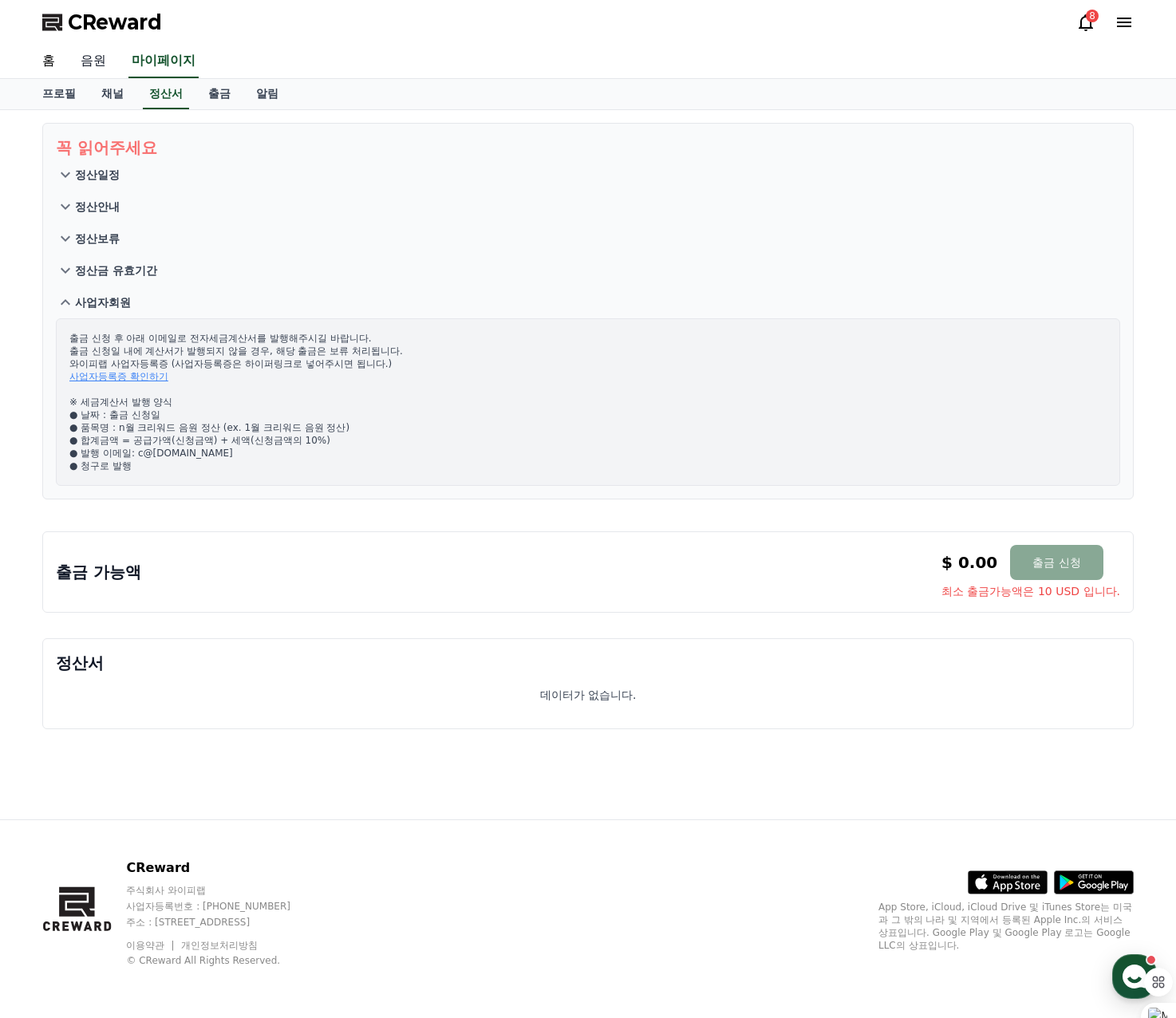
click at [94, 58] on link "음원" at bounding box center [94, 62] width 51 height 34
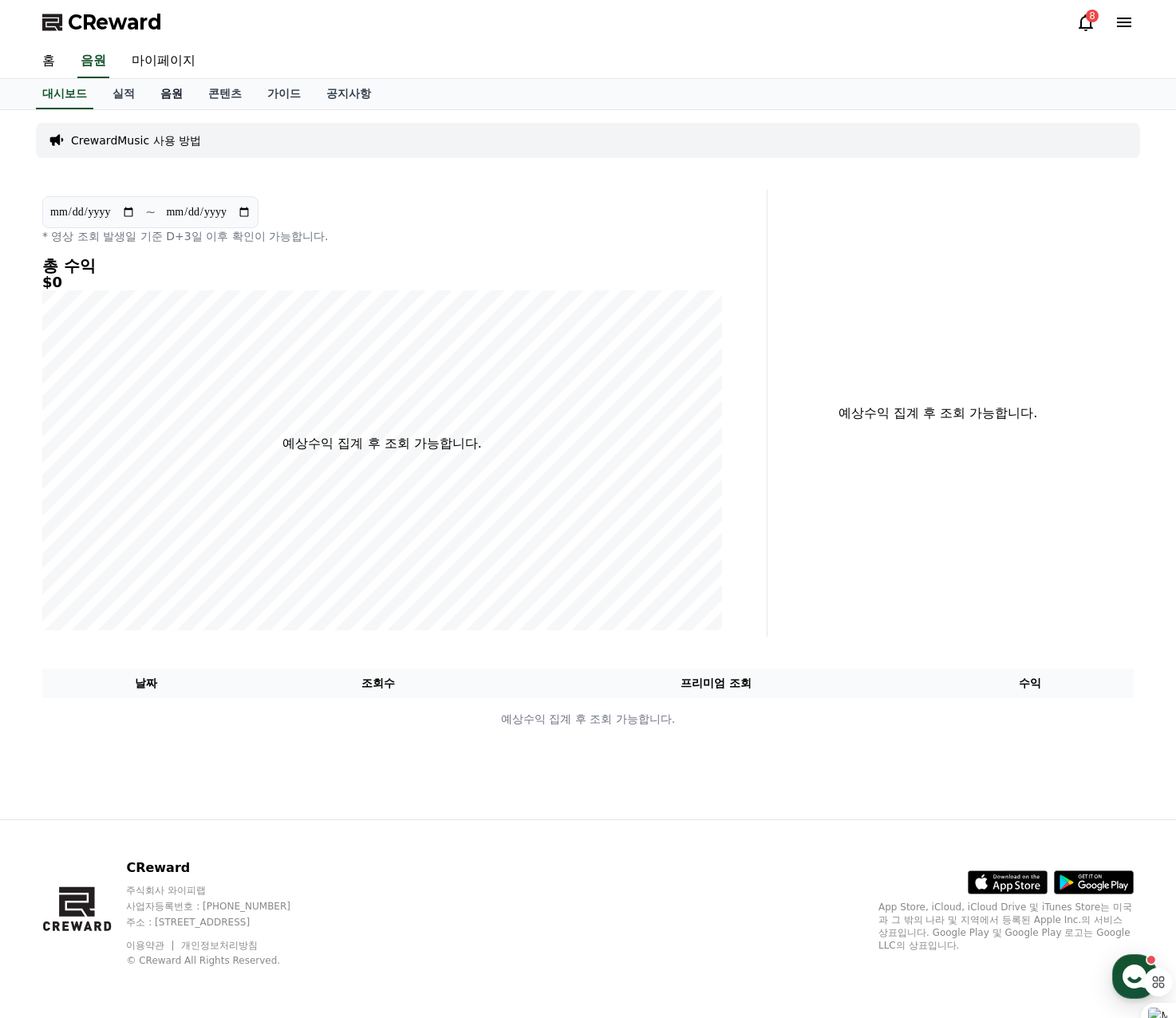
click at [178, 102] on link "음원" at bounding box center [172, 94] width 48 height 30
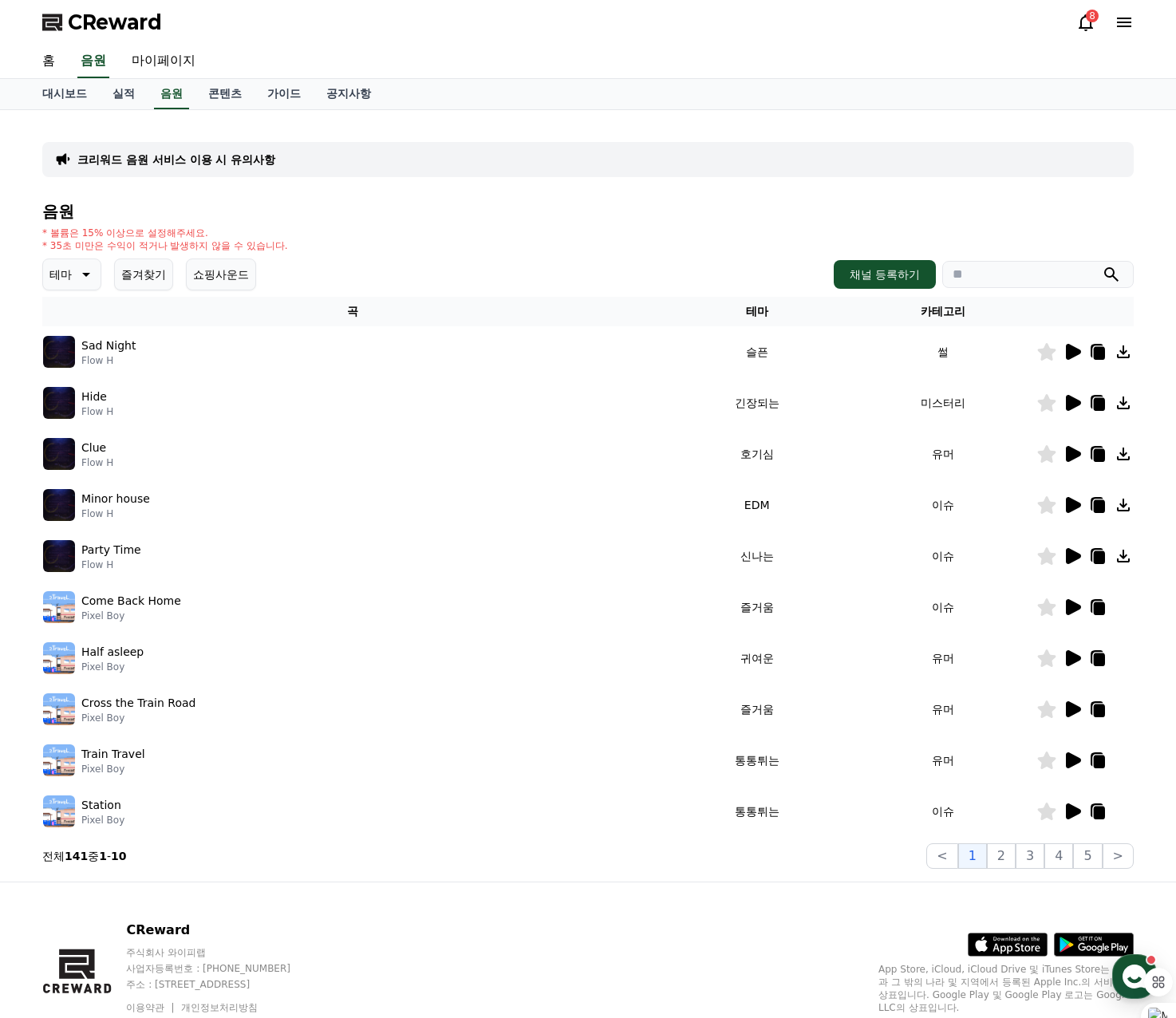
click at [1062, 401] on icon at bounding box center [1072, 403] width 19 height 19
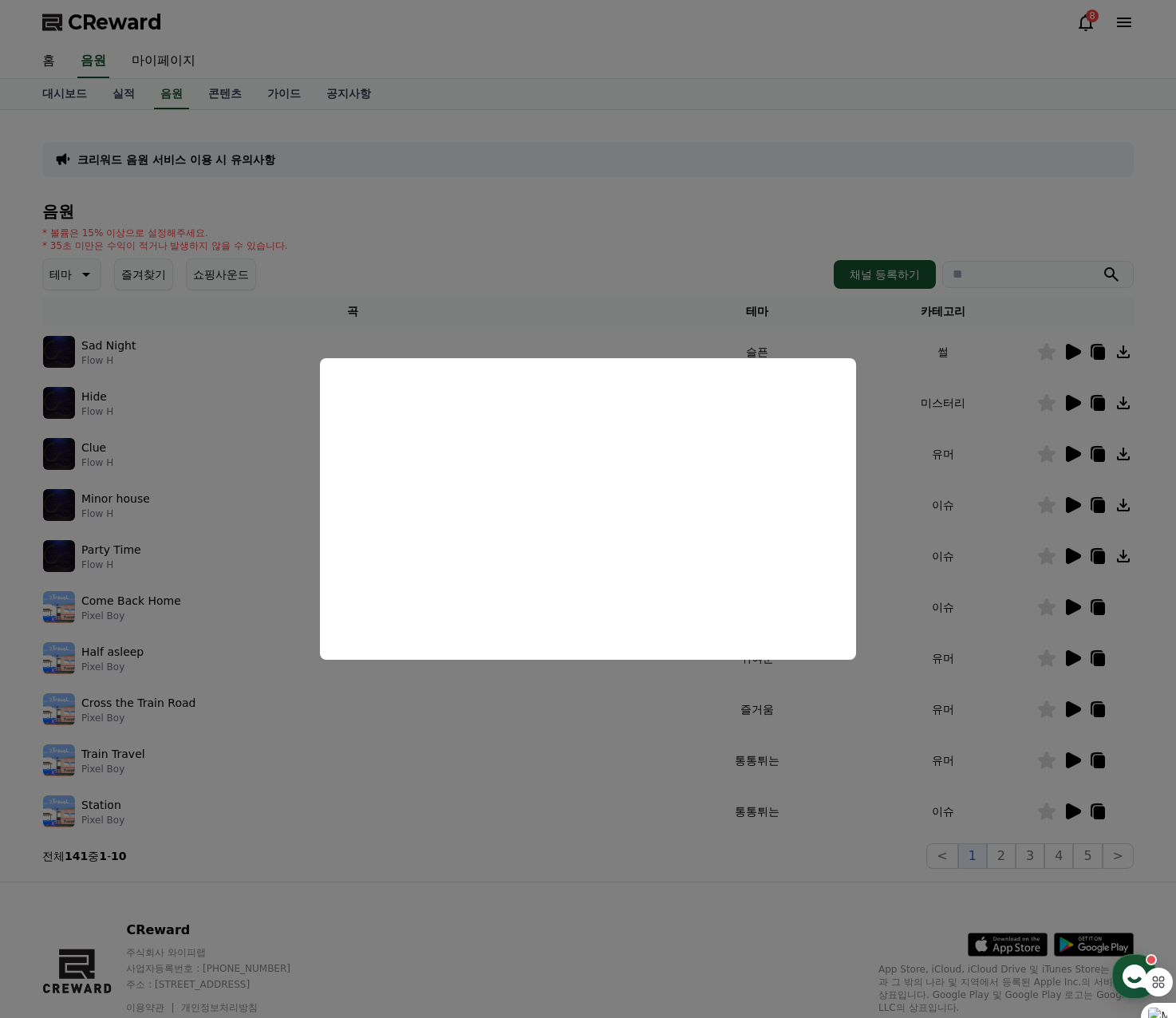
click at [773, 204] on button "close modal" at bounding box center [588, 509] width 1176 height 1018
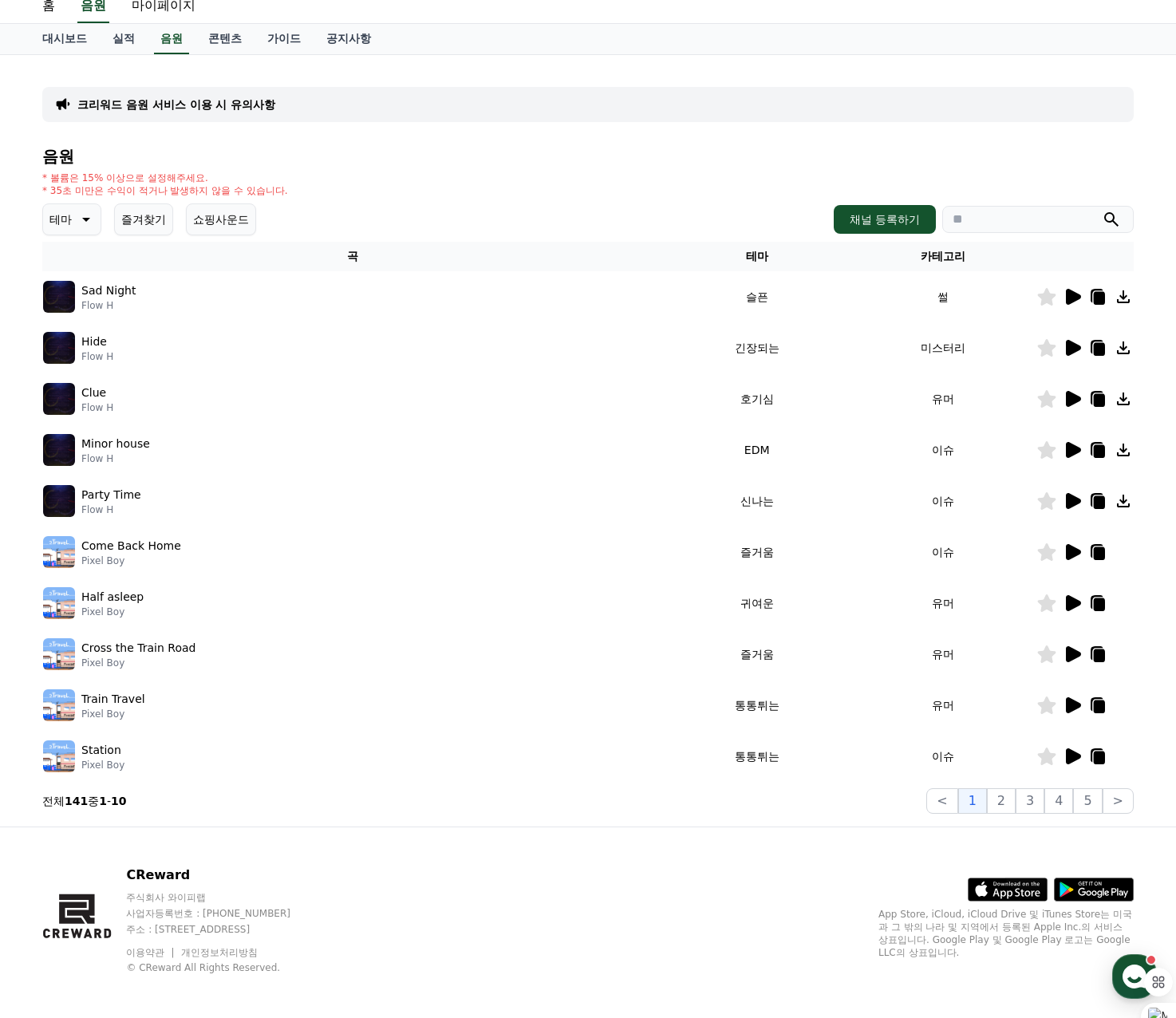
scroll to position [63, 0]
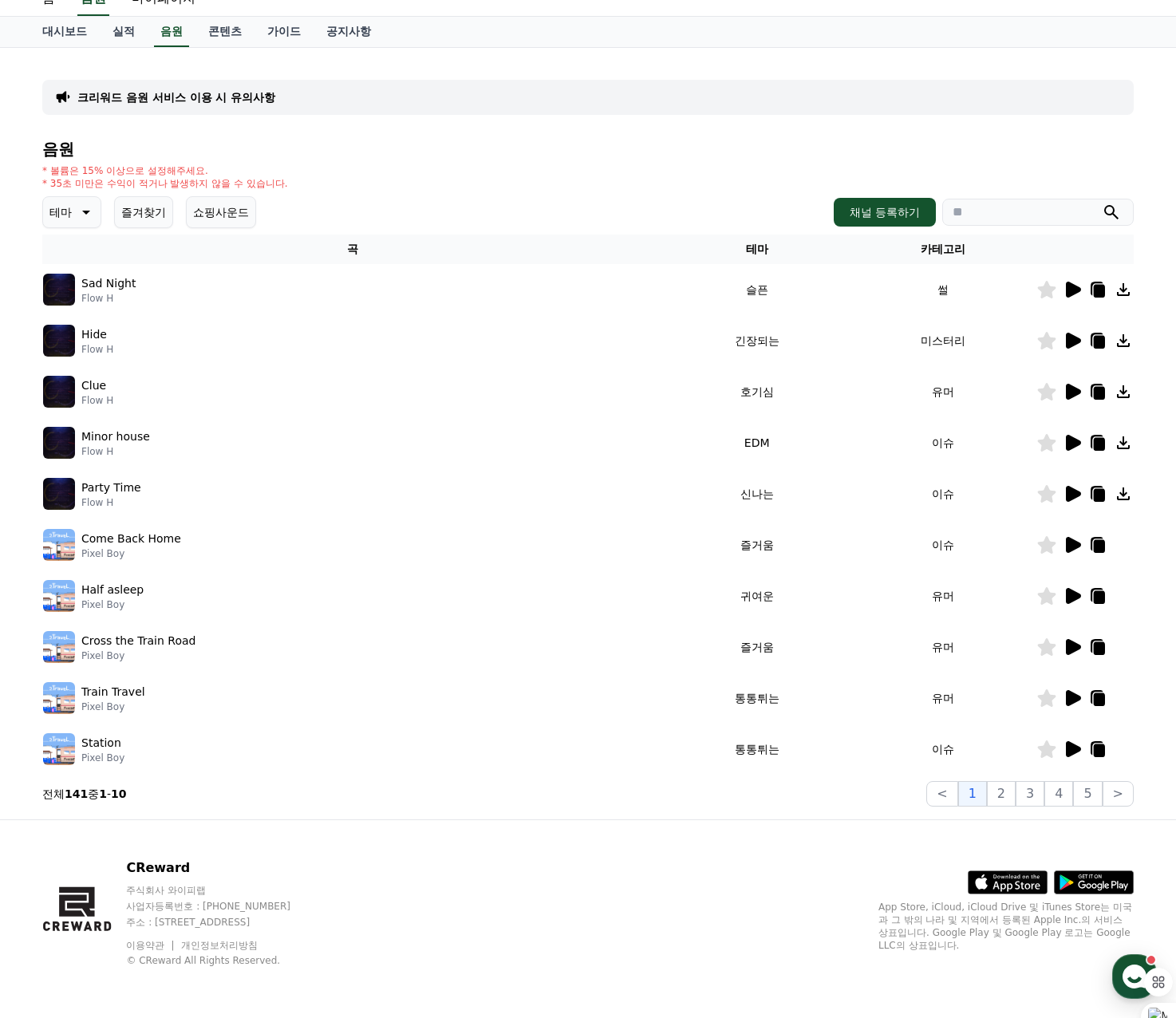
click at [82, 224] on button "테마" at bounding box center [72, 213] width 59 height 32
click at [83, 294] on button "환상적인" at bounding box center [74, 296] width 58 height 35
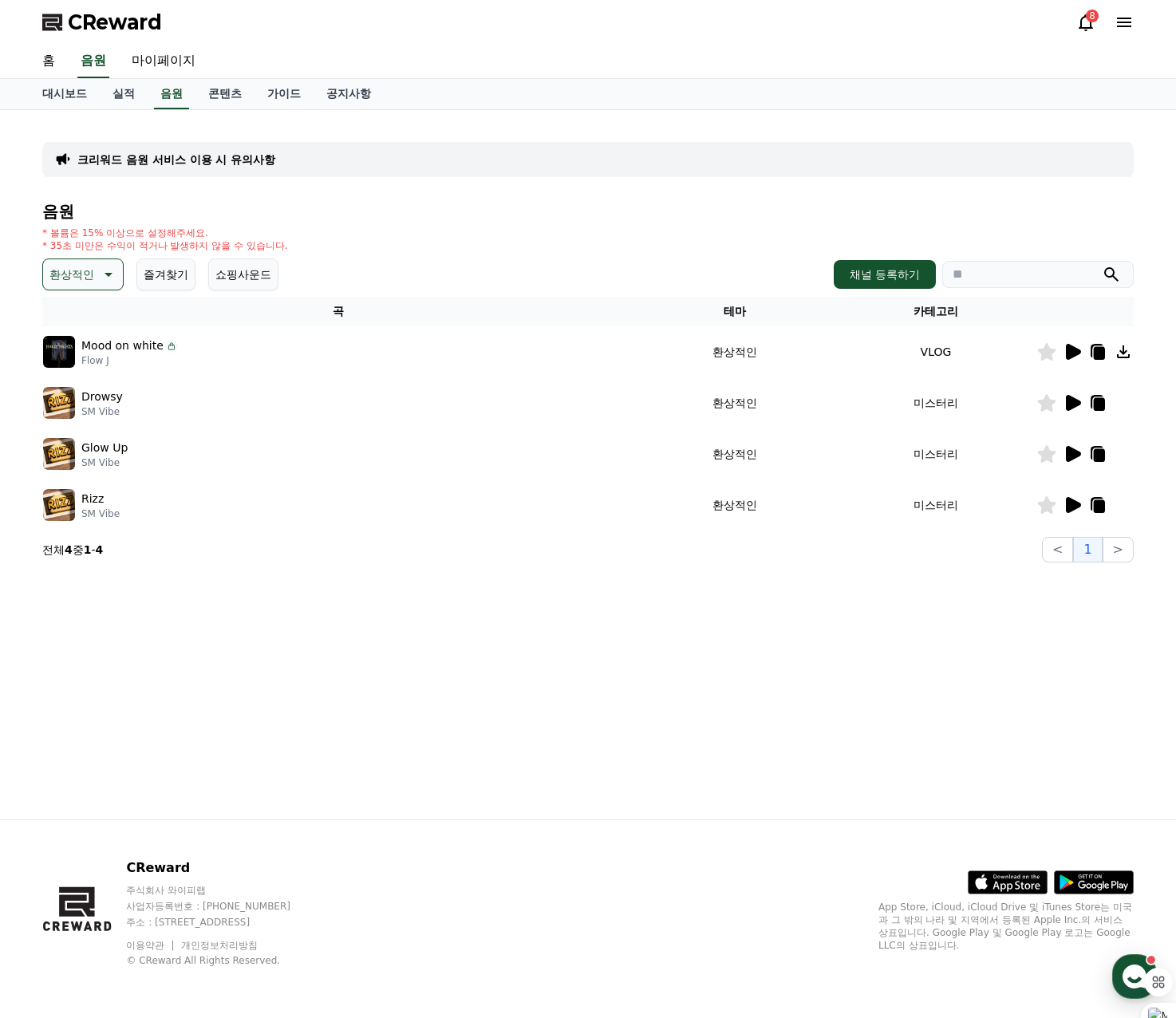
click at [1071, 357] on icon at bounding box center [1073, 352] width 15 height 16
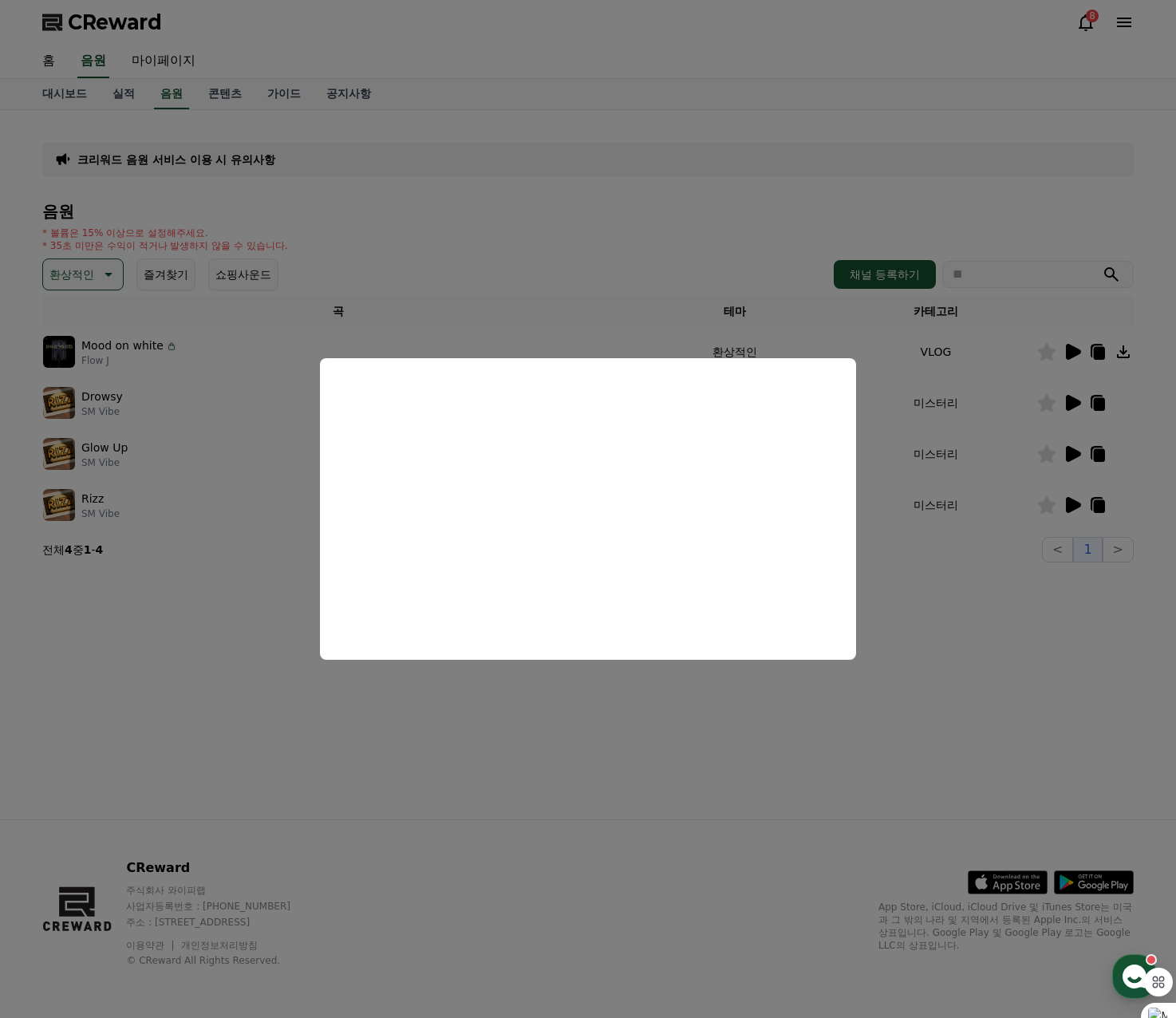
click at [752, 164] on button "close modal" at bounding box center [588, 509] width 1176 height 1018
